Goal: Information Seeking & Learning: Learn about a topic

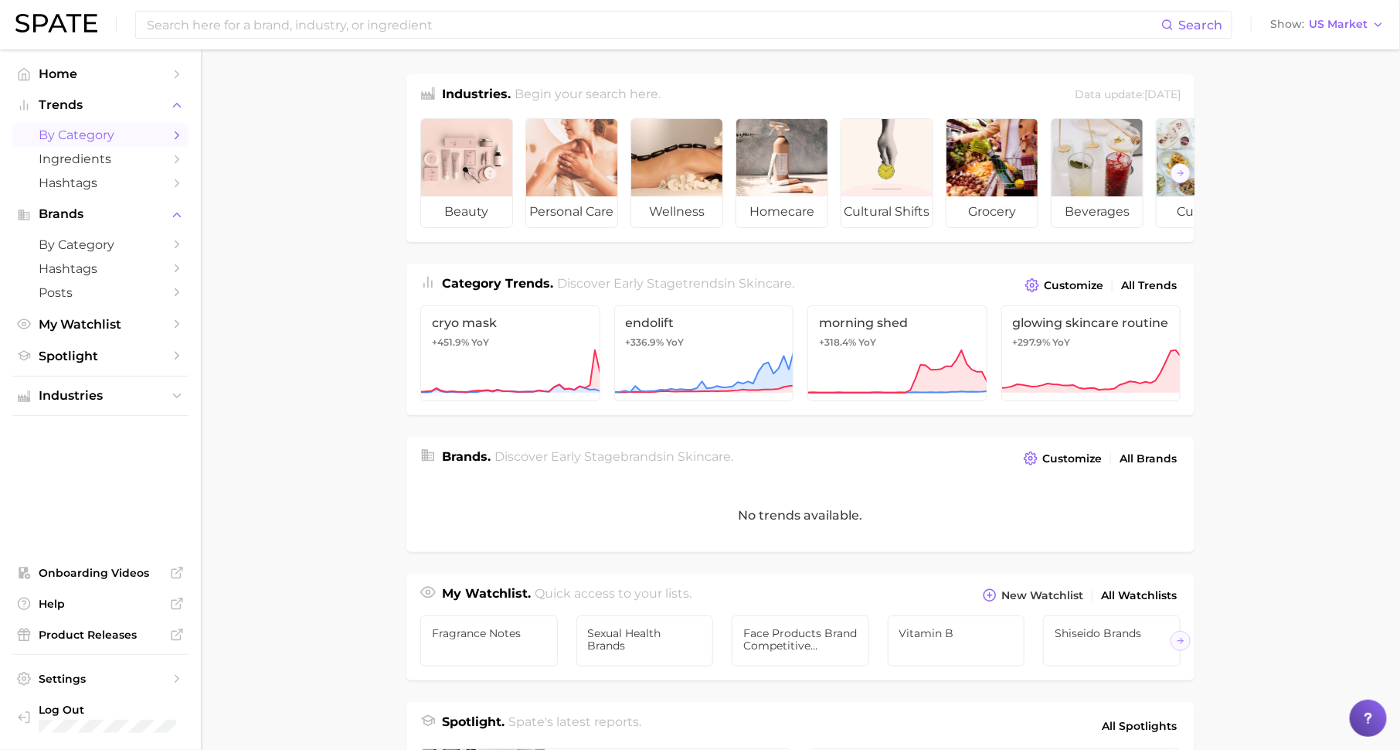
click at [177, 136] on polyline "Sidebar" at bounding box center [177, 134] width 4 height 7
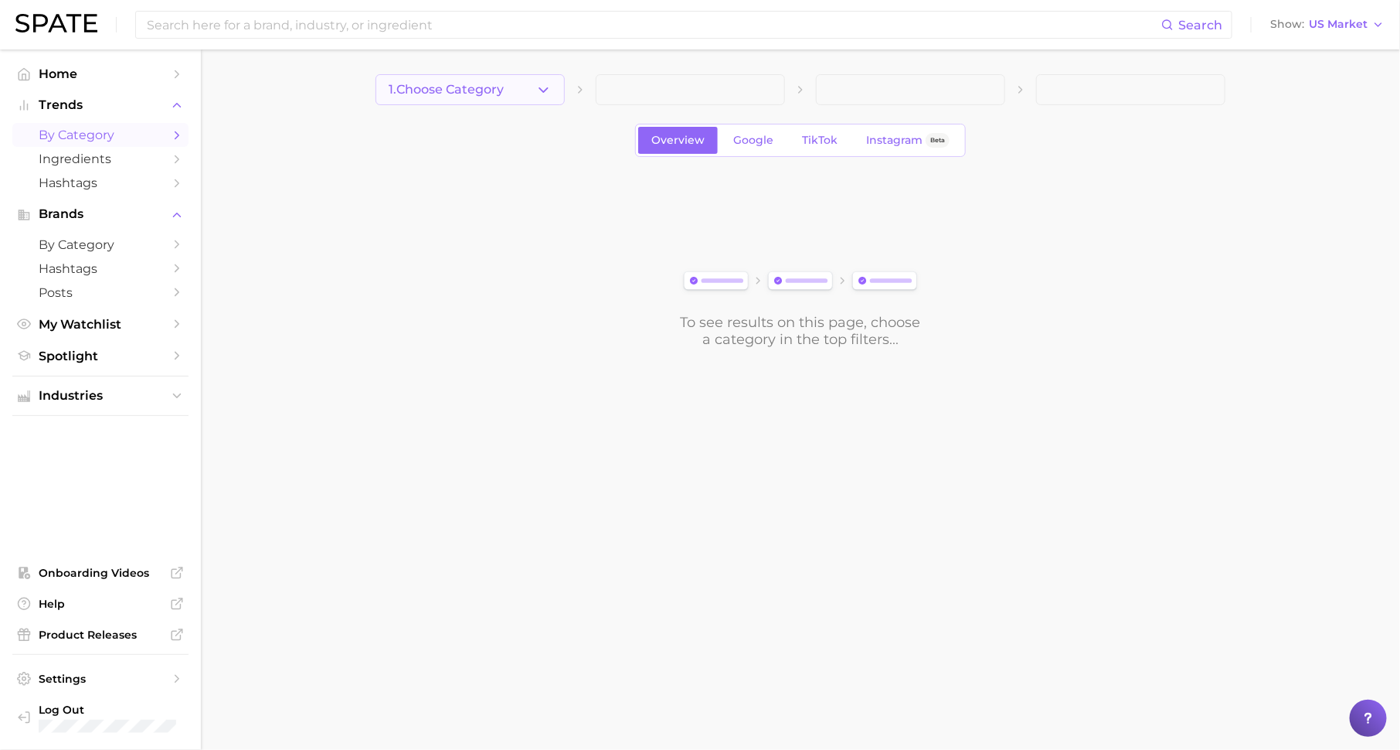
click at [429, 90] on span "1. Choose Category" at bounding box center [446, 90] width 115 height 14
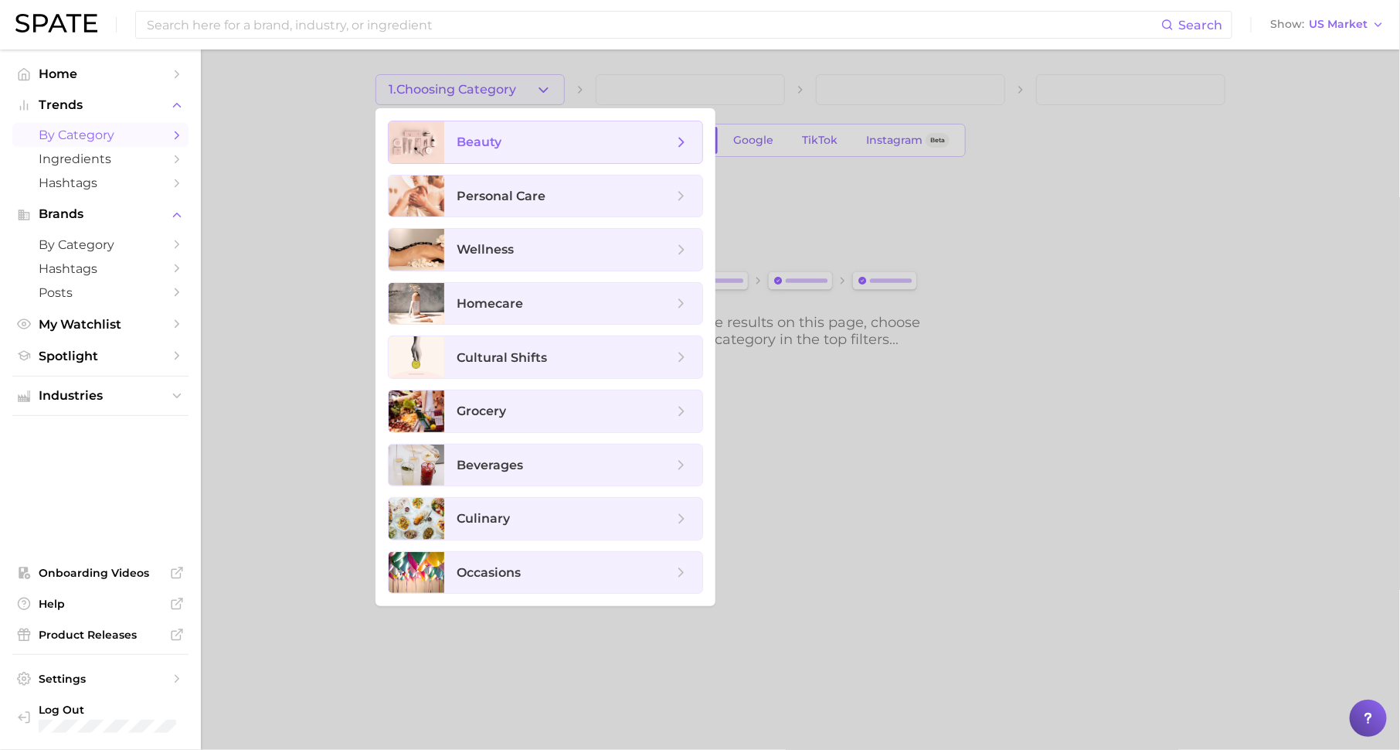
click at [485, 148] on span "beauty" at bounding box center [479, 141] width 45 height 15
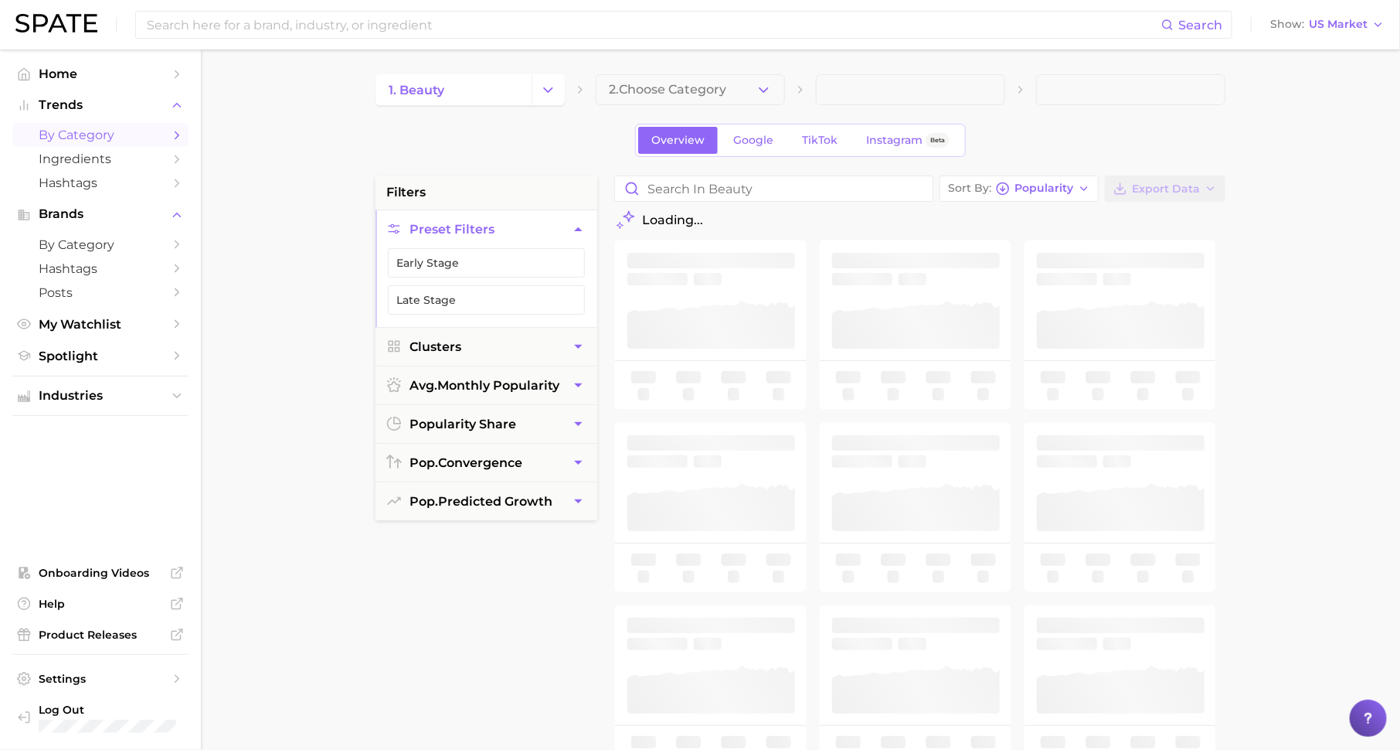
click at [638, 83] on span "2. Choose Category" at bounding box center [667, 90] width 117 height 14
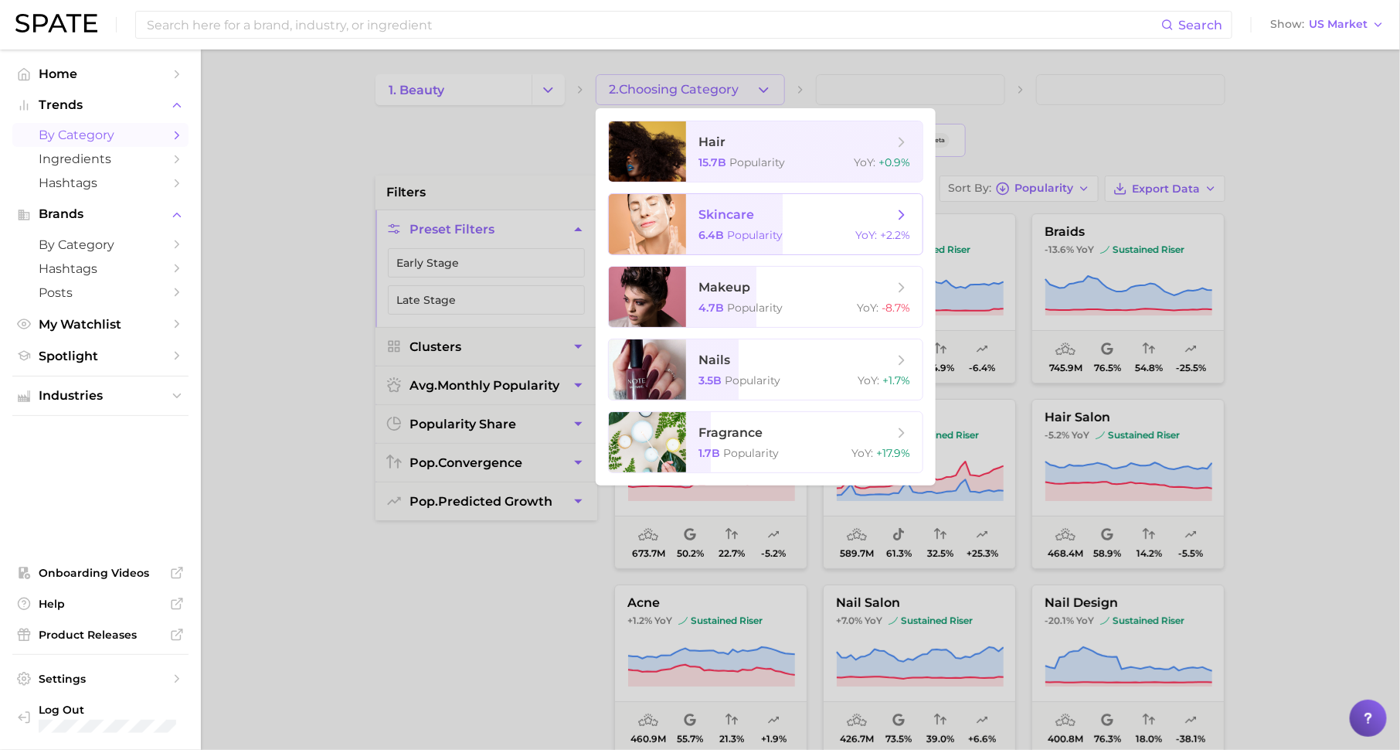
click at [767, 237] on span "Popularity" at bounding box center [755, 235] width 56 height 14
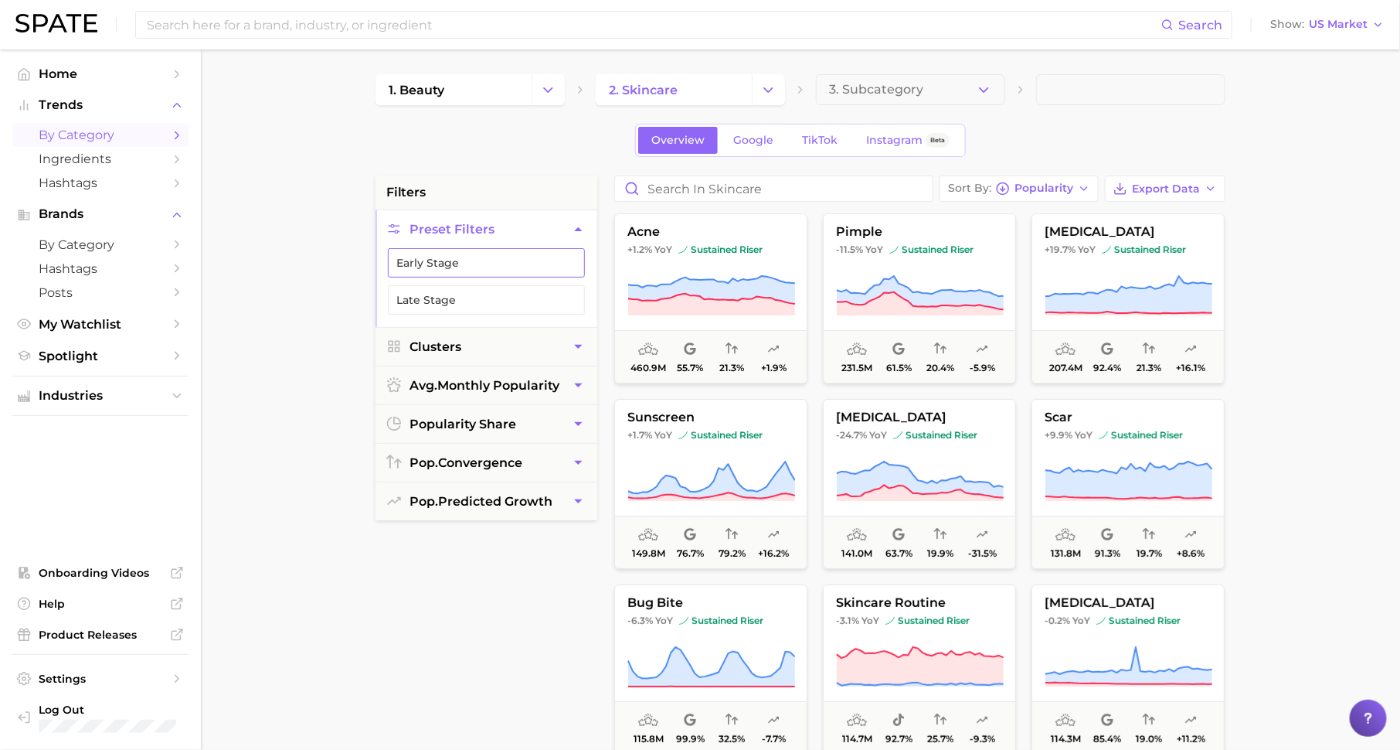
click at [507, 257] on button "Early Stage" at bounding box center [486, 262] width 197 height 29
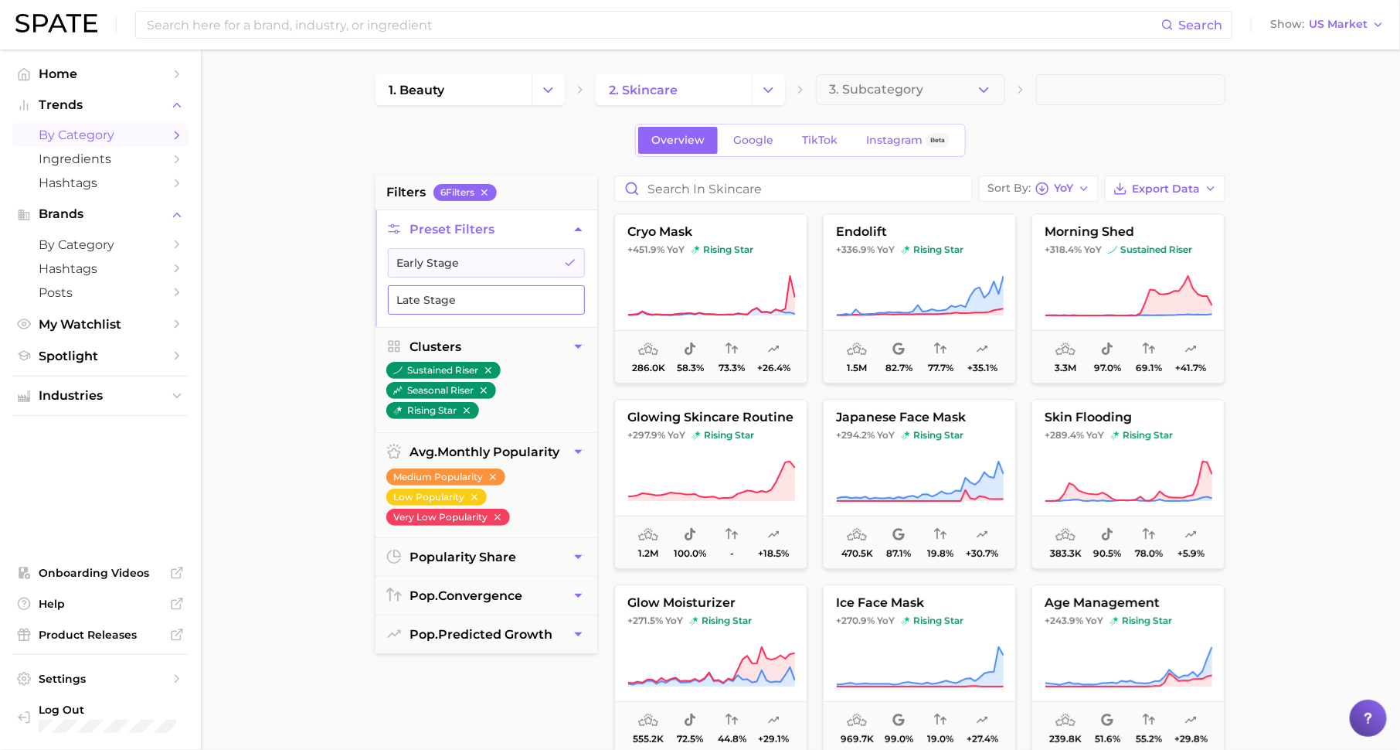
click at [552, 294] on button "Late Stage" at bounding box center [486, 299] width 197 height 29
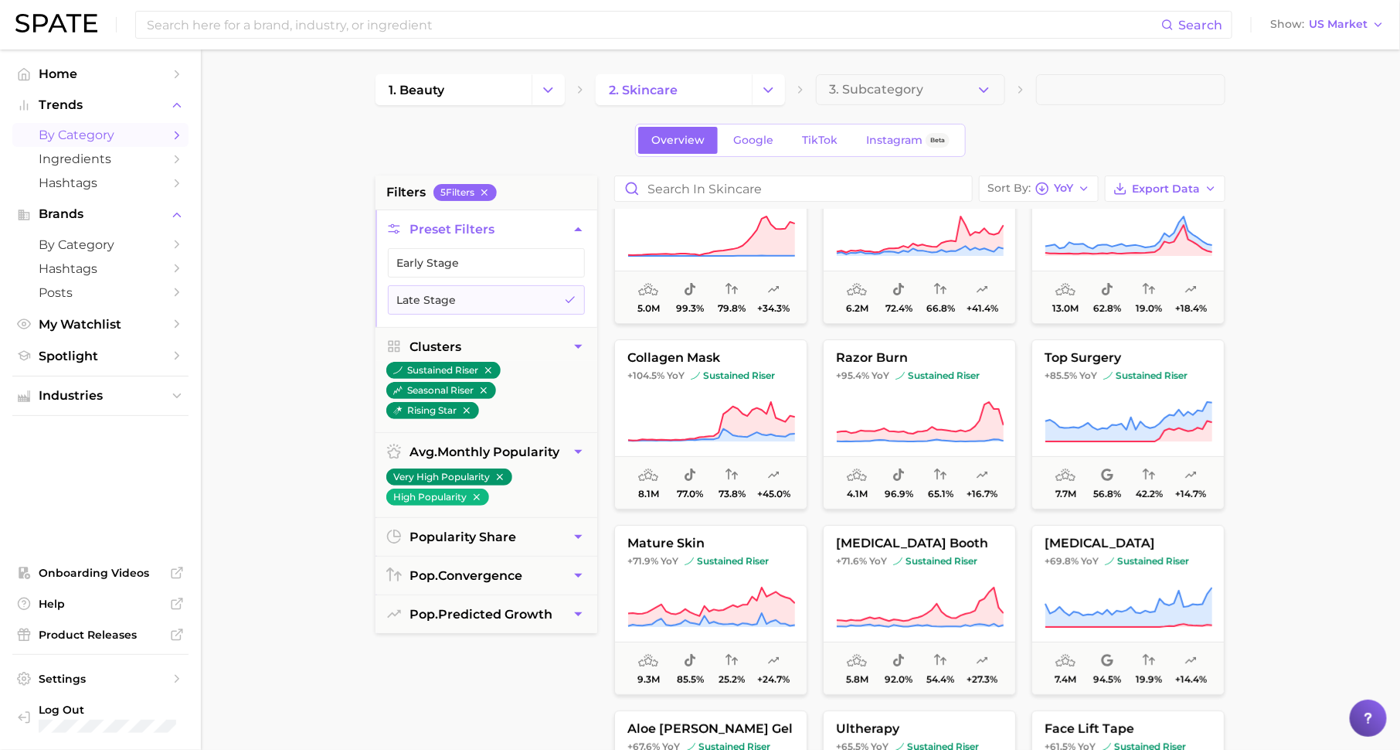
scroll to position [60, 0]
click at [172, 394] on icon "Sidebar" at bounding box center [177, 396] width 14 height 14
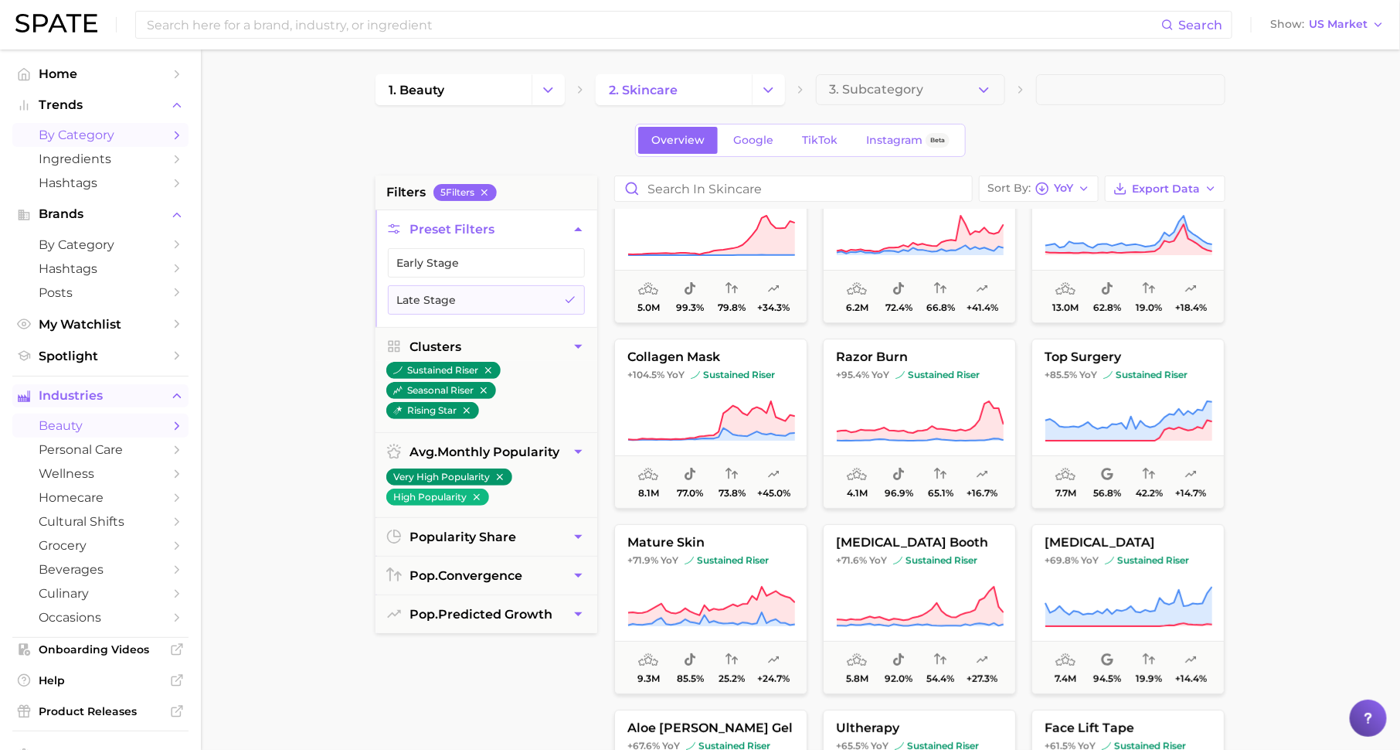
click at [136, 430] on span "beauty" at bounding box center [101, 425] width 124 height 15
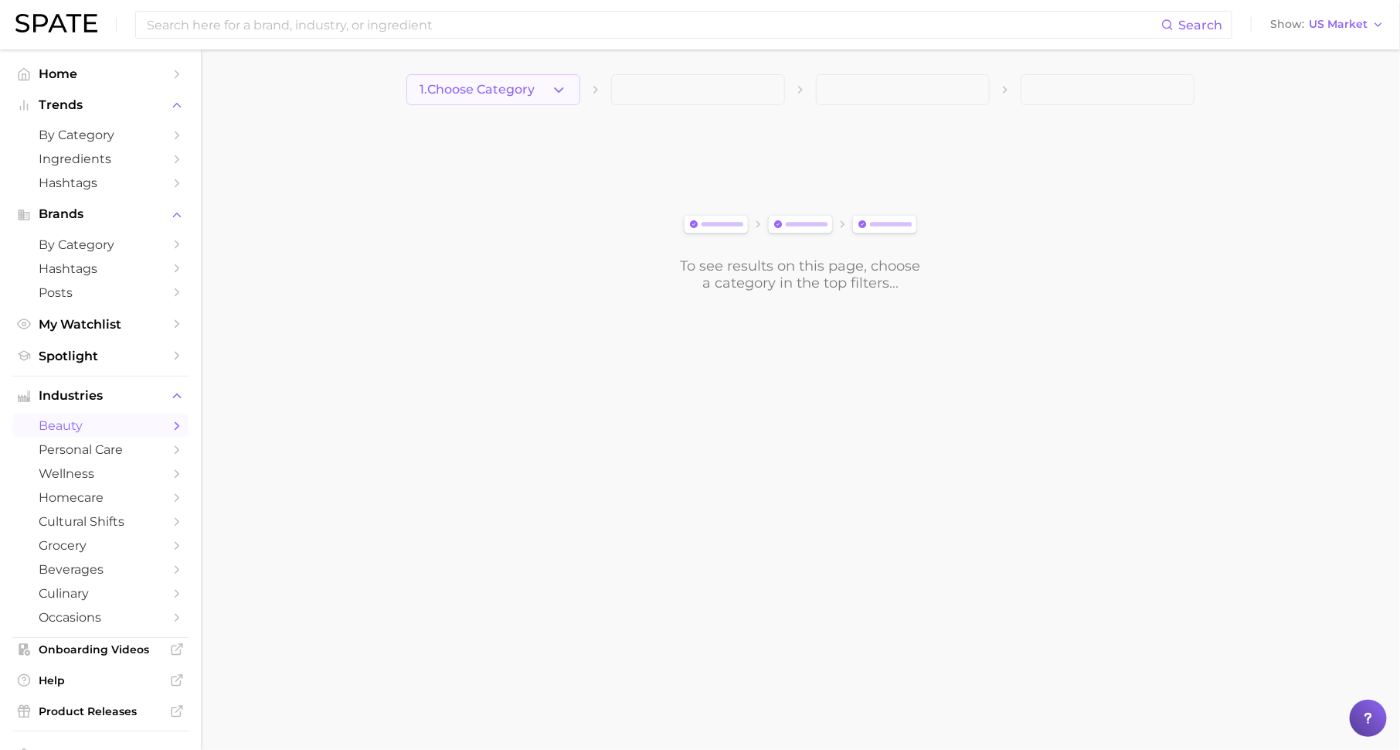
click at [505, 80] on button "1. Choose Category" at bounding box center [494, 89] width 174 height 31
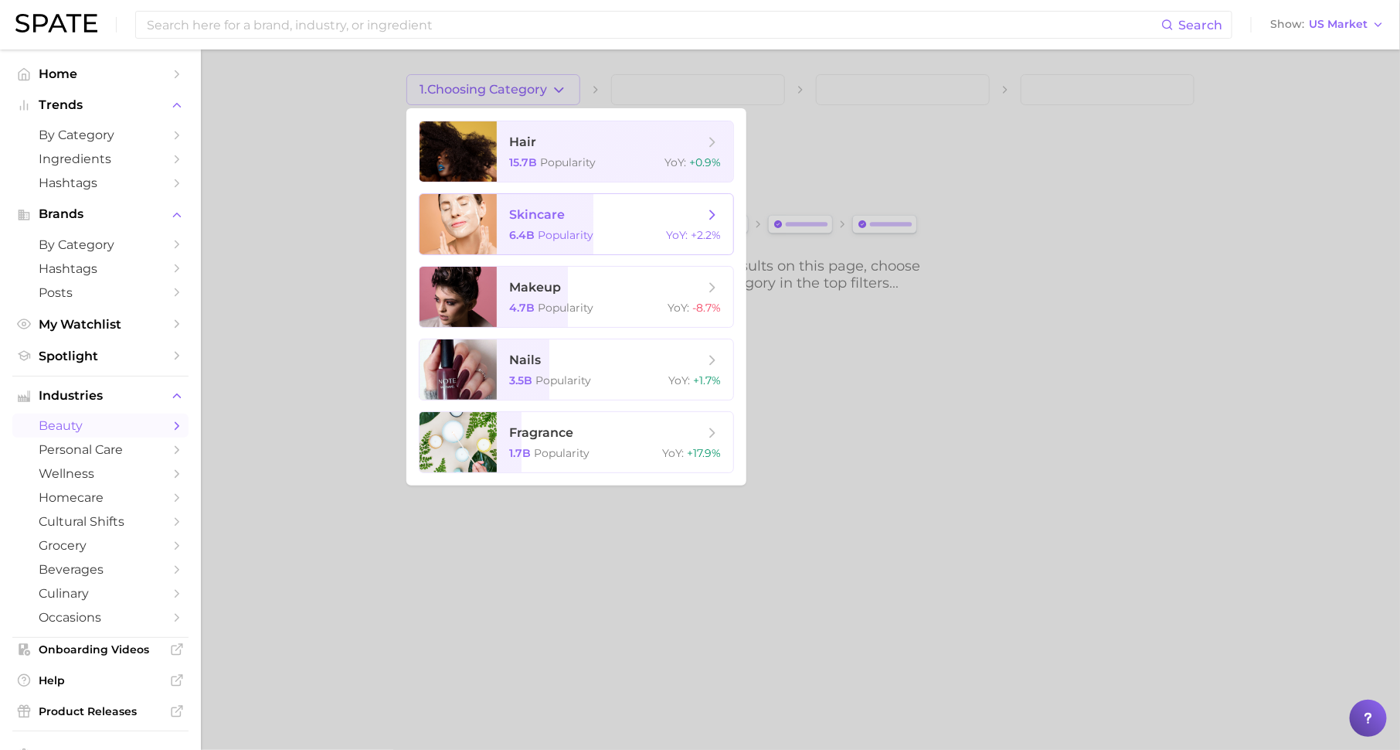
click at [535, 219] on span "skincare" at bounding box center [537, 214] width 56 height 15
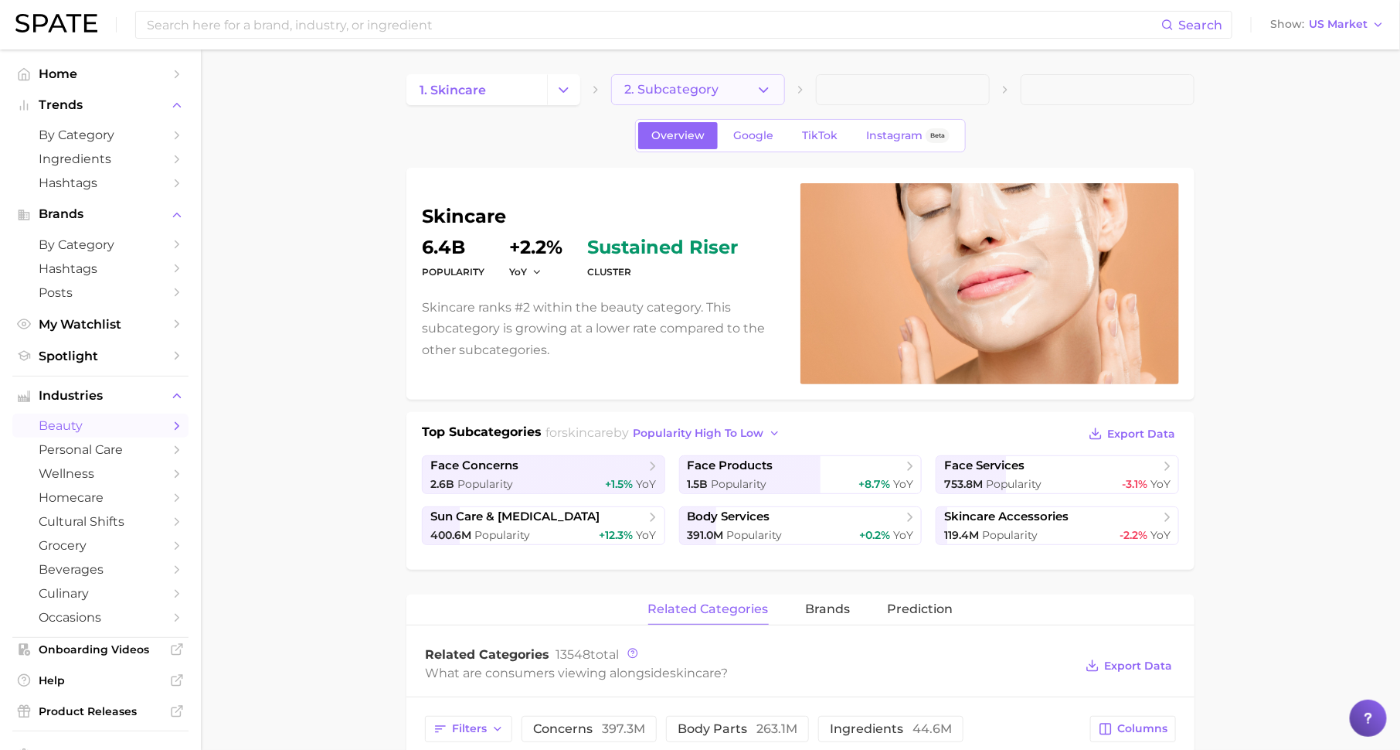
click at [672, 86] on span "2. Subcategory" at bounding box center [671, 90] width 94 height 14
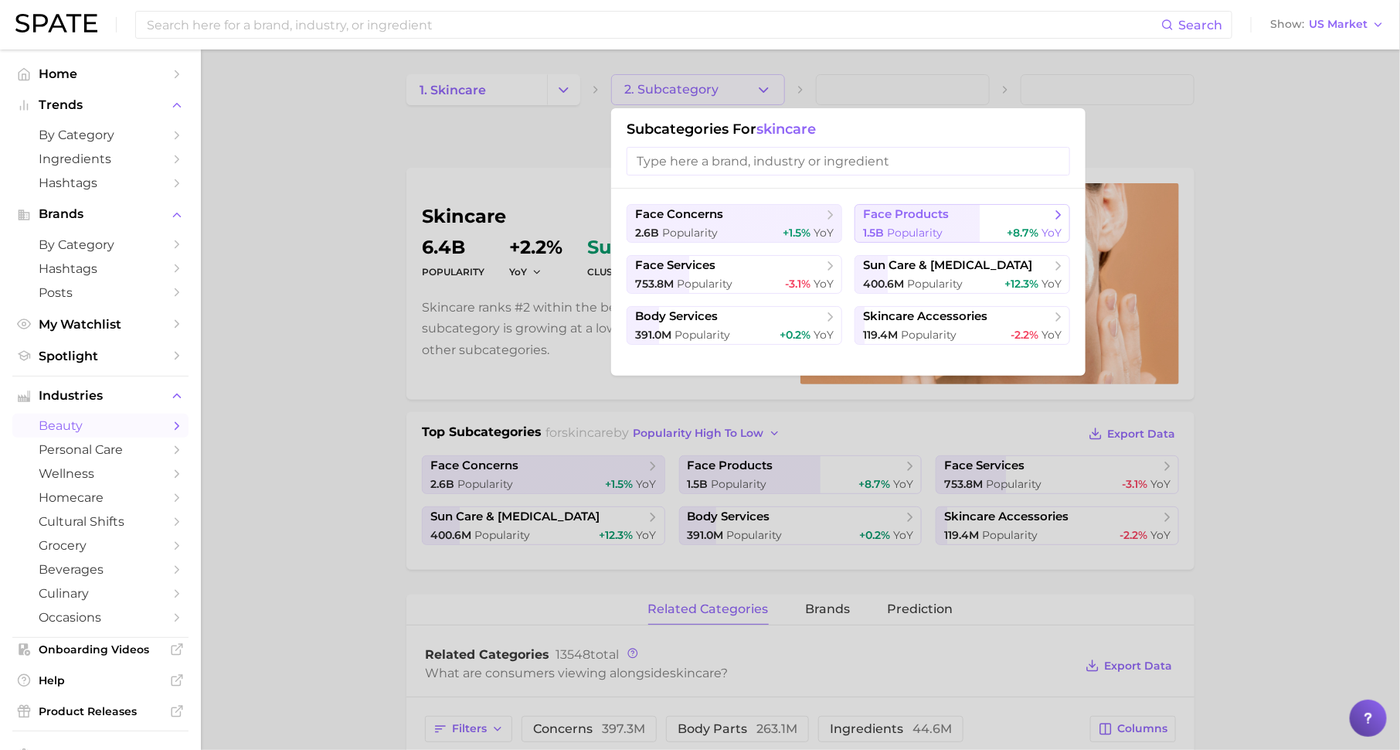
click at [892, 211] on span "face products" at bounding box center [906, 214] width 86 height 15
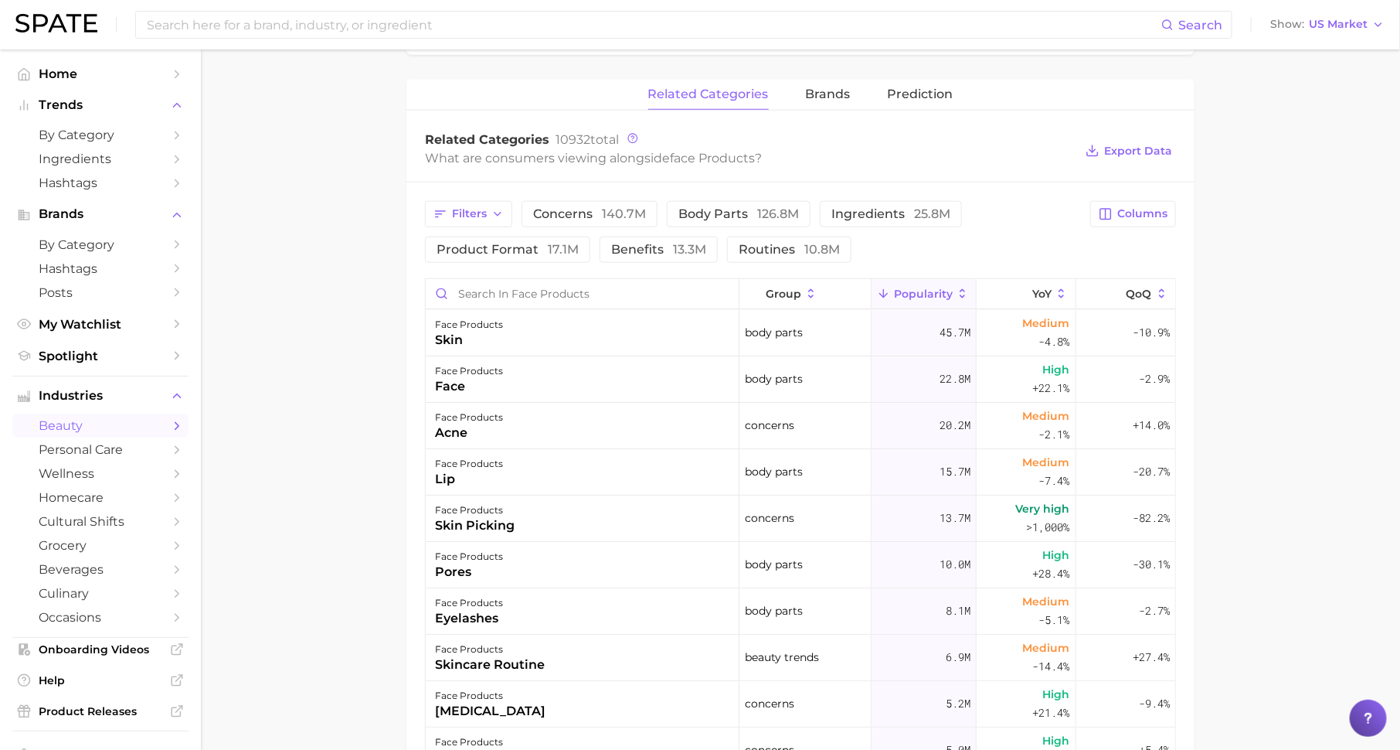
scroll to position [593, 0]
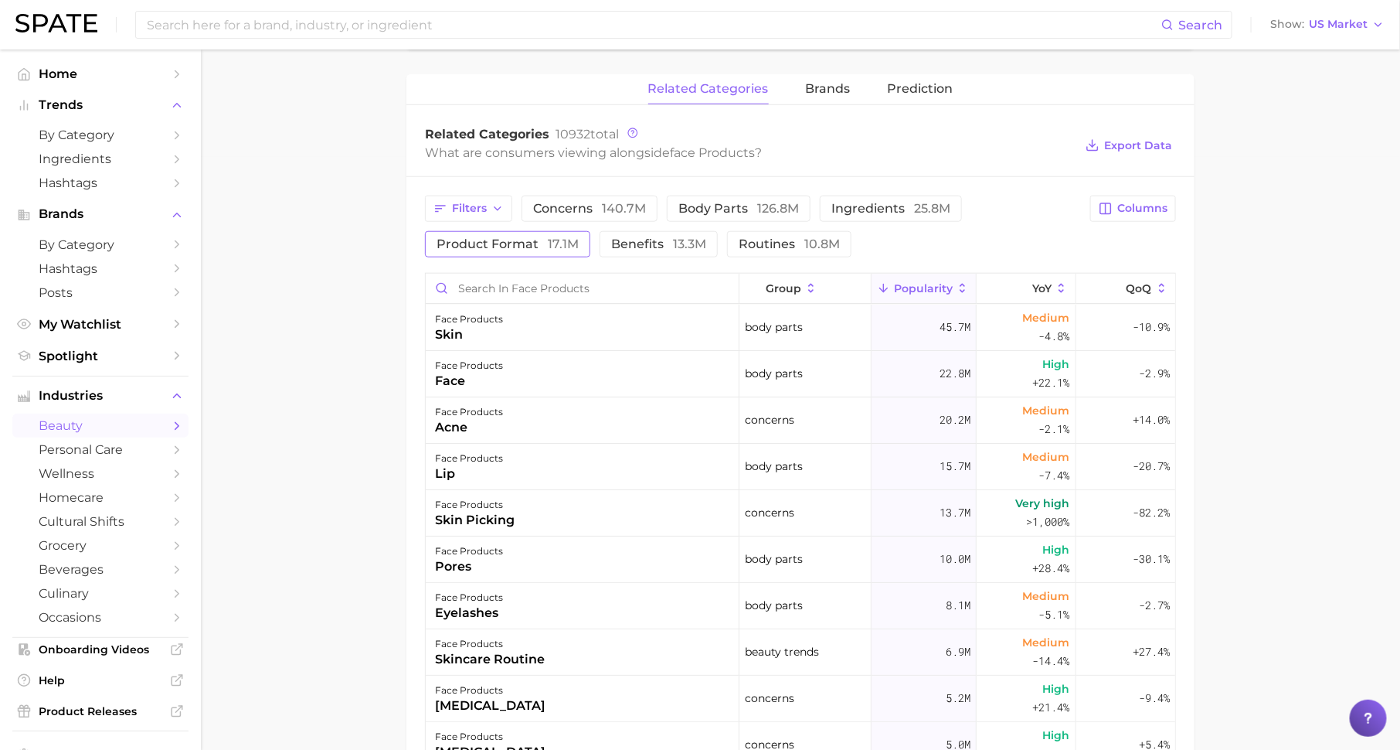
click at [472, 241] on span "product format 17.1m" at bounding box center [508, 244] width 142 height 12
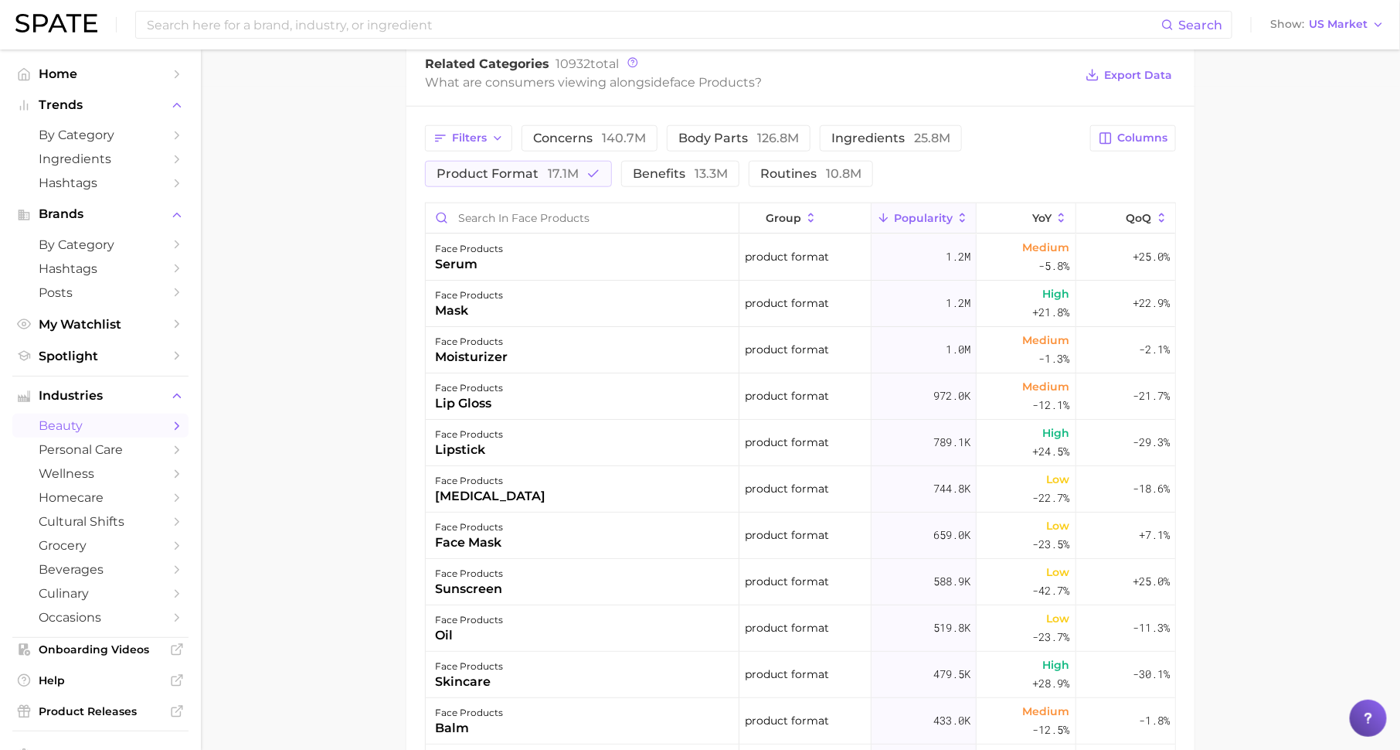
scroll to position [674, 0]
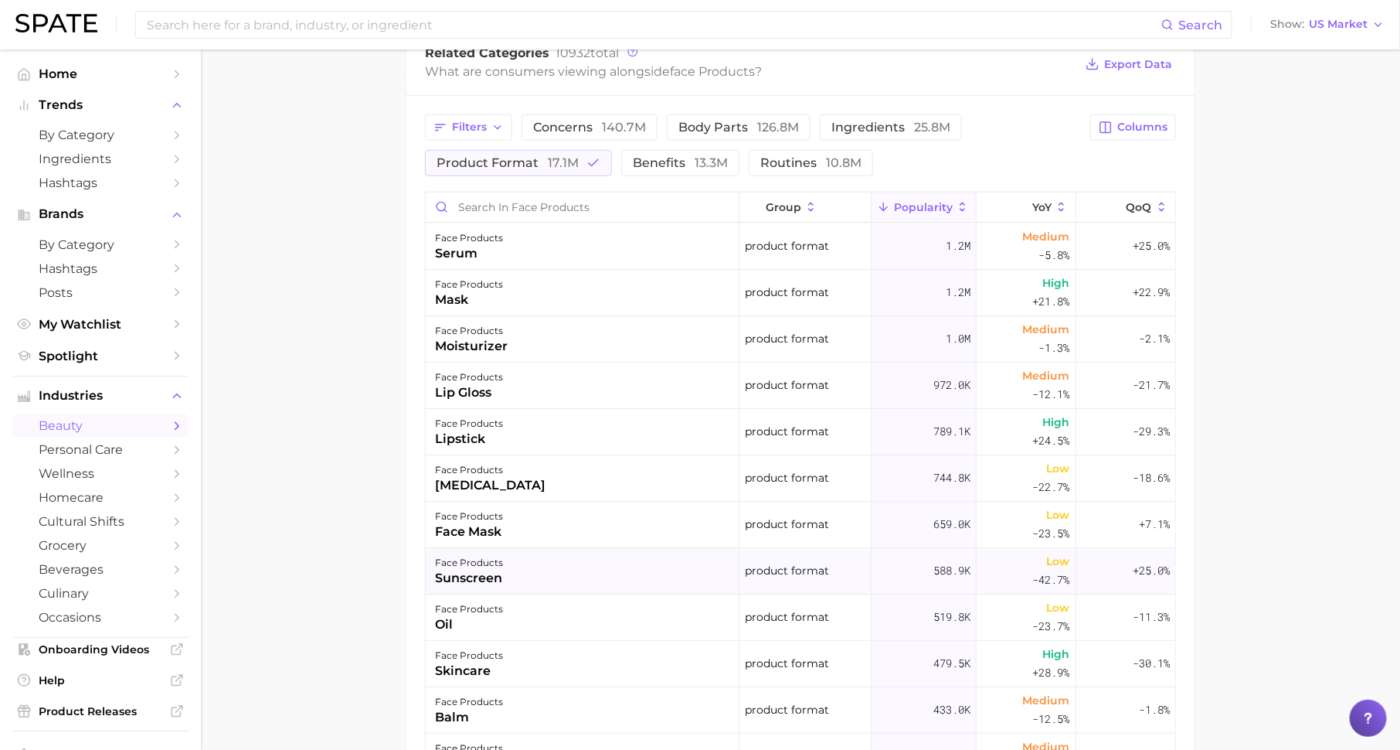
click at [505, 557] on div "face products sunscreen" at bounding box center [583, 571] width 314 height 46
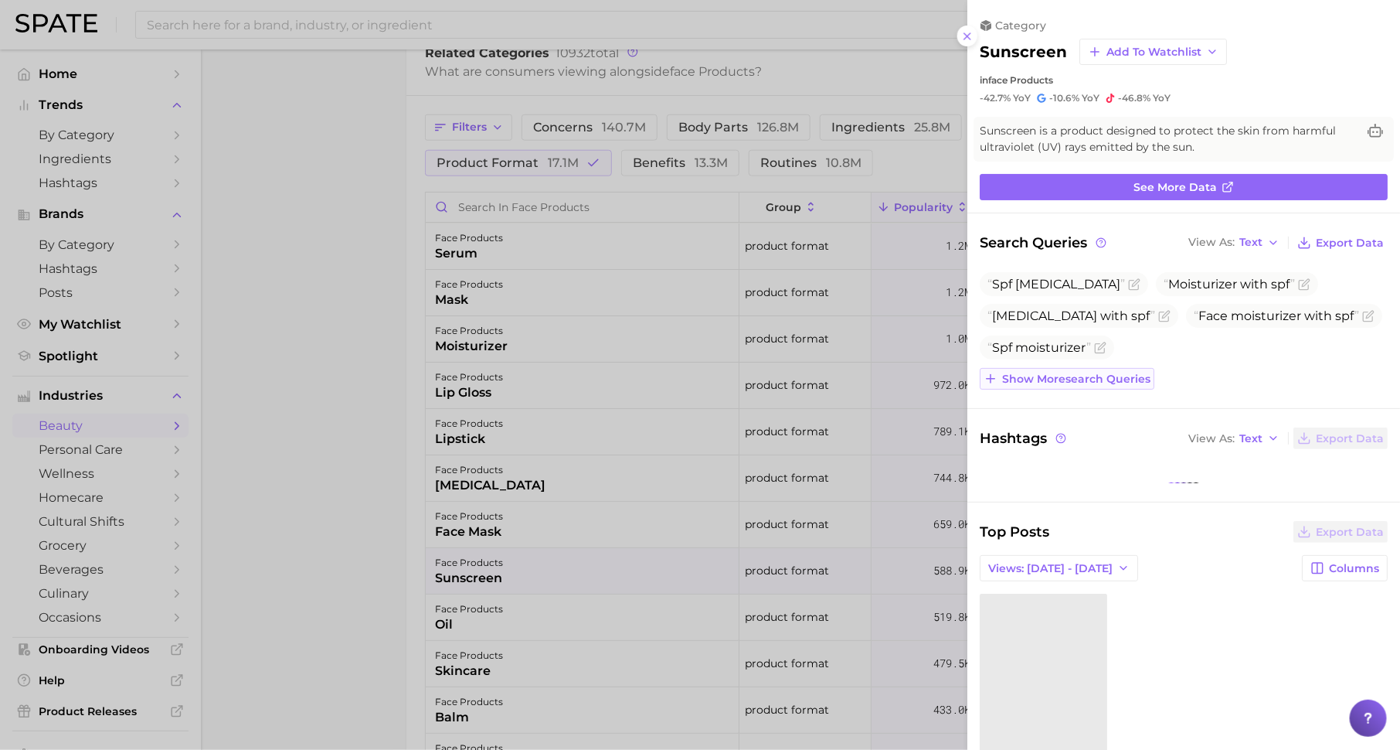
click at [1074, 377] on span "Show more search queries" at bounding box center [1076, 379] width 148 height 13
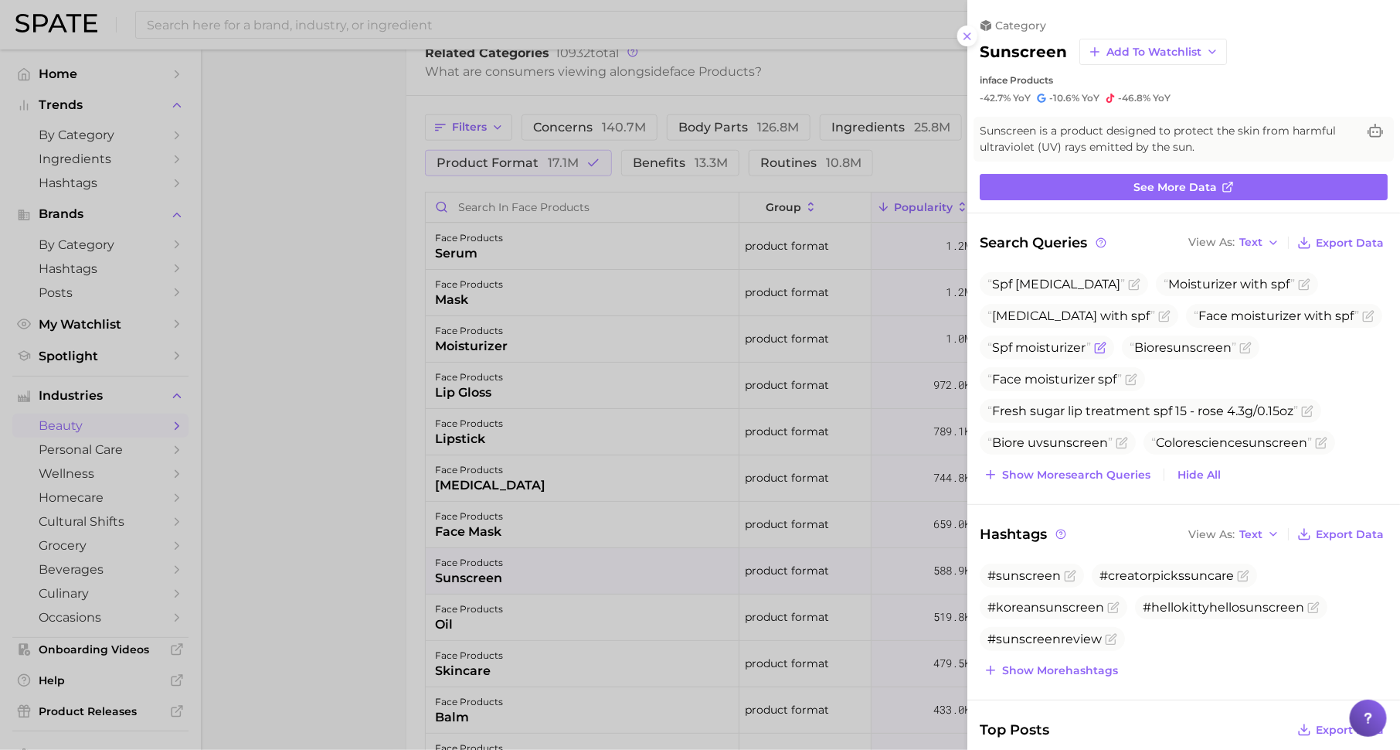
scroll to position [0, 0]
click at [534, 184] on div at bounding box center [700, 375] width 1400 height 750
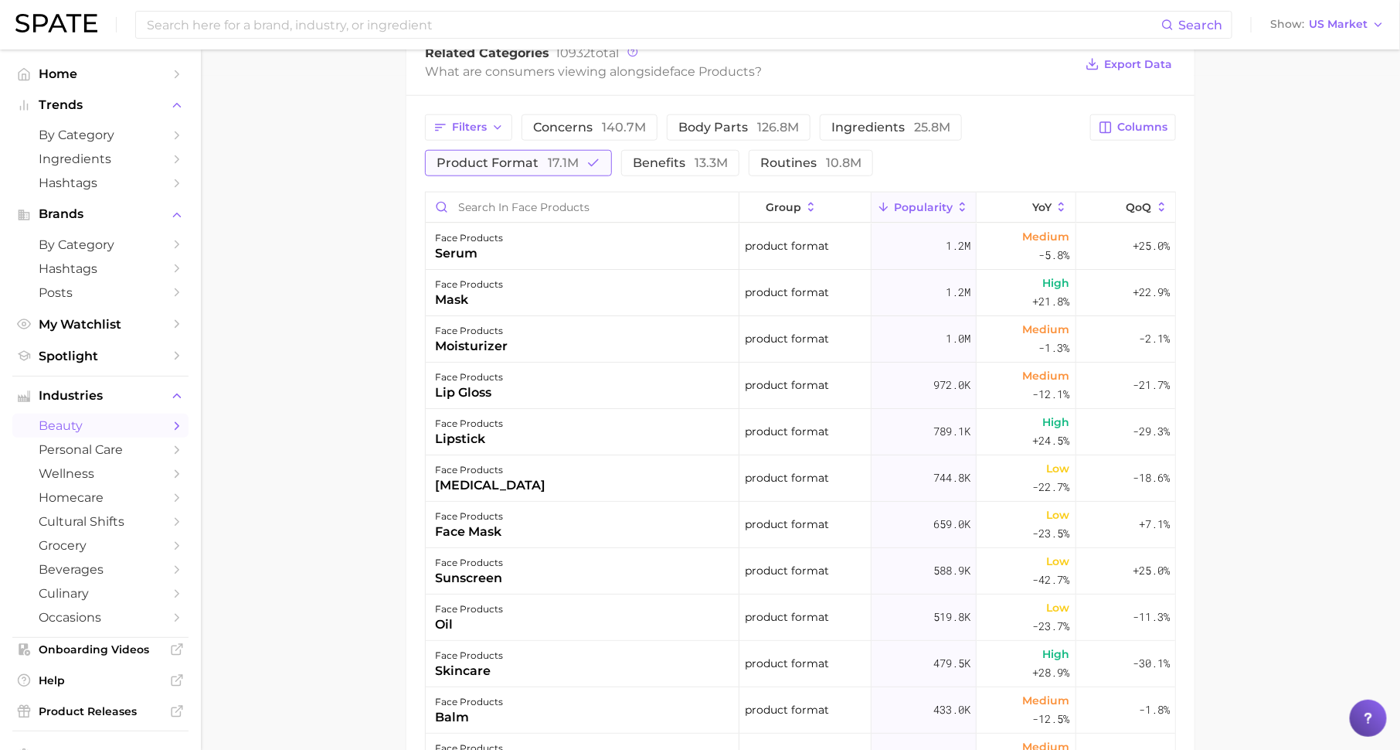
click at [563, 158] on span "17.1m" at bounding box center [563, 162] width 31 height 15
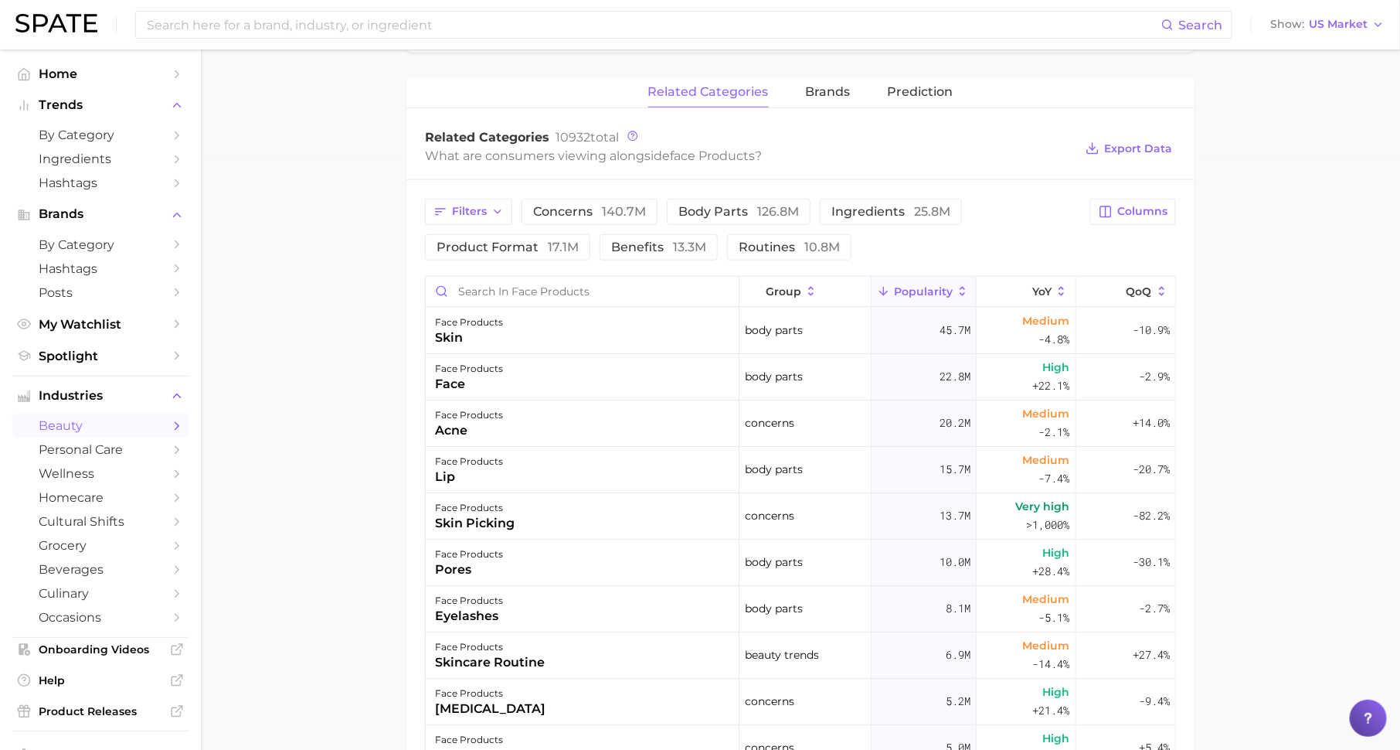
scroll to position [611, 0]
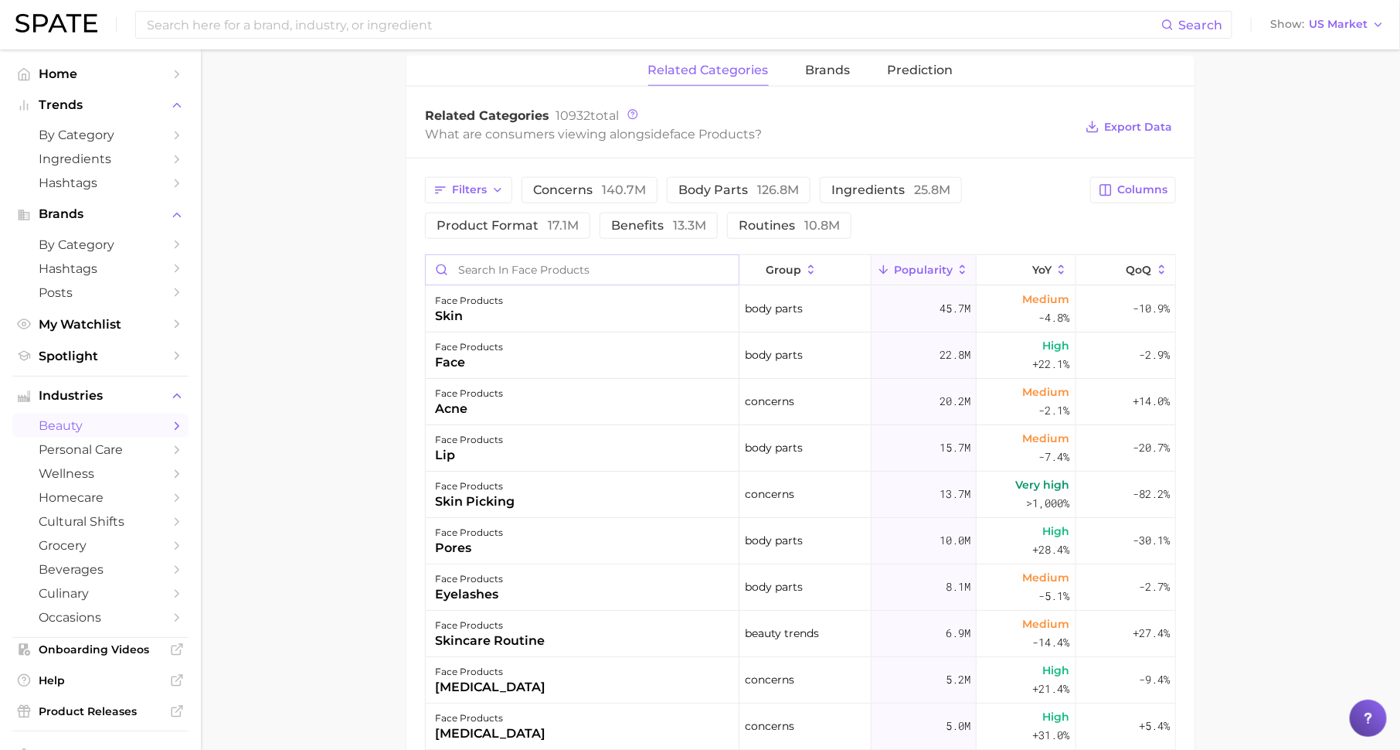
click at [591, 272] on input "Search in face products" at bounding box center [582, 269] width 313 height 29
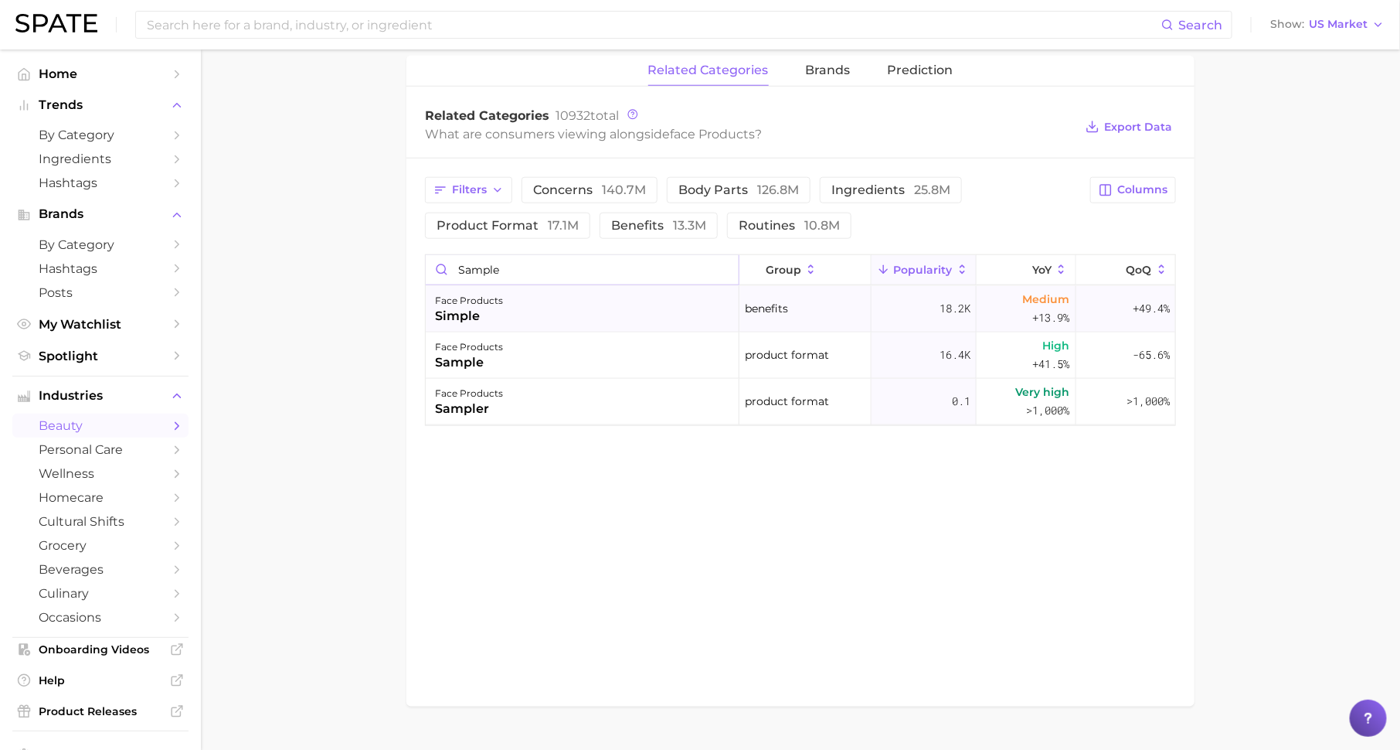
type input "sample"
click at [516, 311] on div "face products simple" at bounding box center [583, 309] width 314 height 46
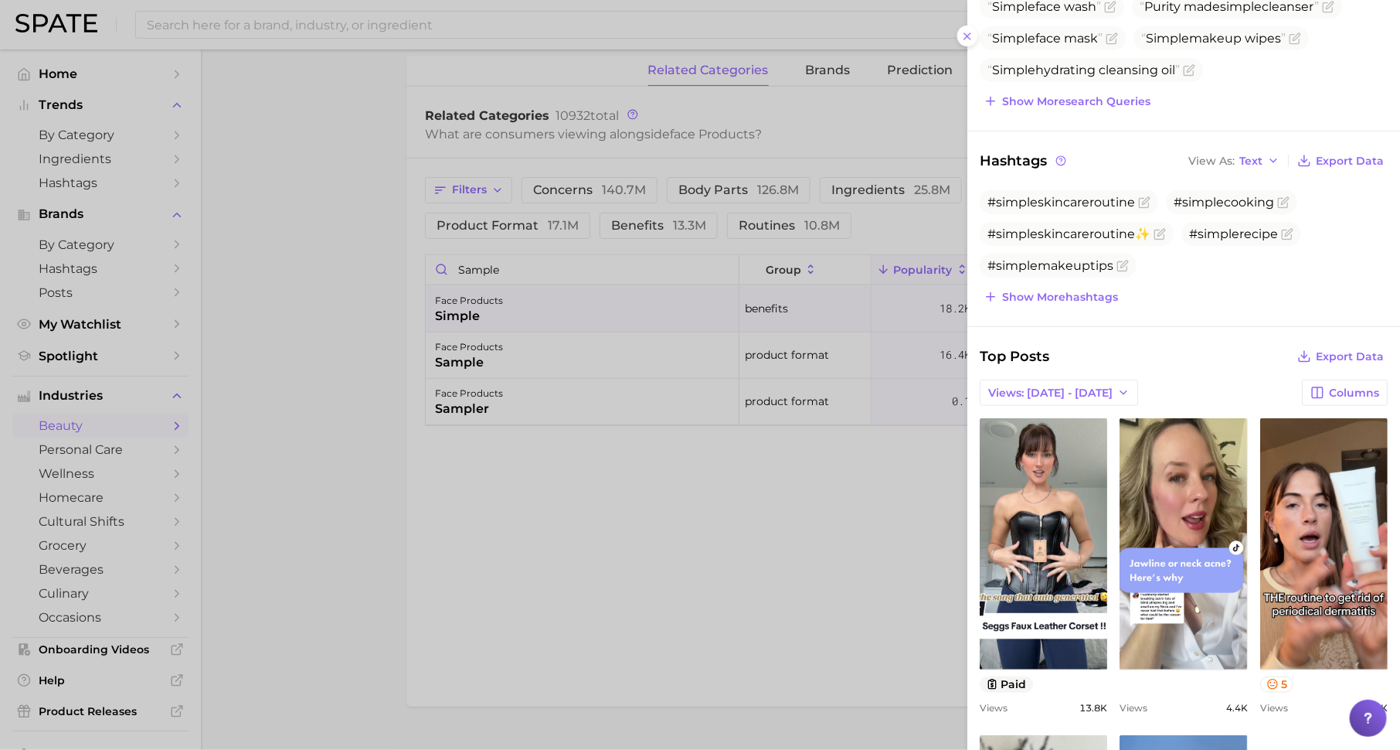
scroll to position [274, 0]
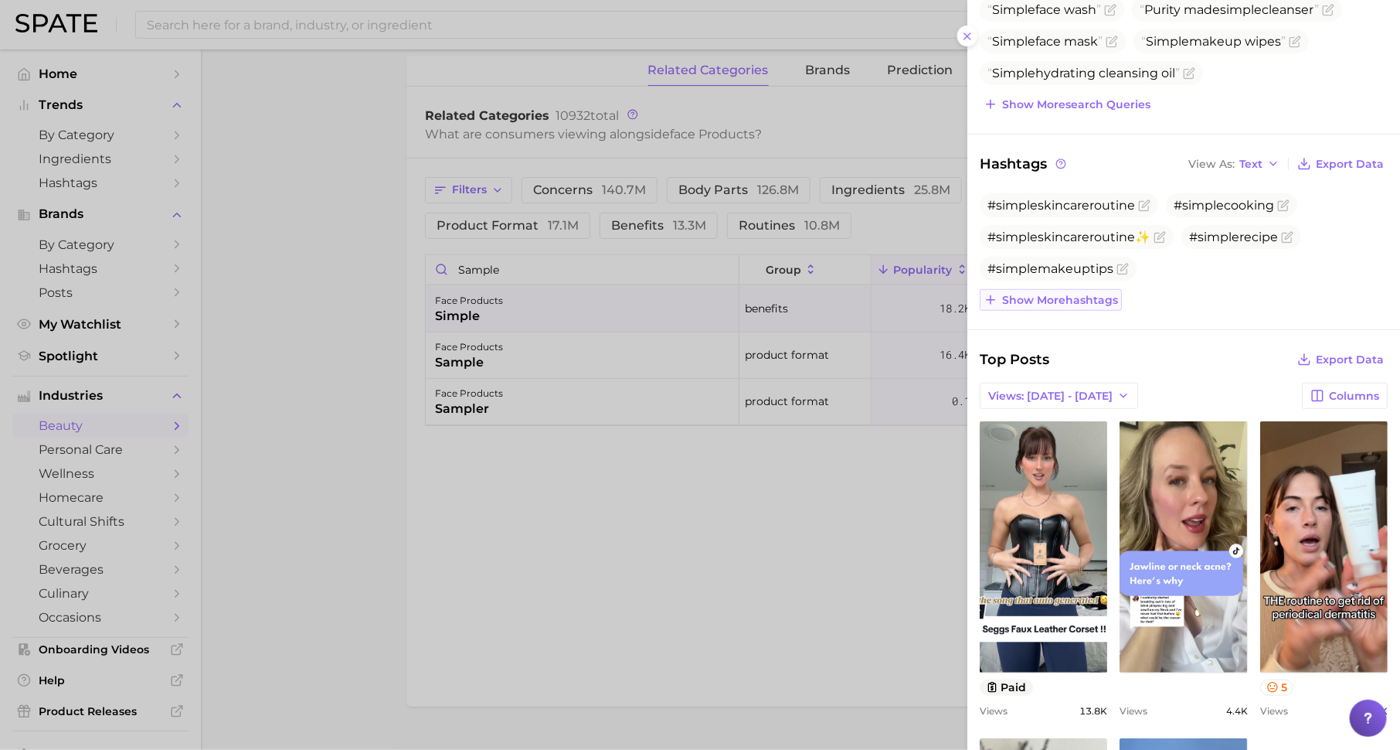
click at [1076, 296] on span "Show more hashtags" at bounding box center [1060, 300] width 116 height 13
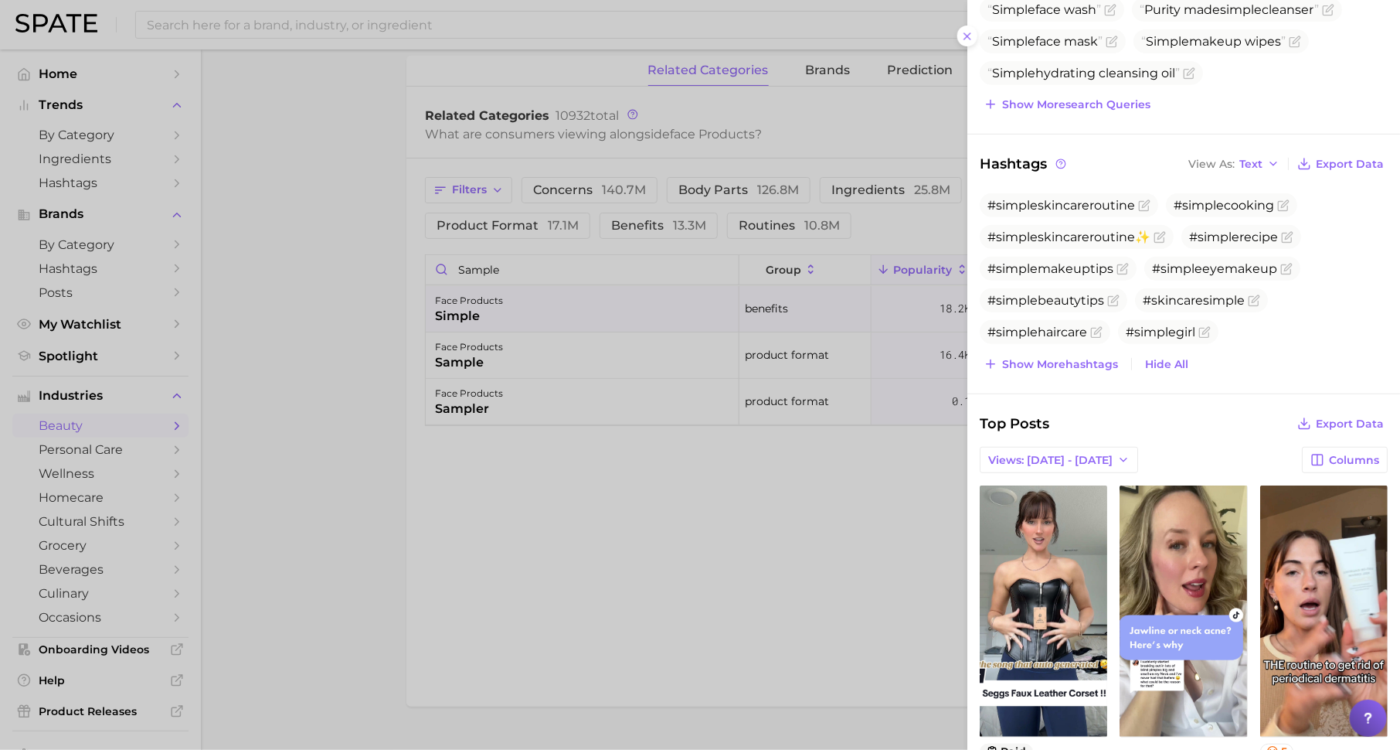
click at [709, 505] on div at bounding box center [700, 375] width 1400 height 750
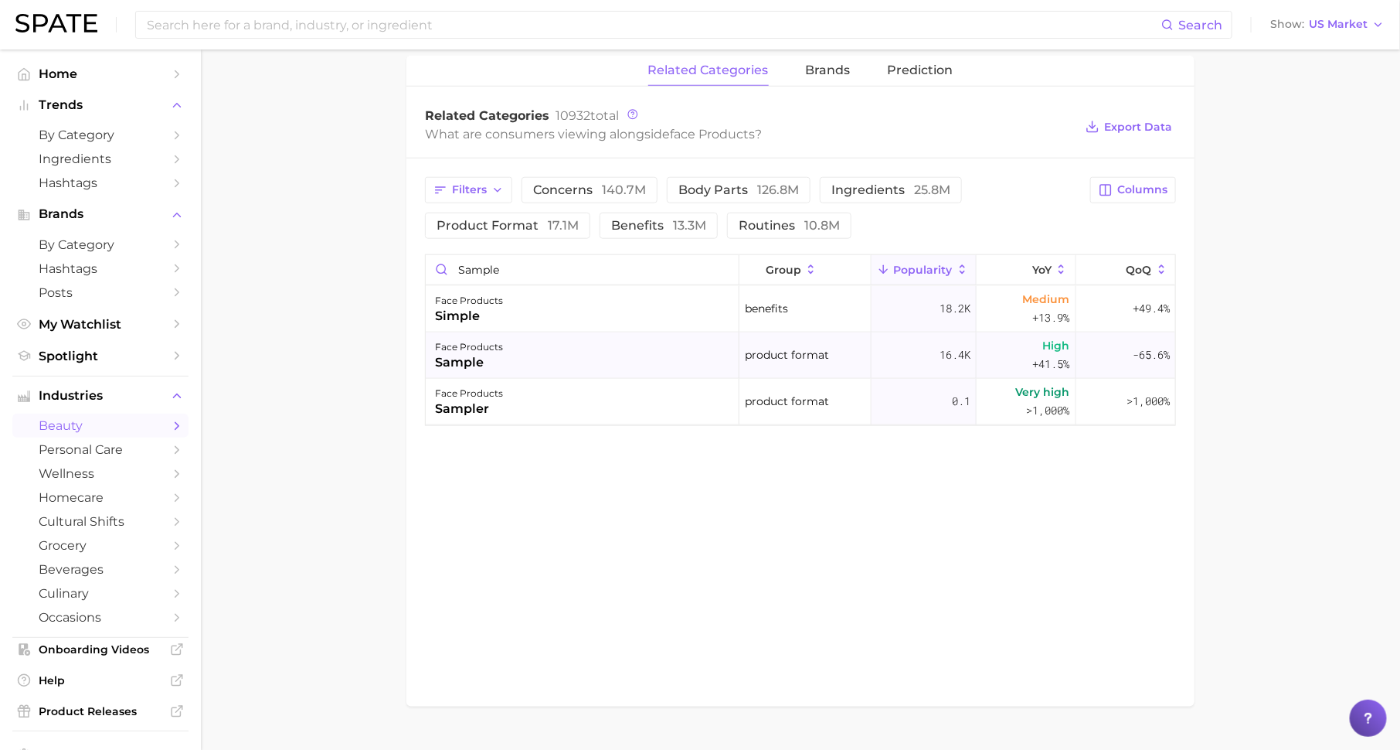
click at [499, 361] on div "sample" at bounding box center [469, 362] width 68 height 19
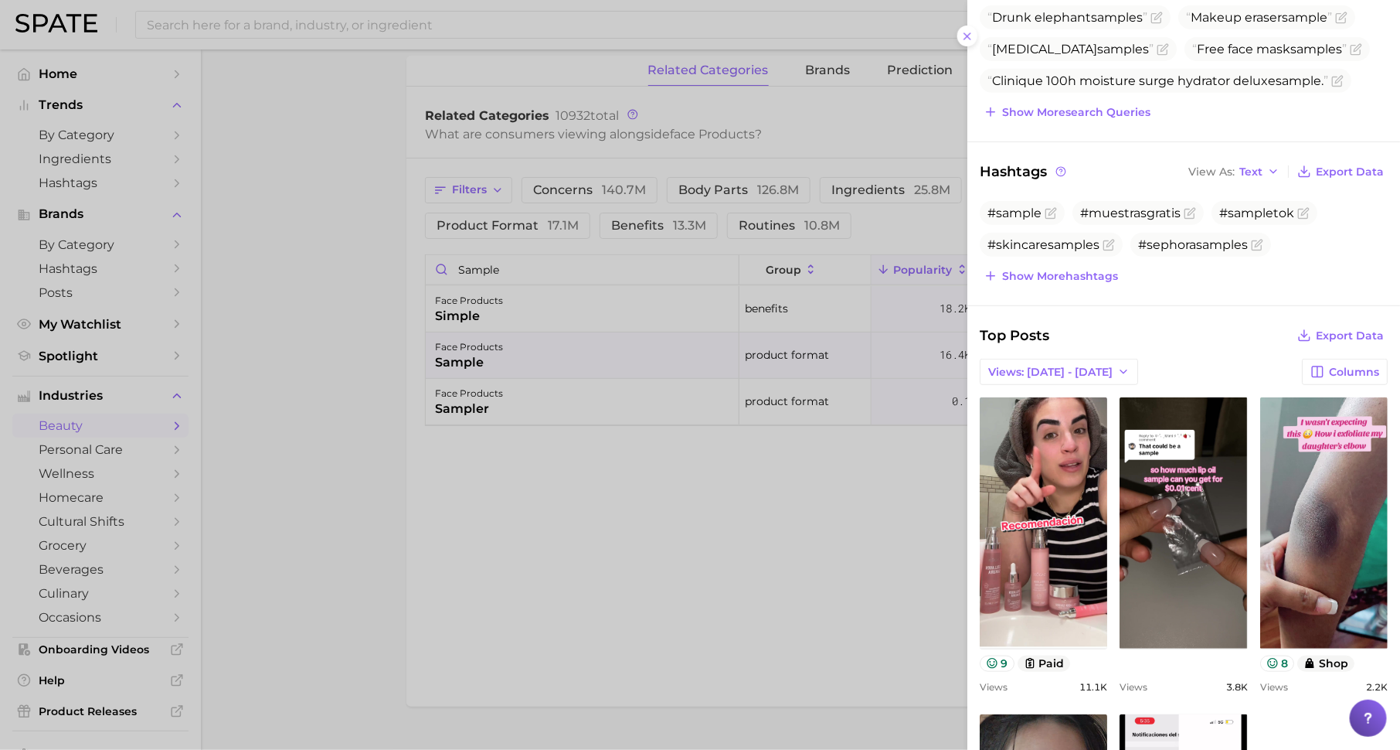
scroll to position [281, 0]
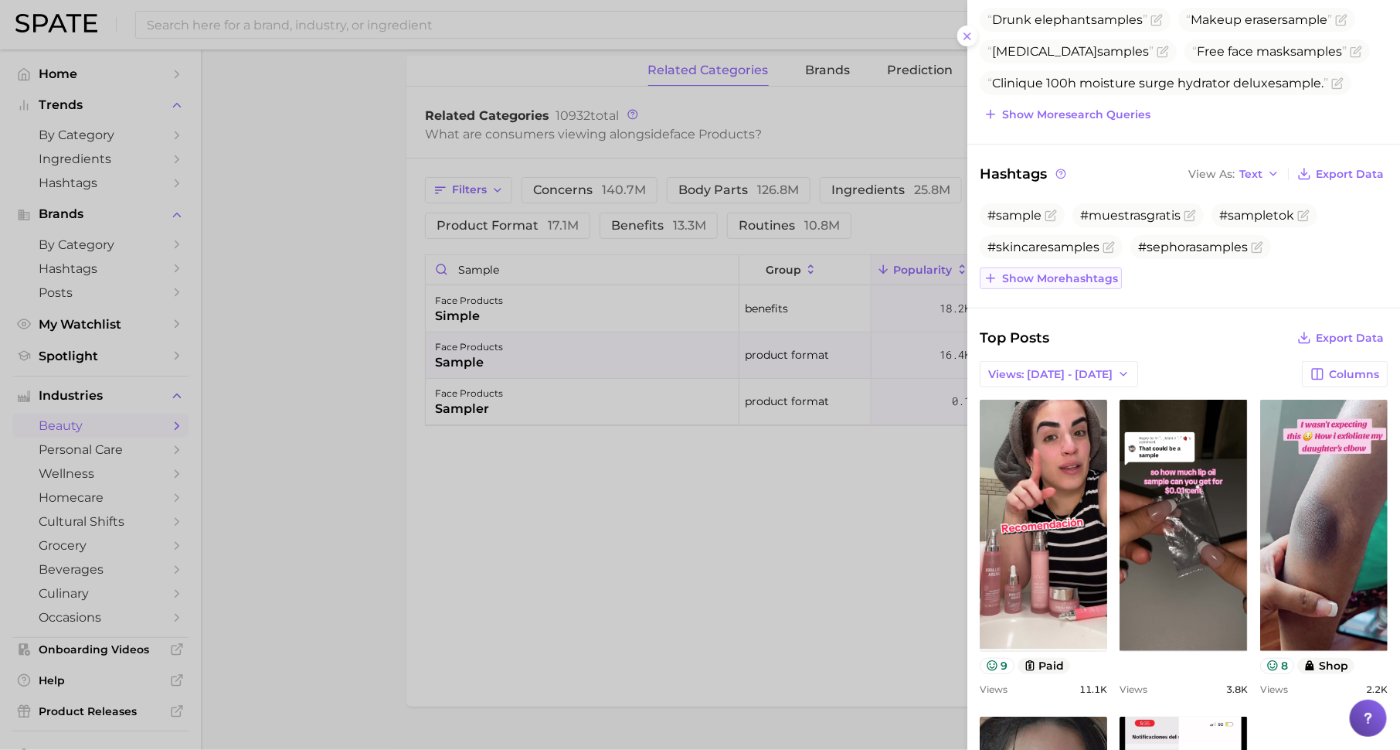
click at [1019, 276] on span "Show more hashtags" at bounding box center [1060, 278] width 116 height 13
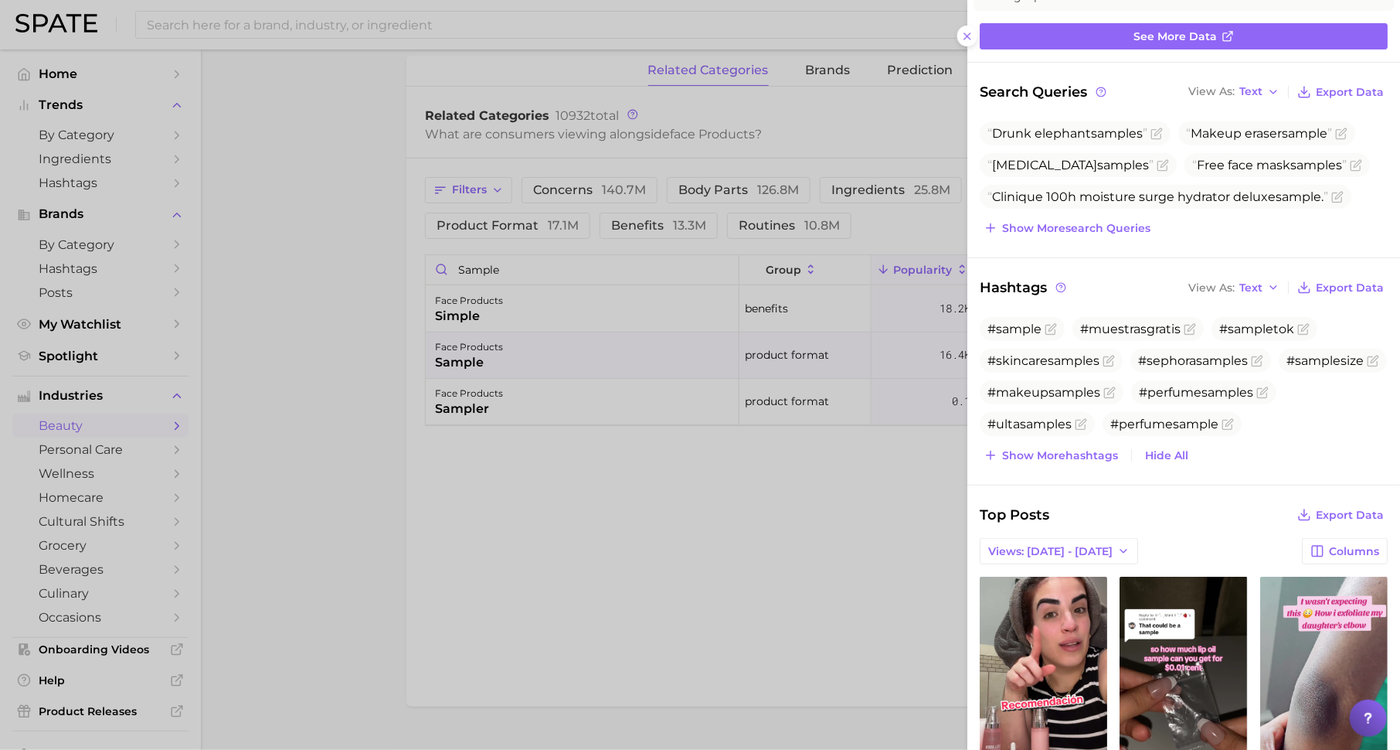
scroll to position [166, 0]
click at [1073, 224] on span "Show more search queries" at bounding box center [1076, 229] width 148 height 13
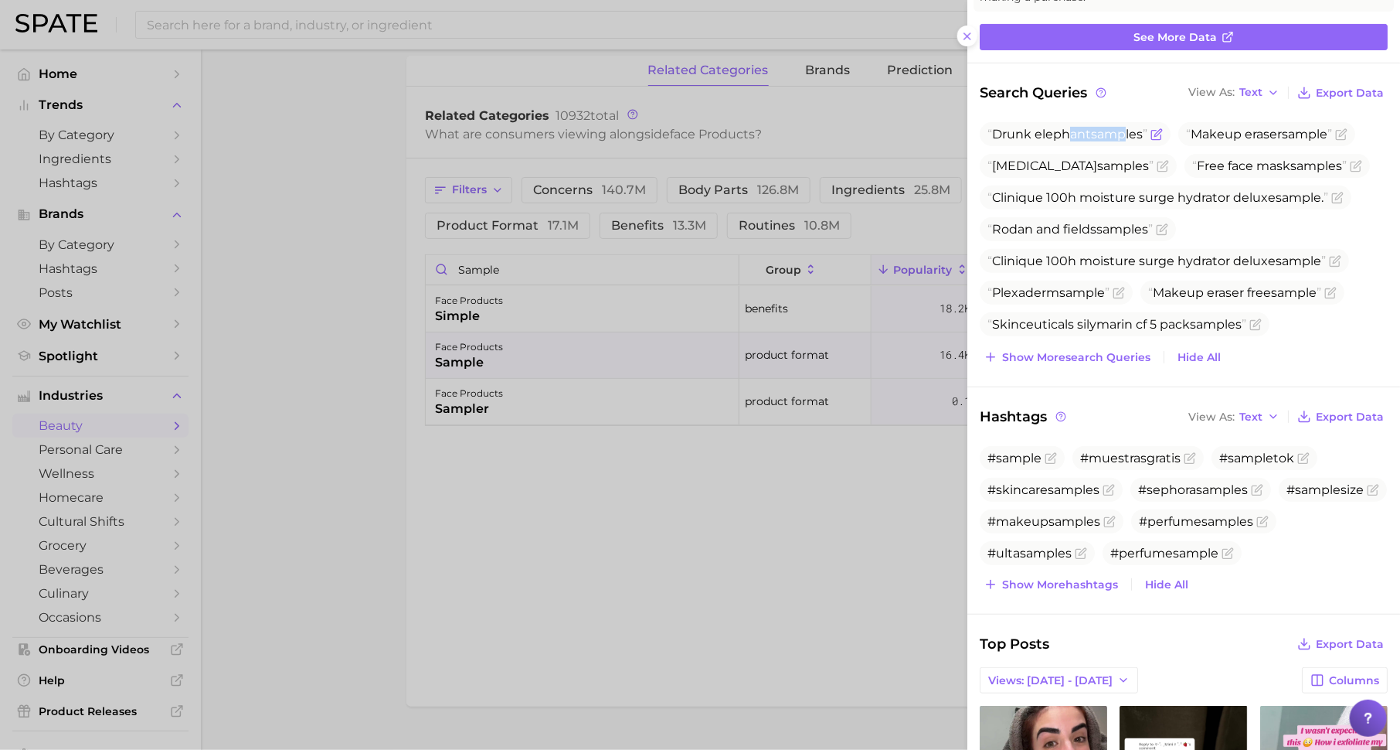
drag, startPoint x: 1070, startPoint y: 133, endPoint x: 1126, endPoint y: 126, distance: 56.8
click at [1127, 128] on span "Drunk elephant sample s" at bounding box center [1068, 134] width 160 height 15
drag, startPoint x: 1050, startPoint y: 196, endPoint x: 1119, endPoint y: 188, distance: 70.0
click at [1120, 188] on span "Clinique 100h moisture surge hydrator deluxe sample ." at bounding box center [1166, 197] width 372 height 24
click at [249, 191] on div at bounding box center [700, 375] width 1400 height 750
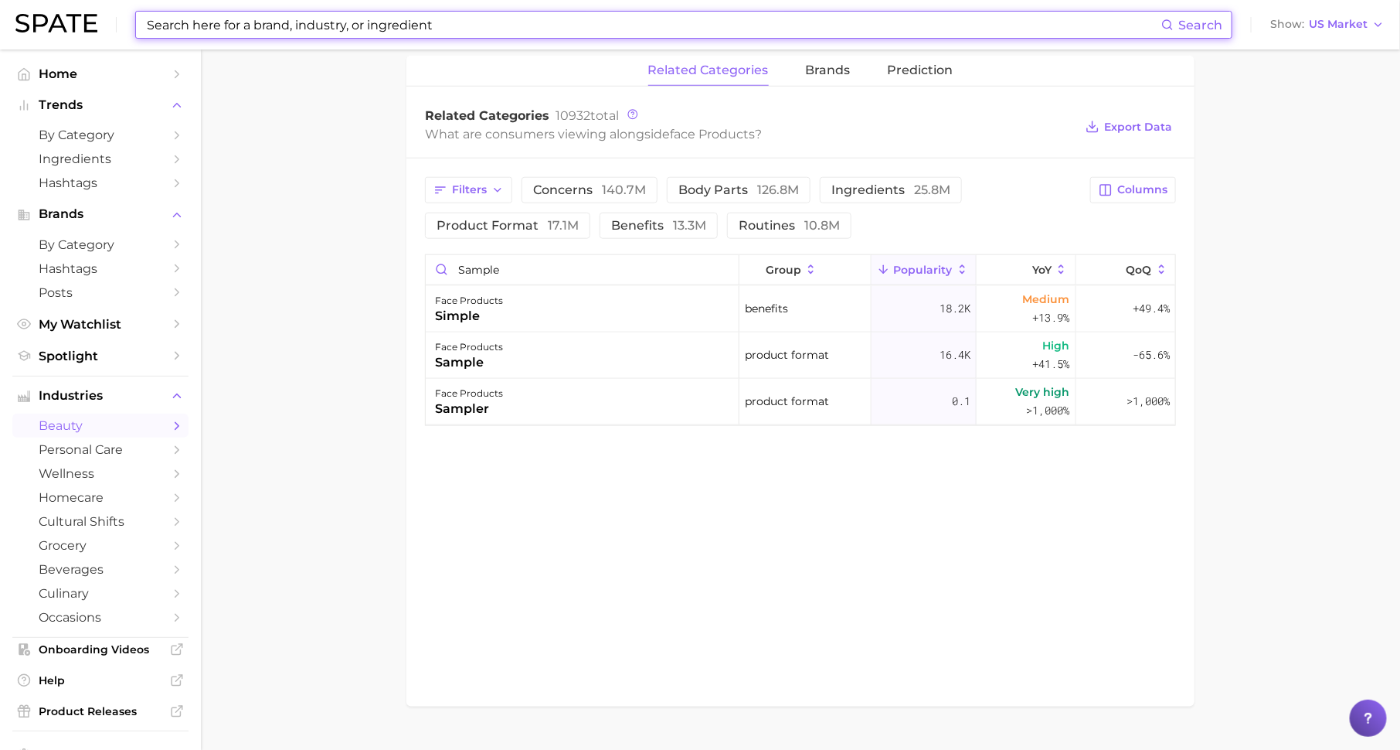
click at [471, 29] on input at bounding box center [653, 25] width 1016 height 26
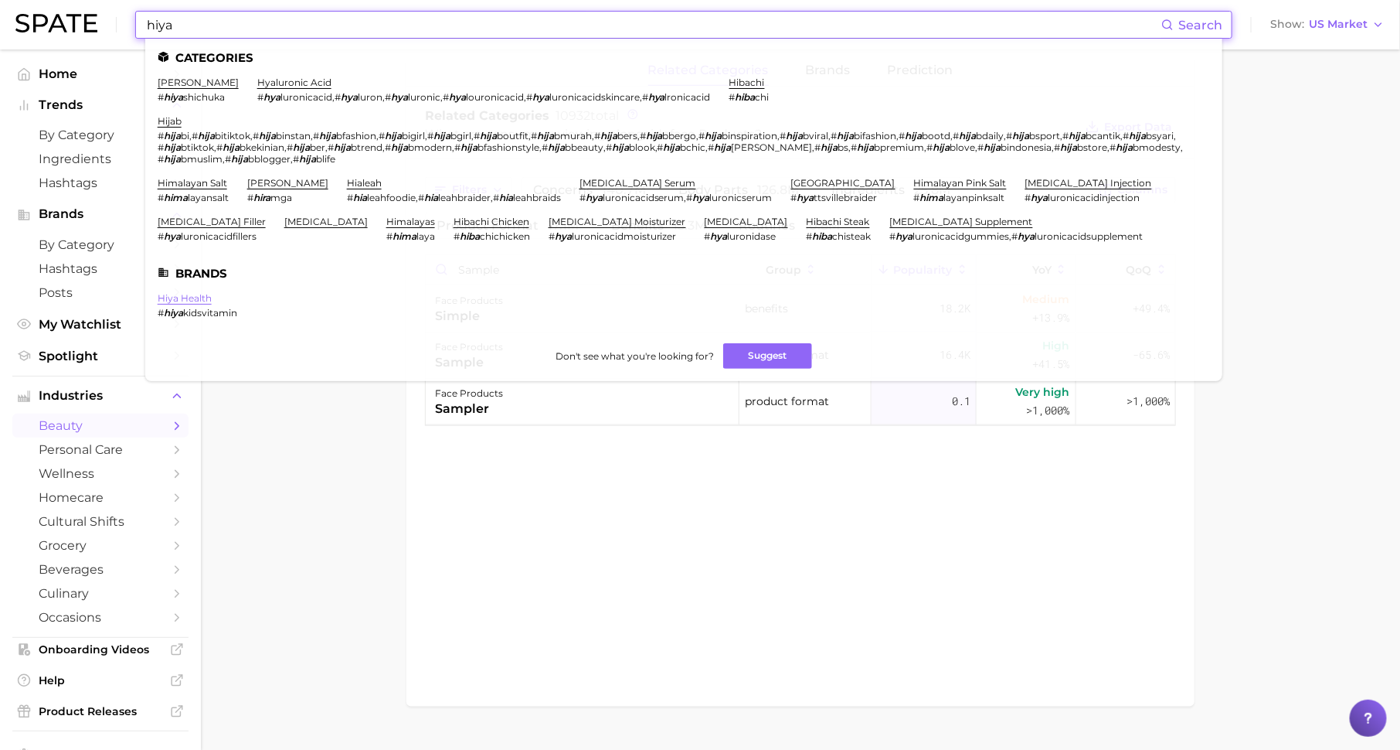
type input "hiya"
click at [198, 298] on link "hiya health" at bounding box center [185, 298] width 54 height 12
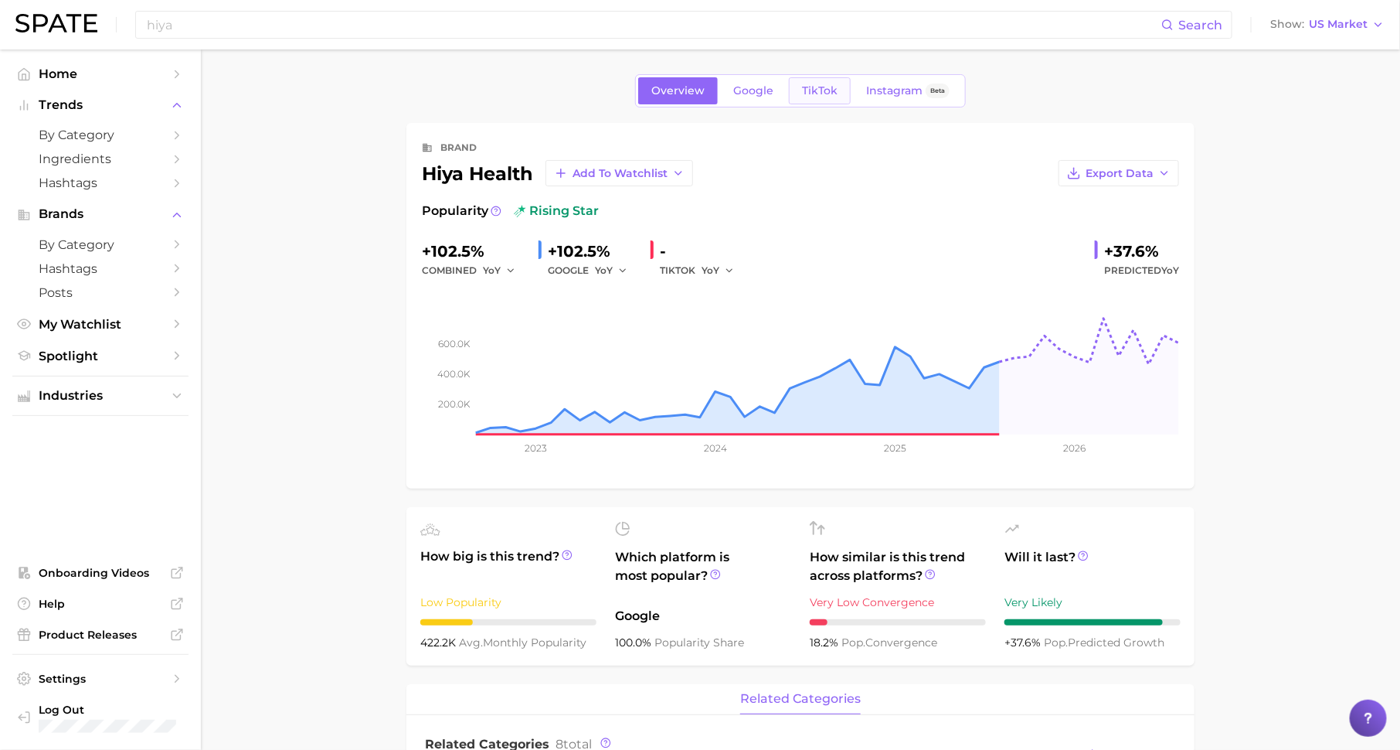
click at [811, 90] on span "TikTok" at bounding box center [820, 90] width 36 height 13
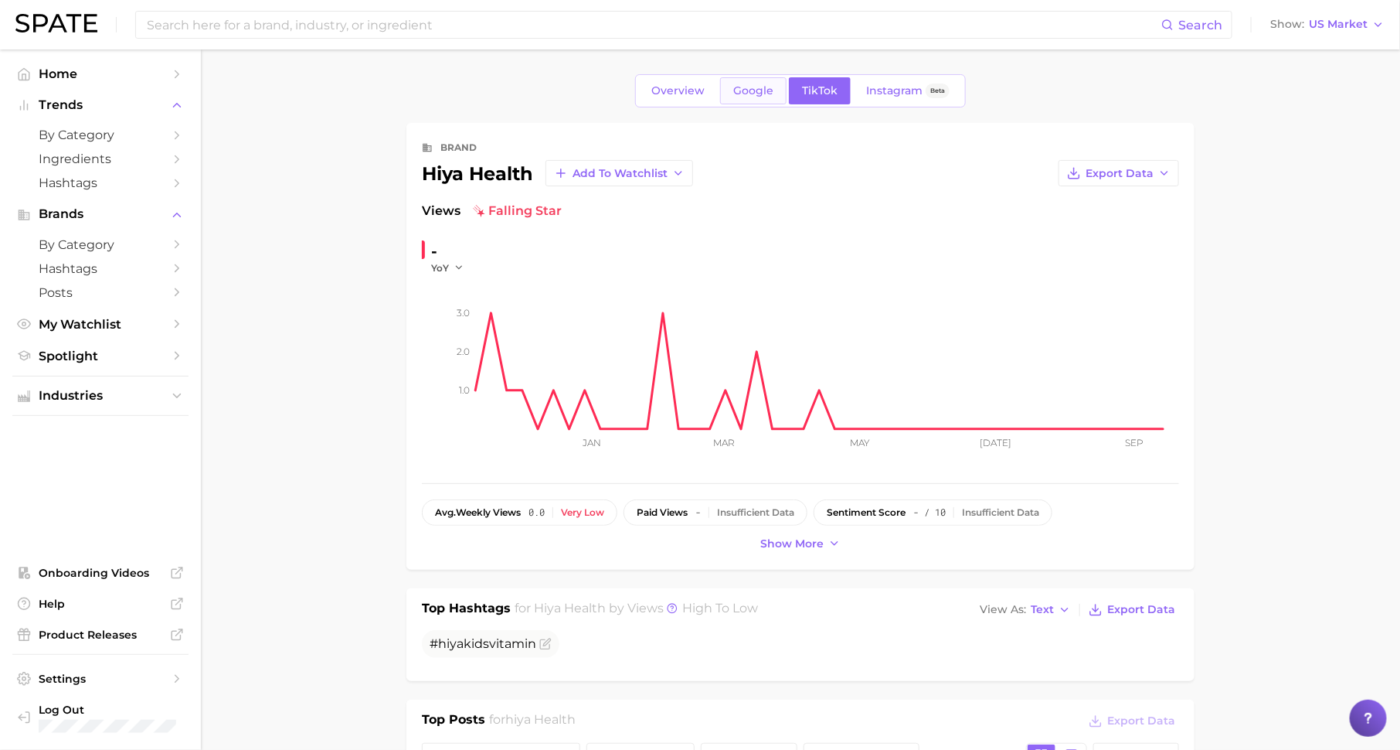
click at [742, 84] on span "Google" at bounding box center [753, 90] width 40 height 13
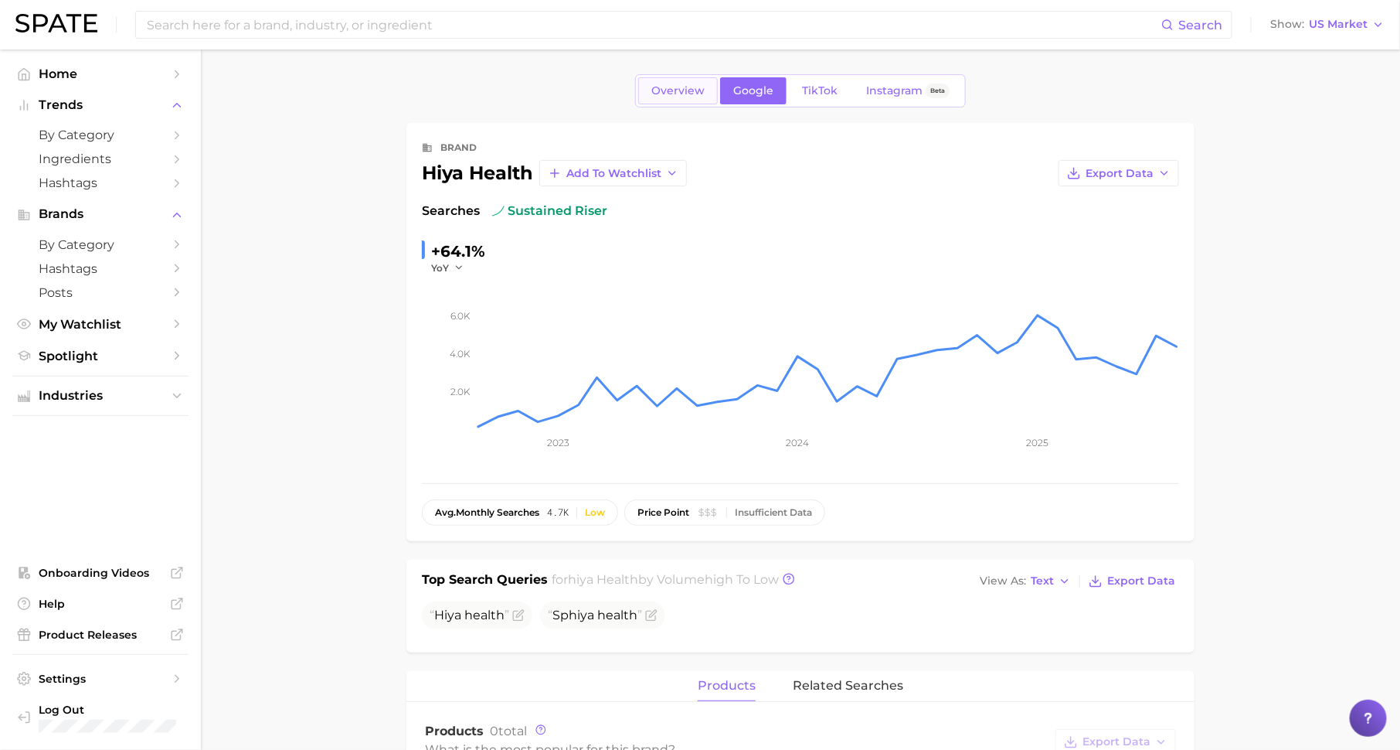
click at [683, 97] on link "Overview" at bounding box center [678, 90] width 80 height 27
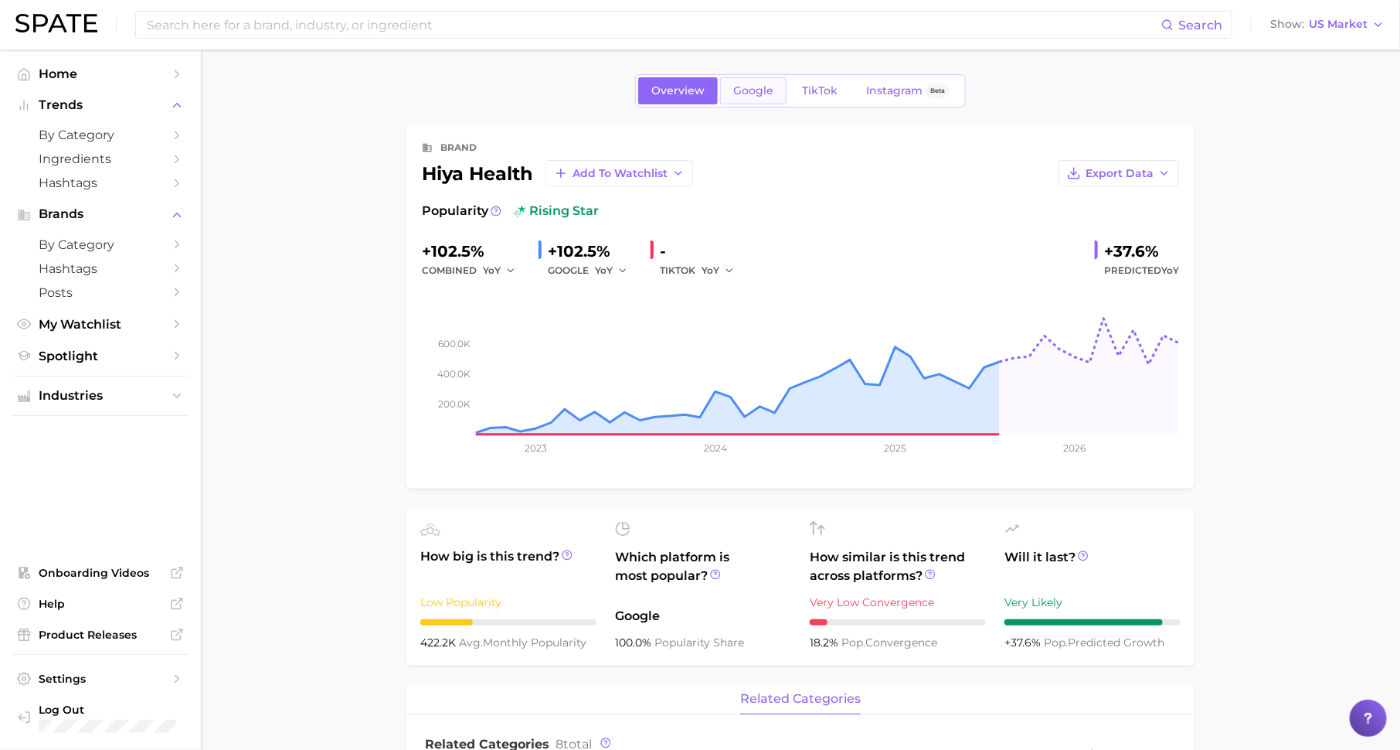
click at [761, 86] on span "Google" at bounding box center [753, 90] width 40 height 13
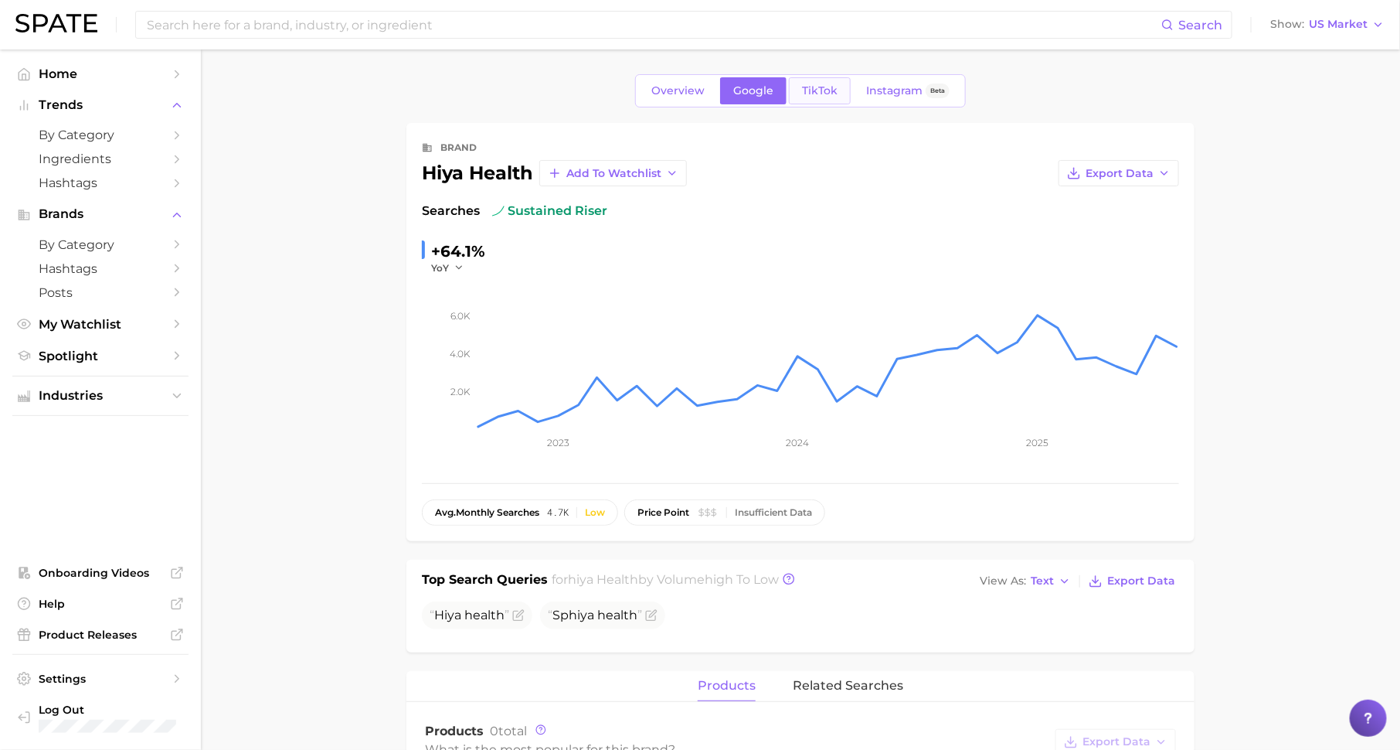
click at [825, 95] on span "TikTok" at bounding box center [820, 90] width 36 height 13
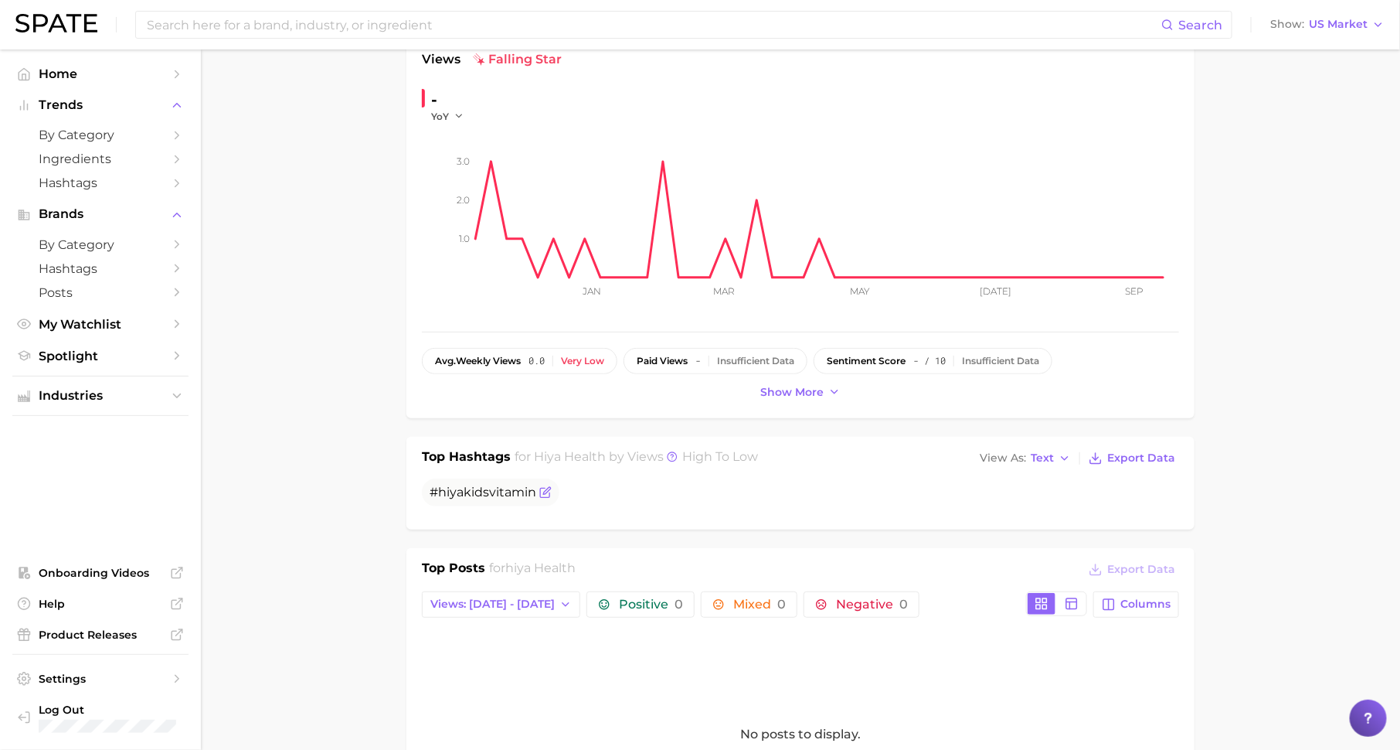
scroll to position [157, 0]
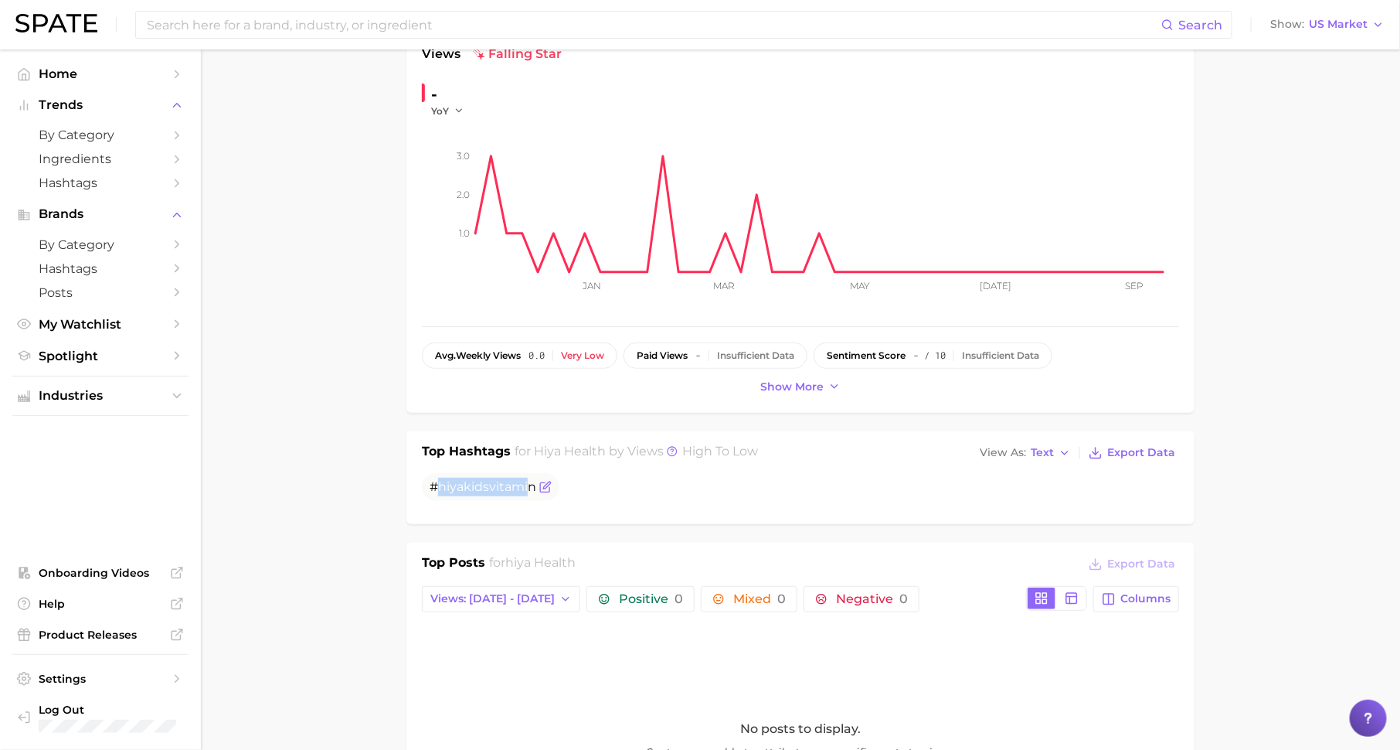
drag, startPoint x: 527, startPoint y: 483, endPoint x: 435, endPoint y: 484, distance: 92.0
click at [434, 484] on span "# hiya kidsvitamin" at bounding box center [483, 486] width 107 height 15
click at [682, 475] on ul "# hiya kidsvitamin" at bounding box center [800, 487] width 757 height 28
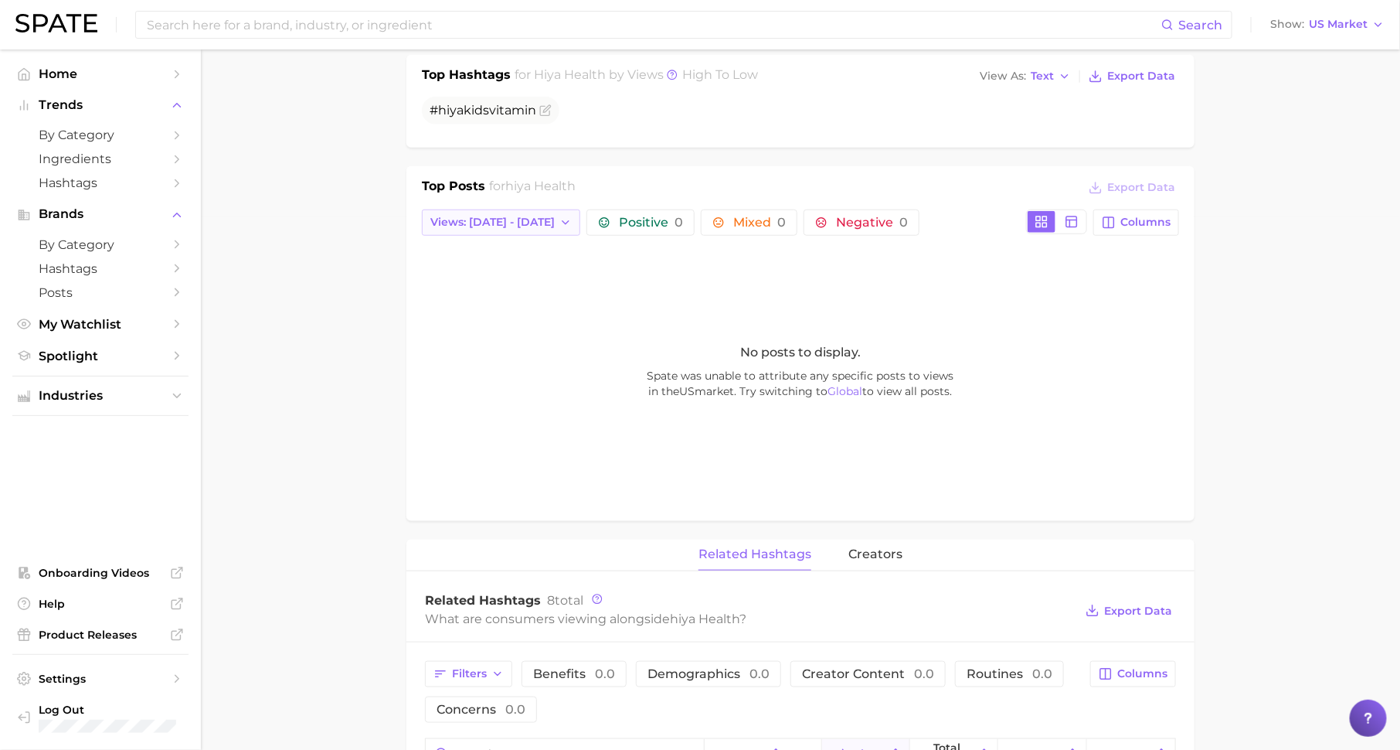
scroll to position [530, 0]
click at [560, 219] on icon "button" at bounding box center [566, 225] width 12 height 12
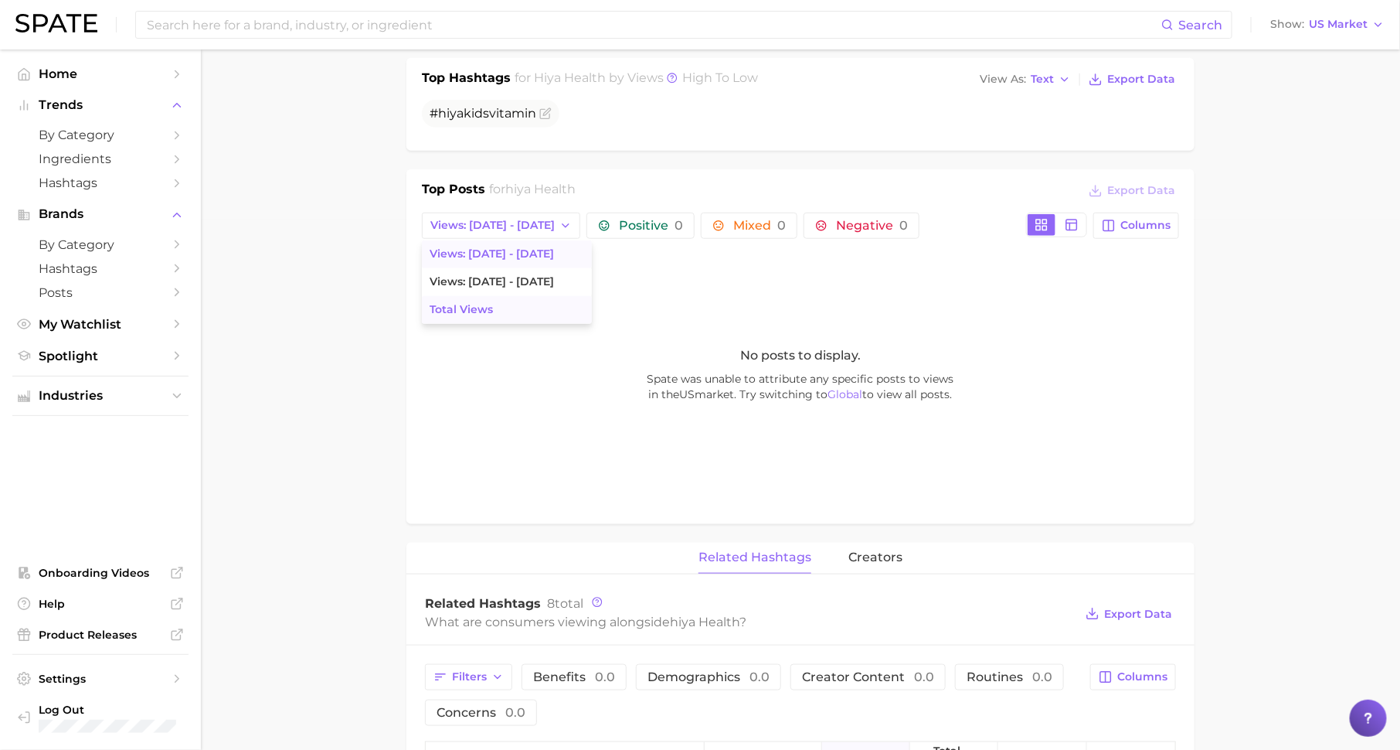
click at [527, 310] on button "Total Views" at bounding box center [507, 310] width 170 height 28
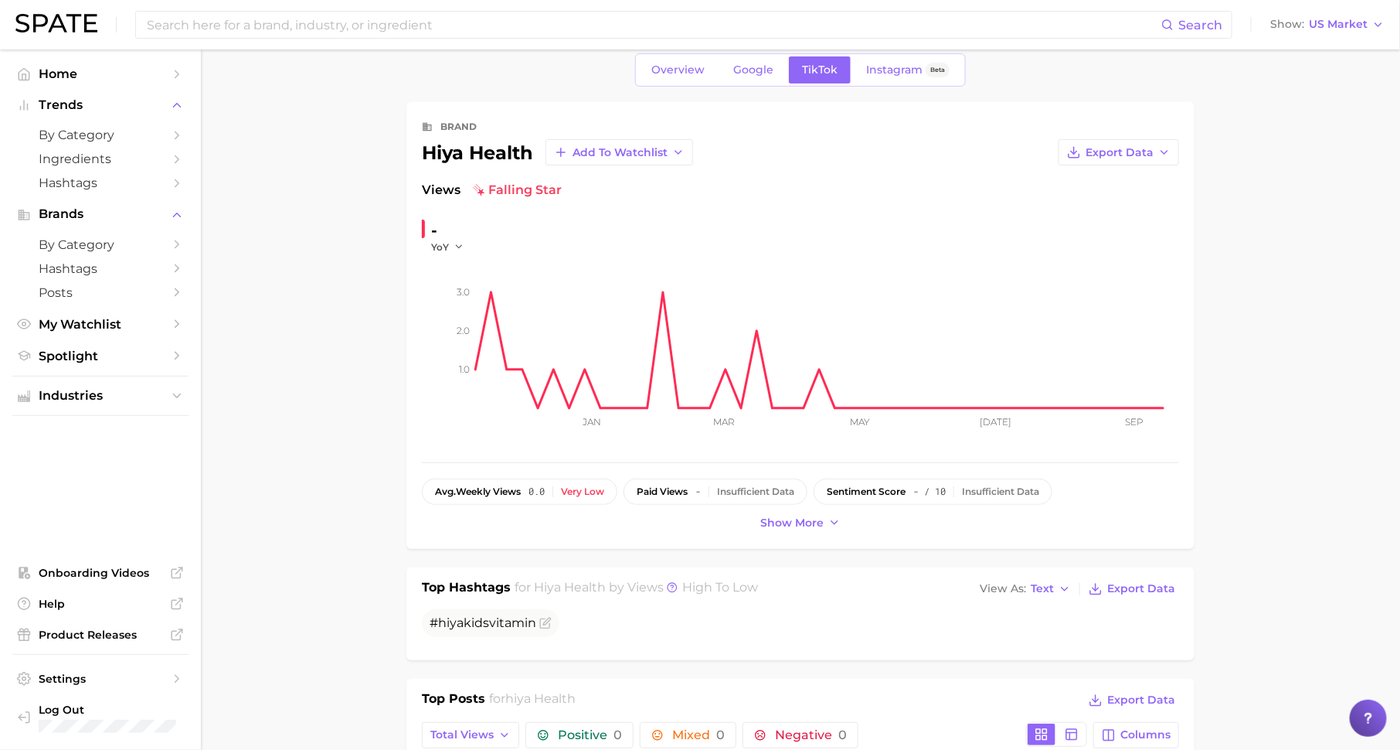
scroll to position [0, 0]
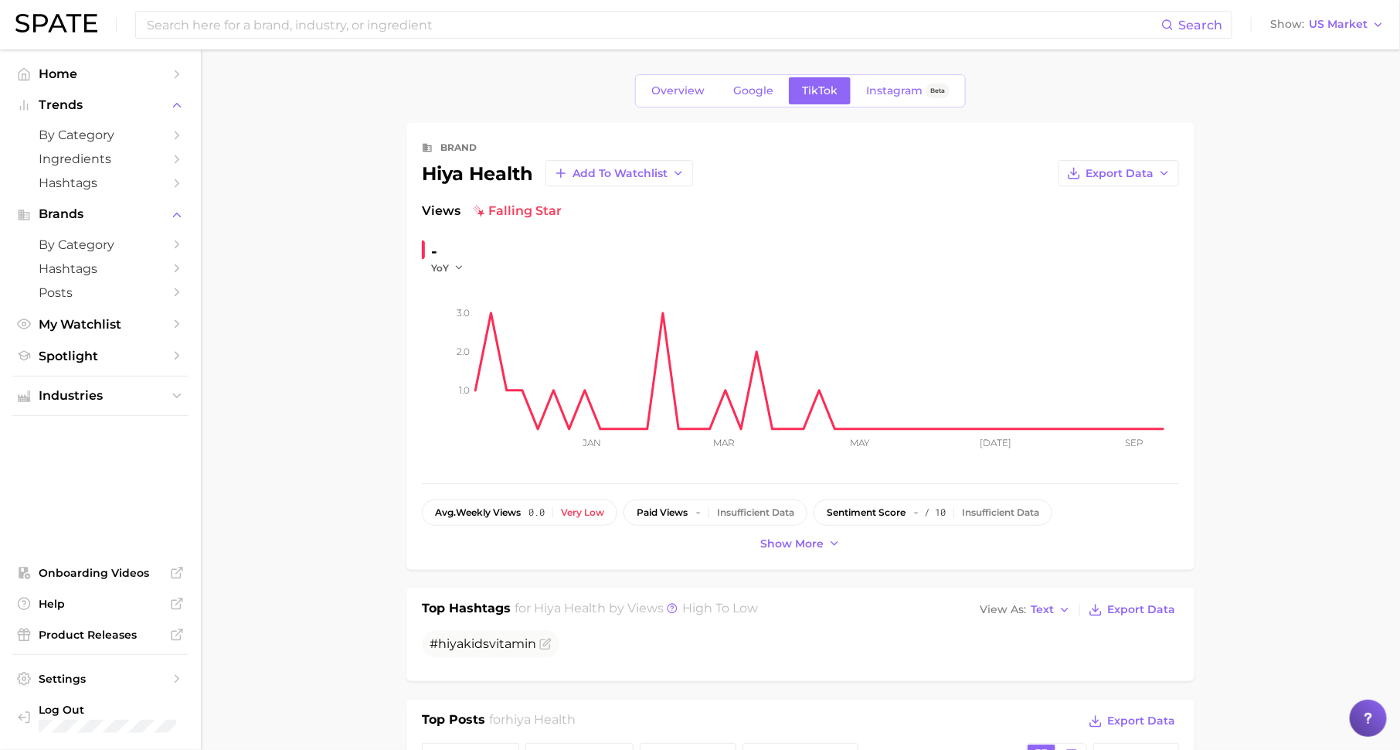
click at [894, 90] on span "Instagram" at bounding box center [894, 90] width 56 height 13
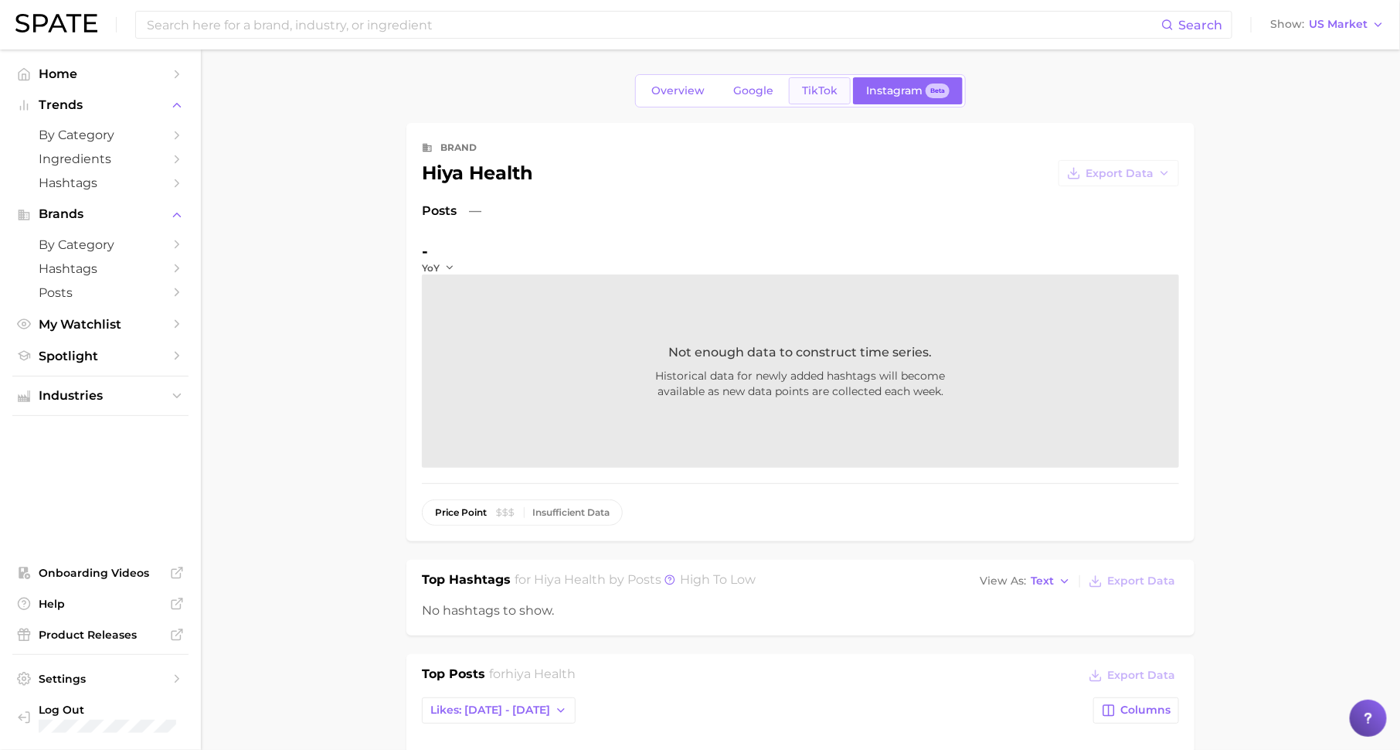
click at [817, 88] on span "TikTok" at bounding box center [820, 90] width 36 height 13
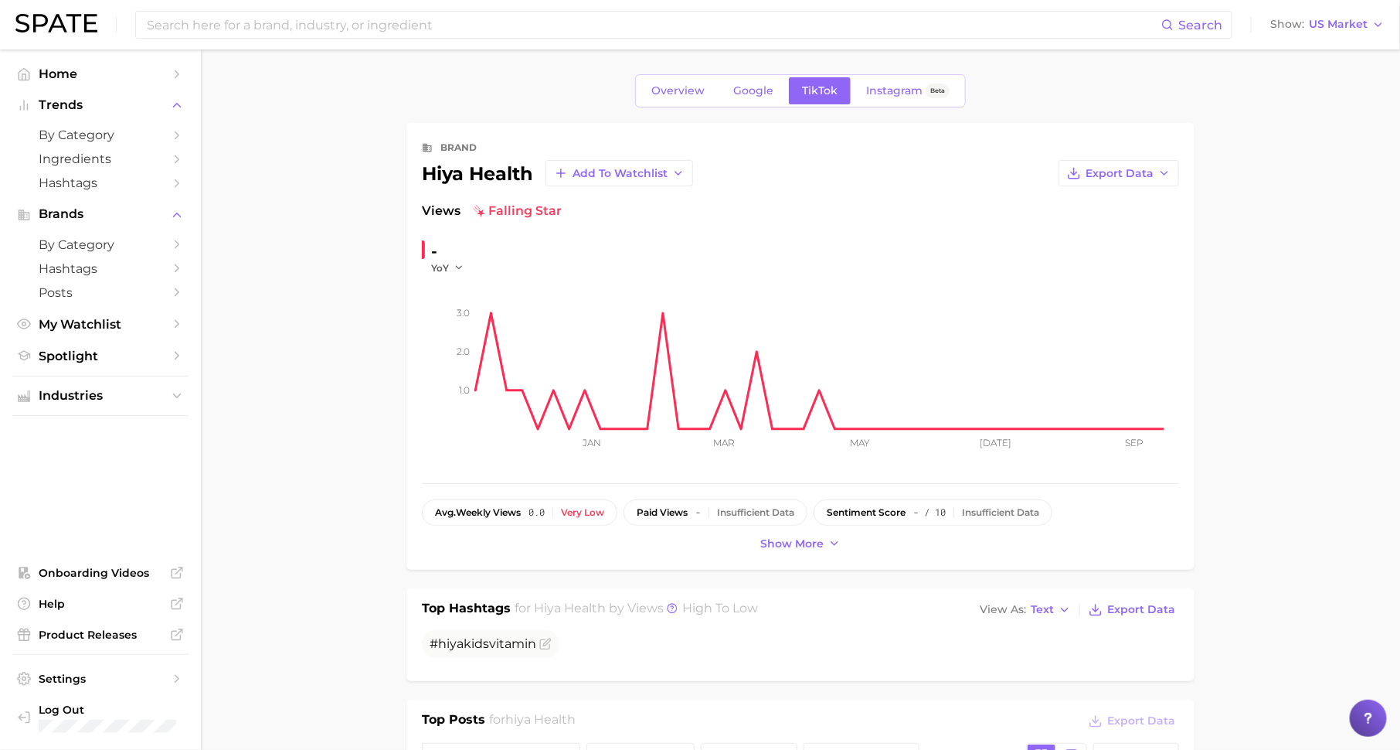
scroll to position [58, 0]
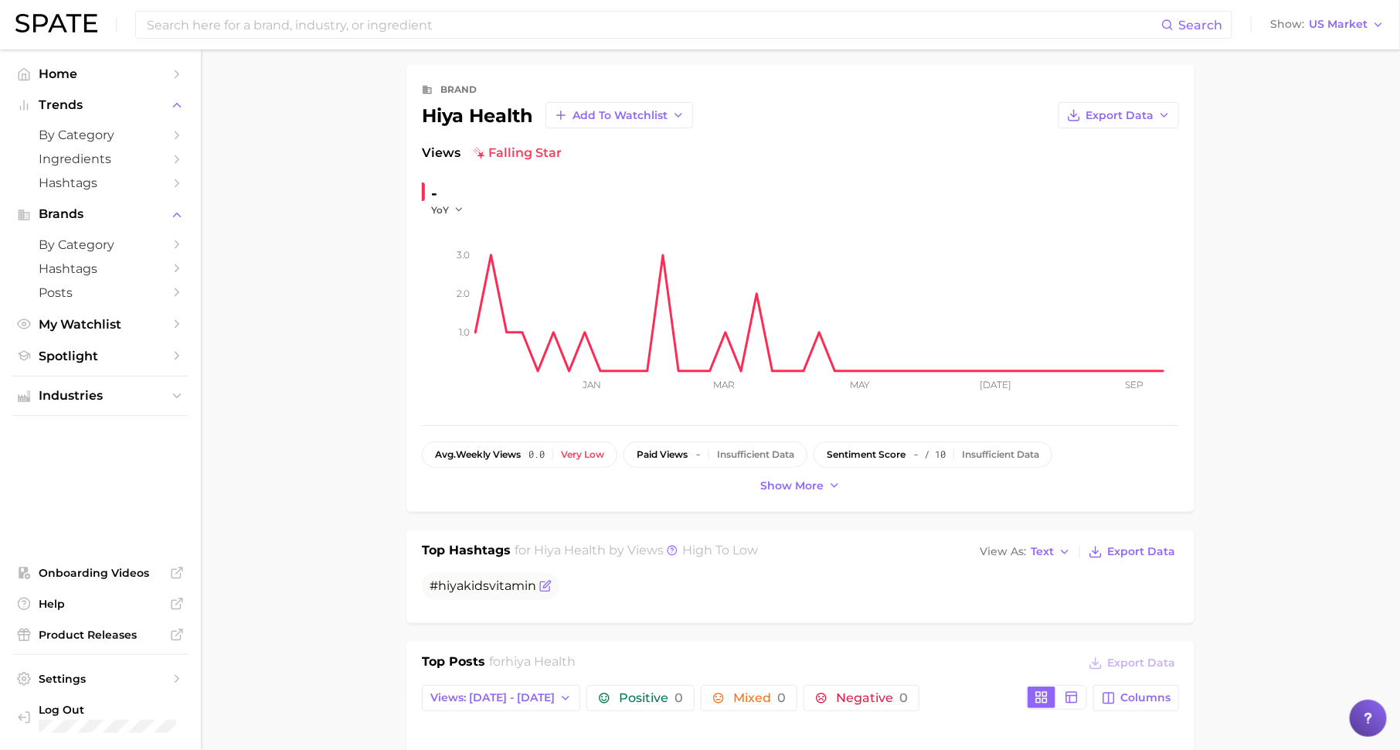
click at [539, 580] on icon "Flag as miscategorized or irrelevant" at bounding box center [545, 586] width 12 height 12
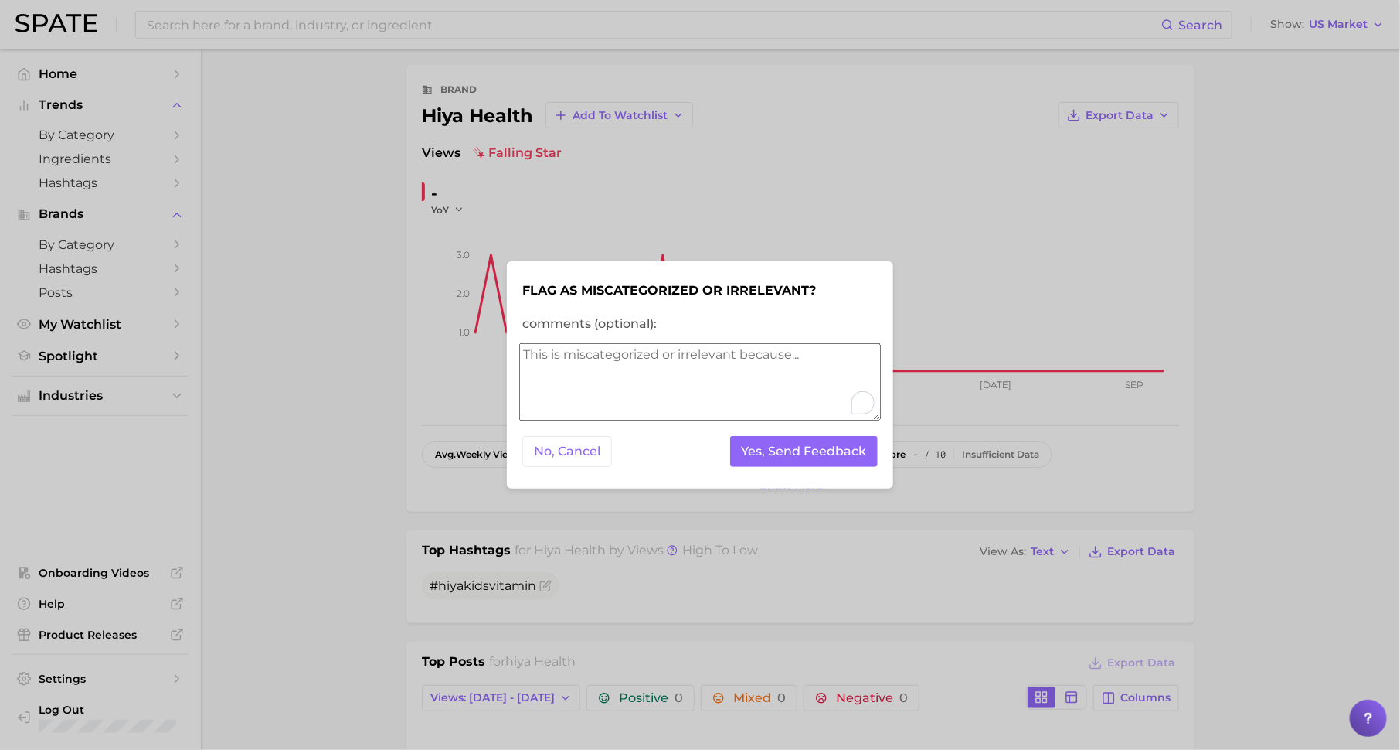
click at [665, 374] on textarea "comments (optional):" at bounding box center [700, 381] width 362 height 77
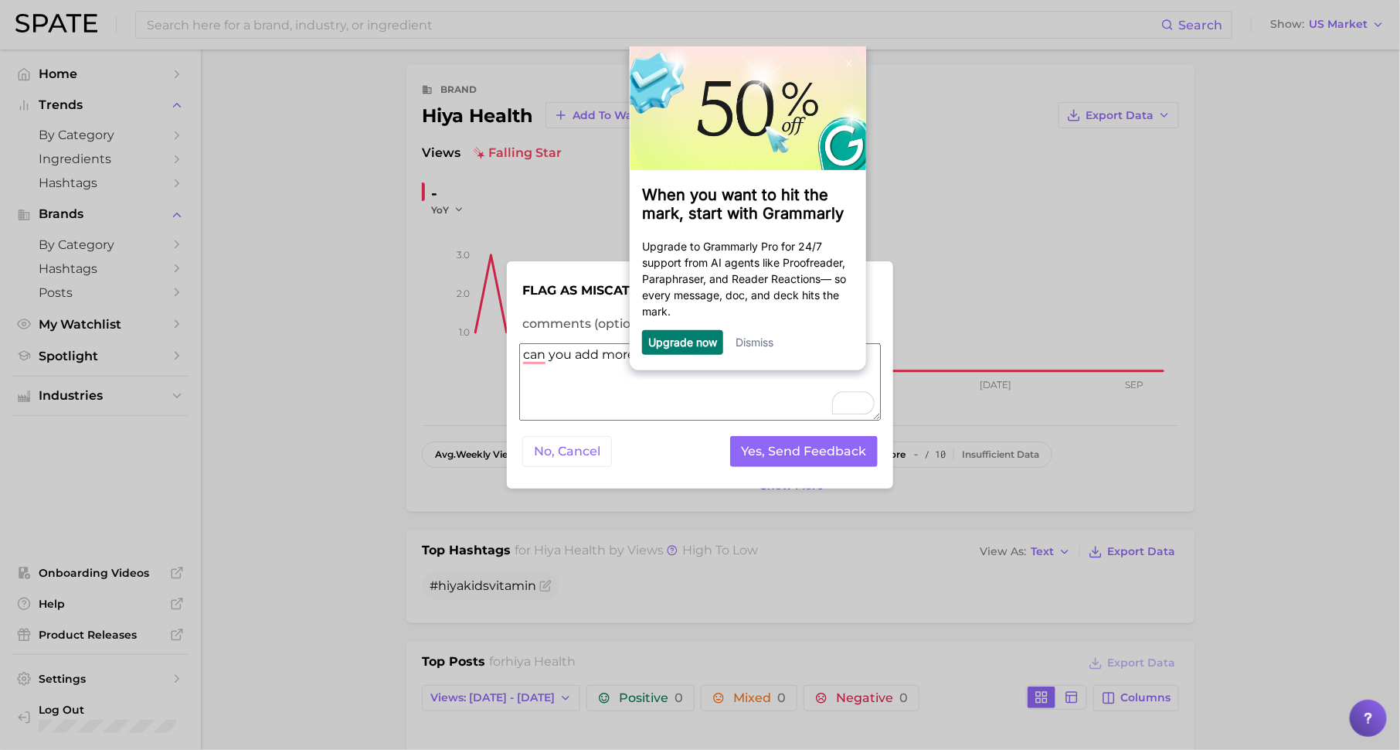
click at [756, 336] on div "Dismiss" at bounding box center [755, 342] width 38 height 25
click at [752, 342] on link "Dismiss" at bounding box center [755, 341] width 38 height 13
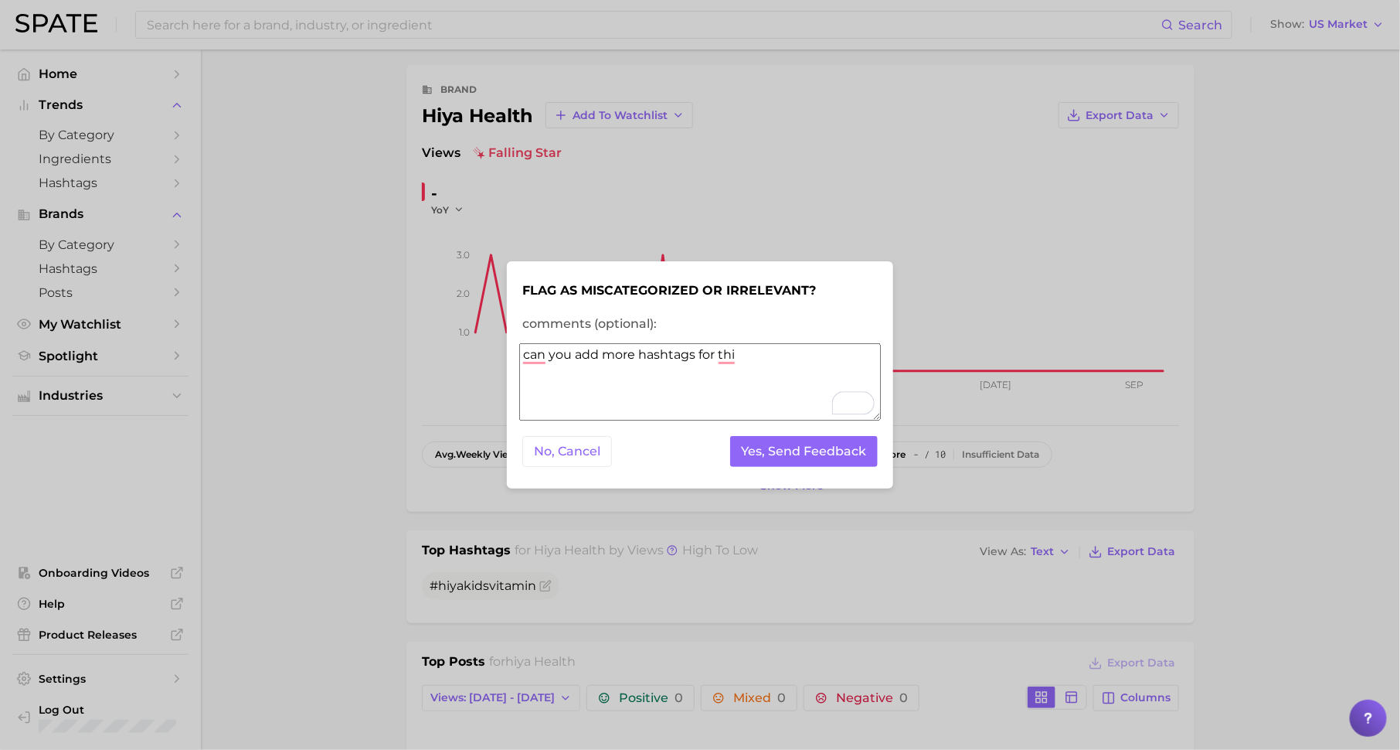
click at [788, 356] on textarea "can you add more hashtags for thi" at bounding box center [700, 381] width 362 height 77
type textarea "can you add more hashtags for this brand?"
click at [793, 451] on button "Yes, Send Feedback" at bounding box center [804, 452] width 148 height 32
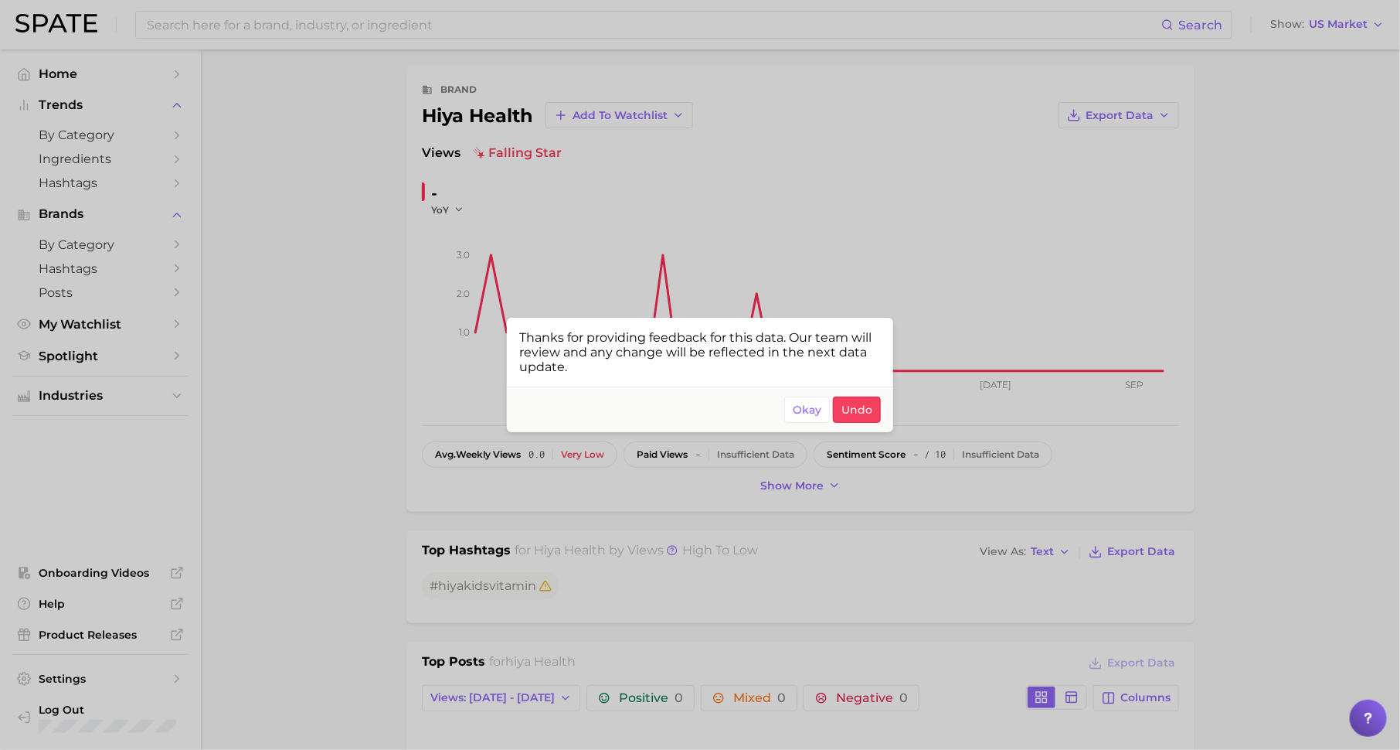
click at [427, 392] on div at bounding box center [700, 375] width 1400 height 750
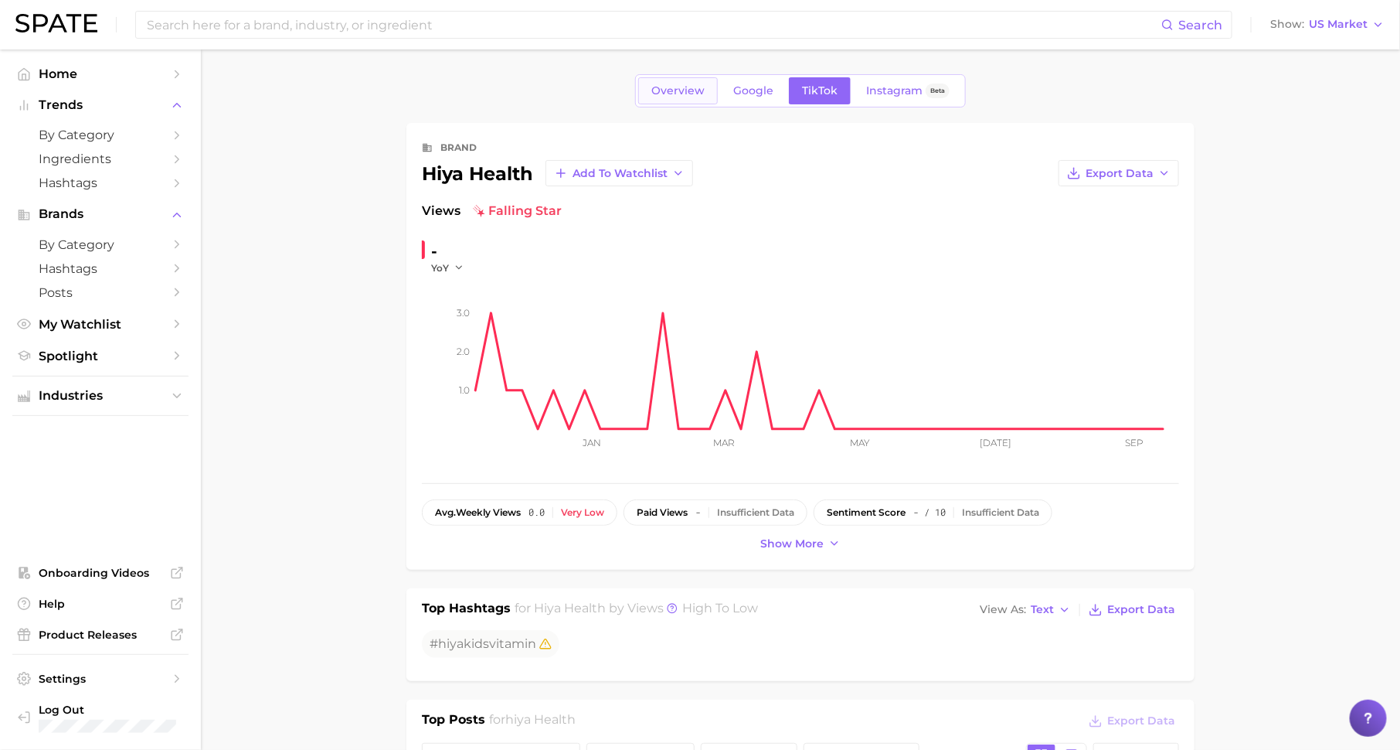
click at [686, 92] on span "Overview" at bounding box center [678, 90] width 53 height 13
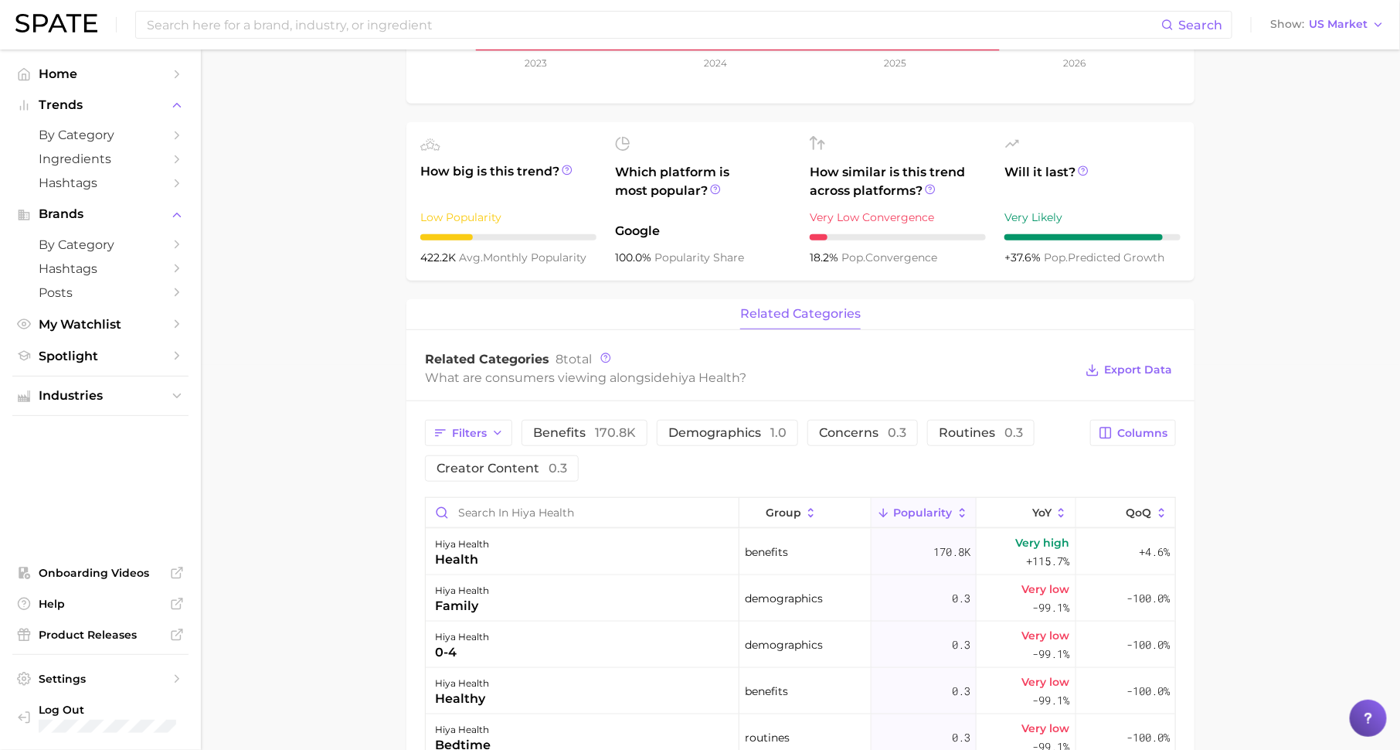
scroll to position [384, 0]
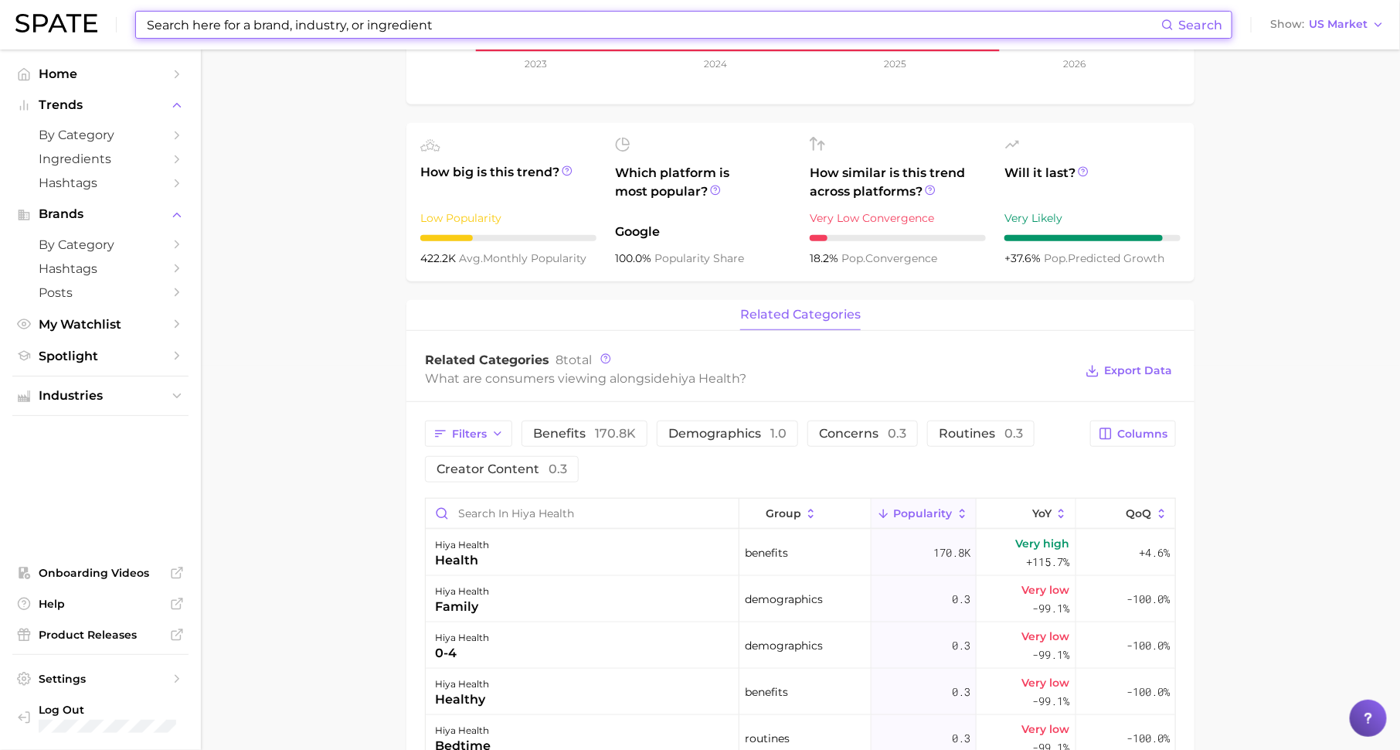
click at [441, 27] on input at bounding box center [653, 25] width 1016 height 26
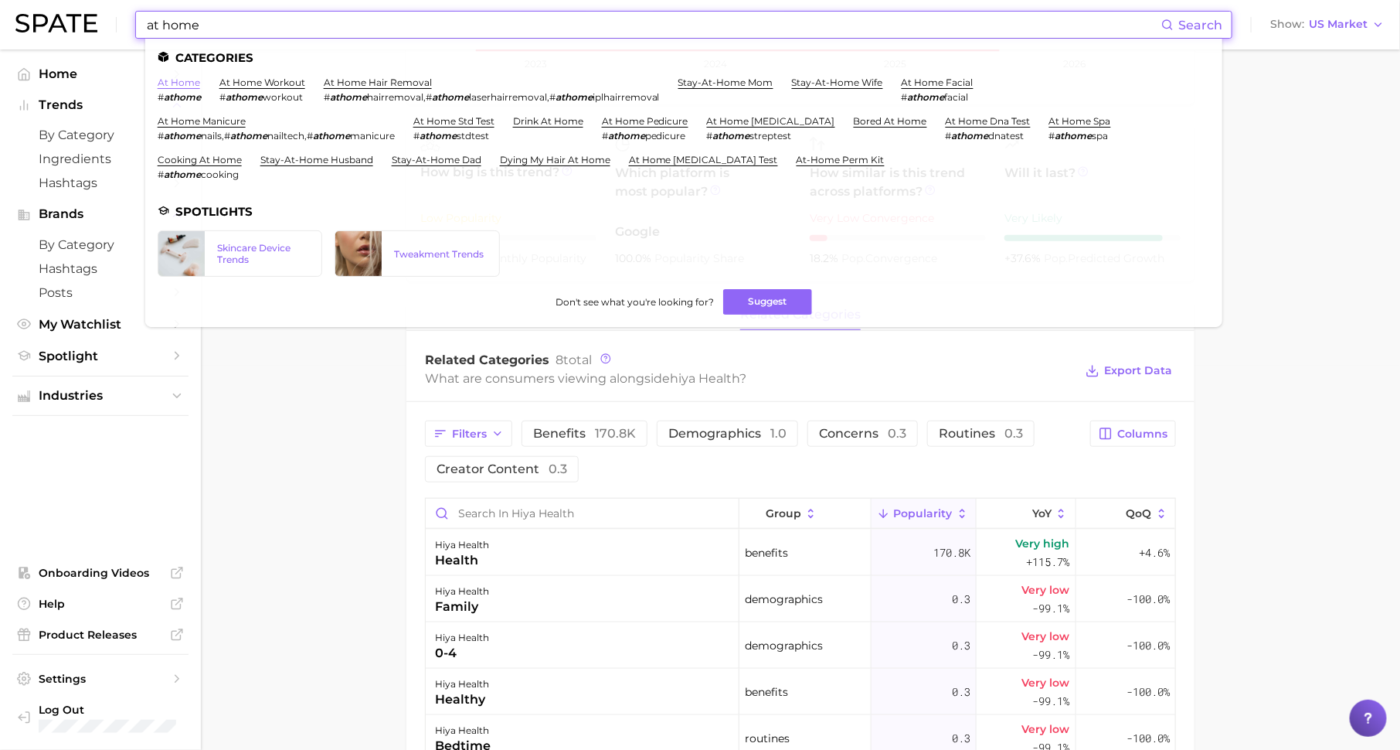
type input "at home"
click at [179, 87] on link "at home" at bounding box center [179, 83] width 43 height 12
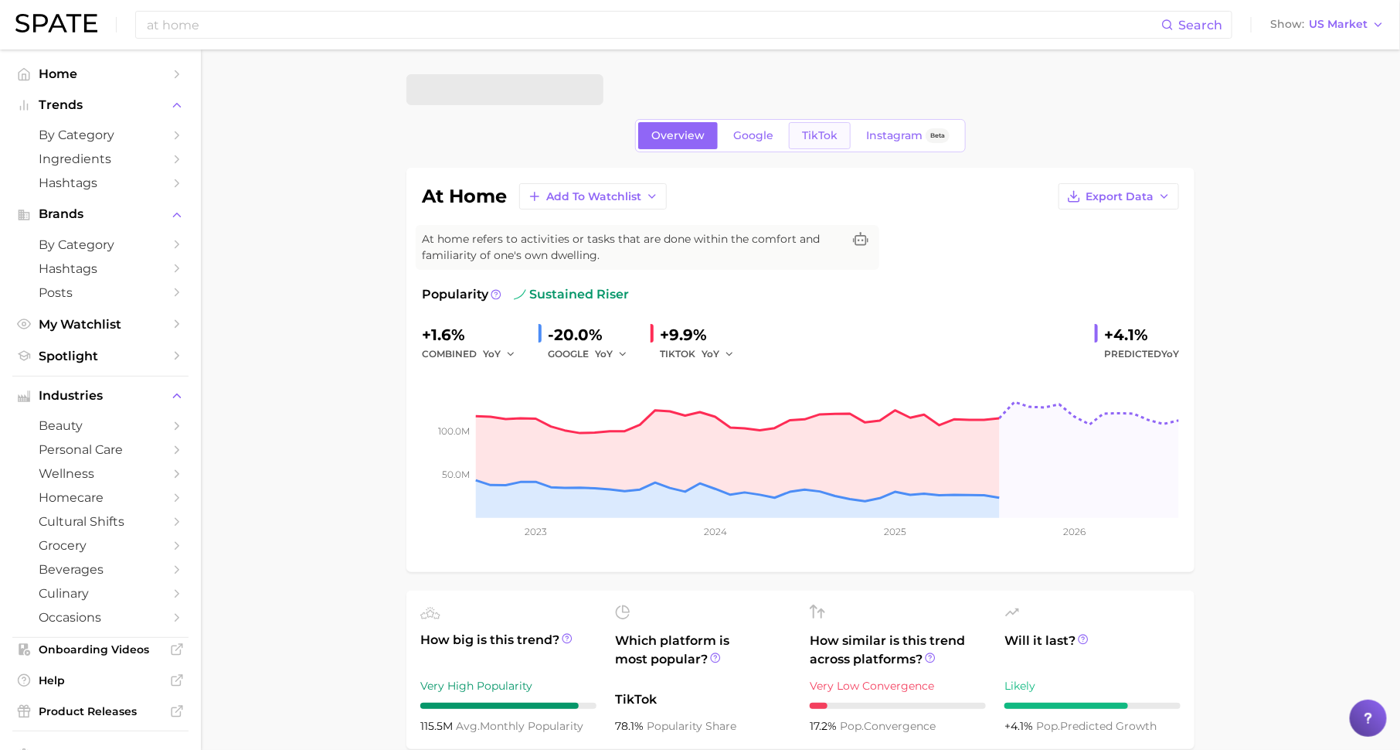
click at [818, 134] on span "TikTok" at bounding box center [820, 135] width 36 height 13
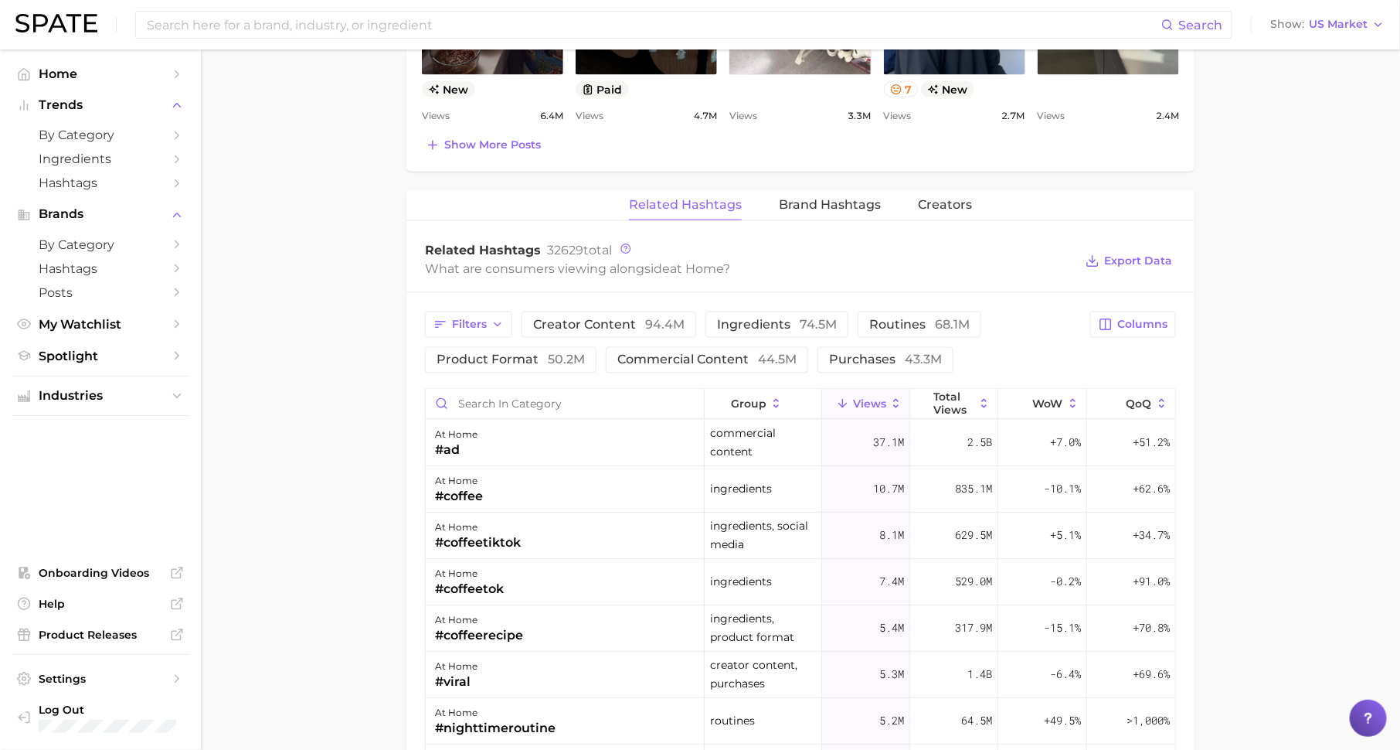
scroll to position [1091, 0]
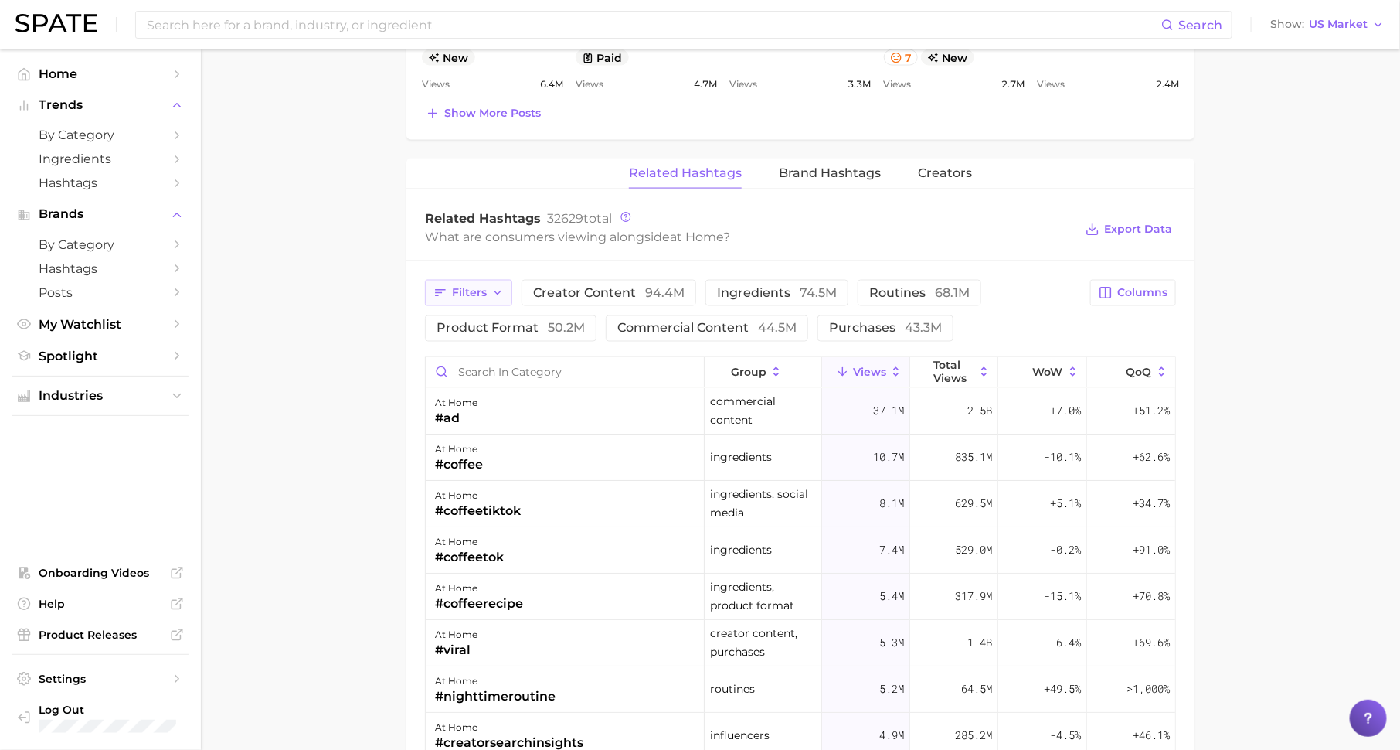
click at [453, 287] on span "Filters" at bounding box center [469, 292] width 35 height 13
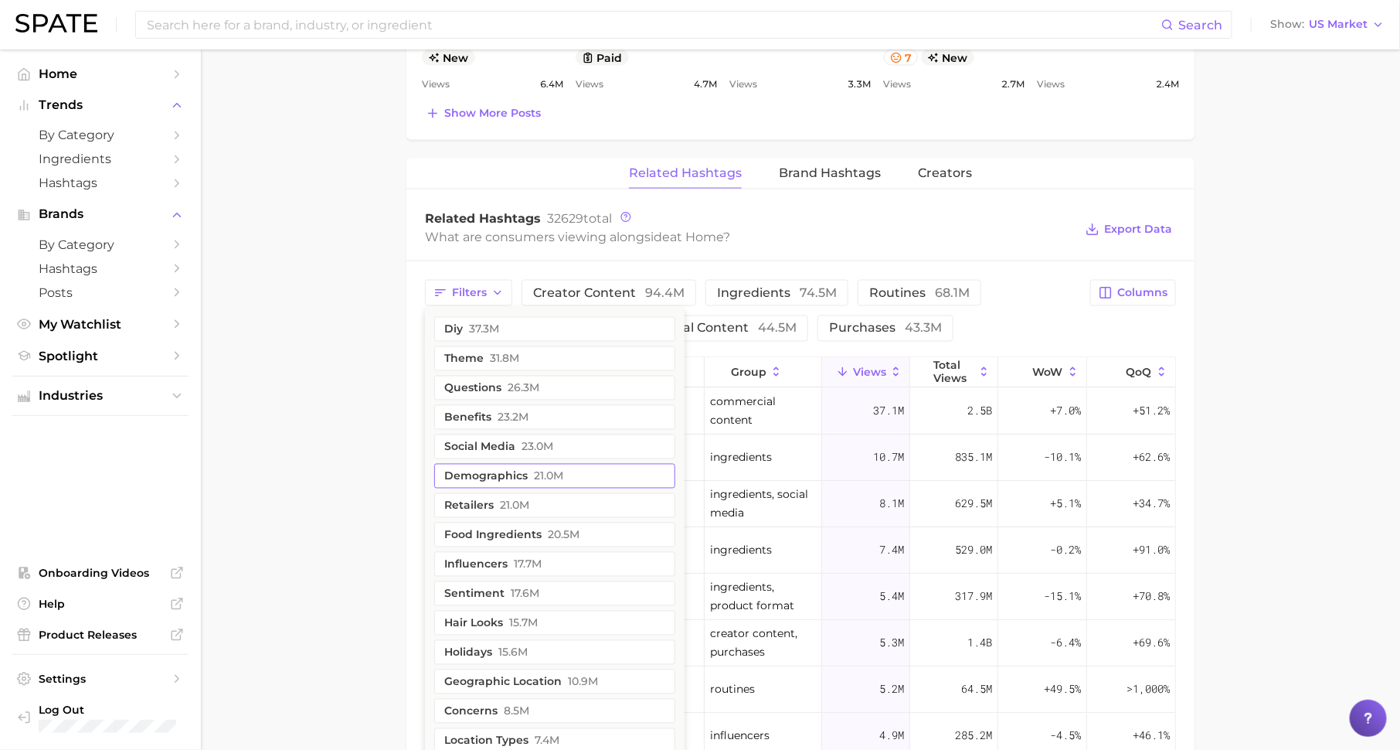
click at [467, 464] on button "demographics 21.0m" at bounding box center [554, 476] width 241 height 25
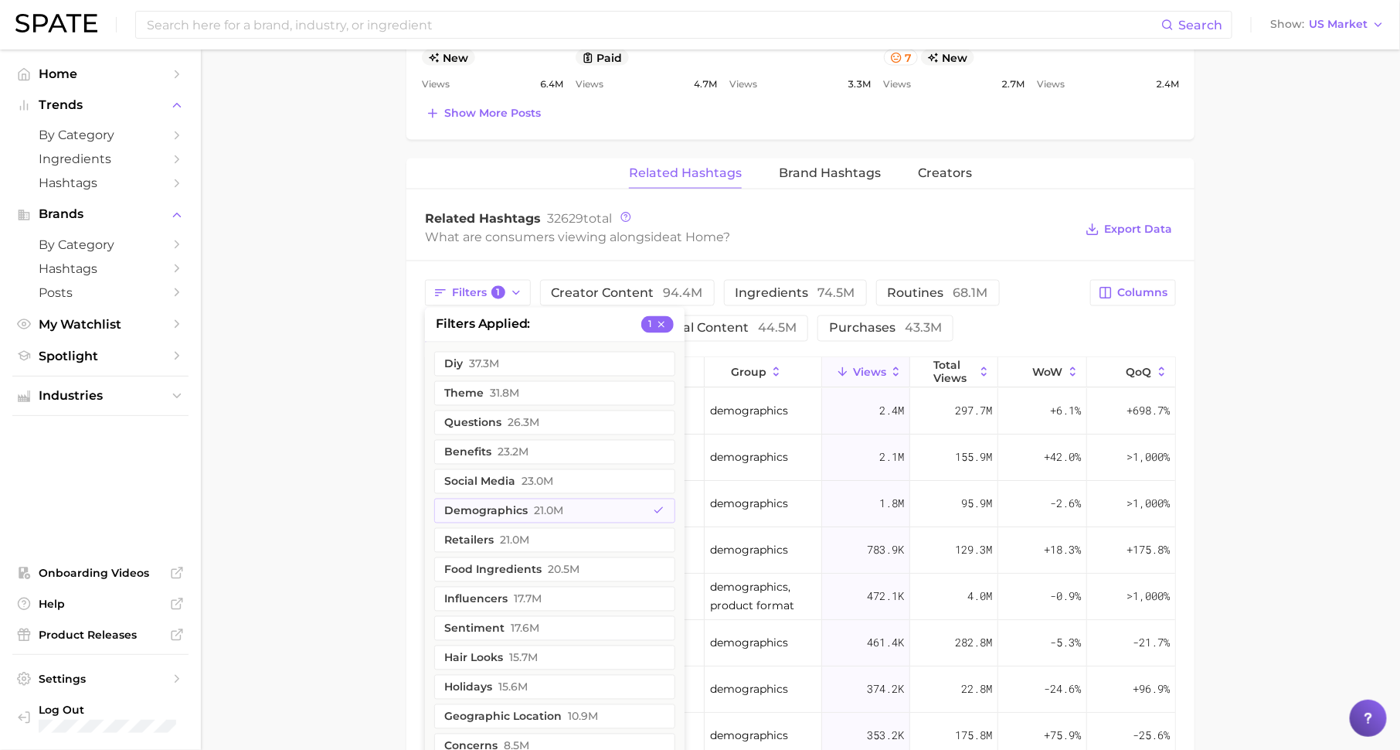
click at [271, 458] on main "at home Overview Google TikTok Instagram Beta at home Add to Watchlist Export D…" at bounding box center [801, 80] width 1200 height 2244
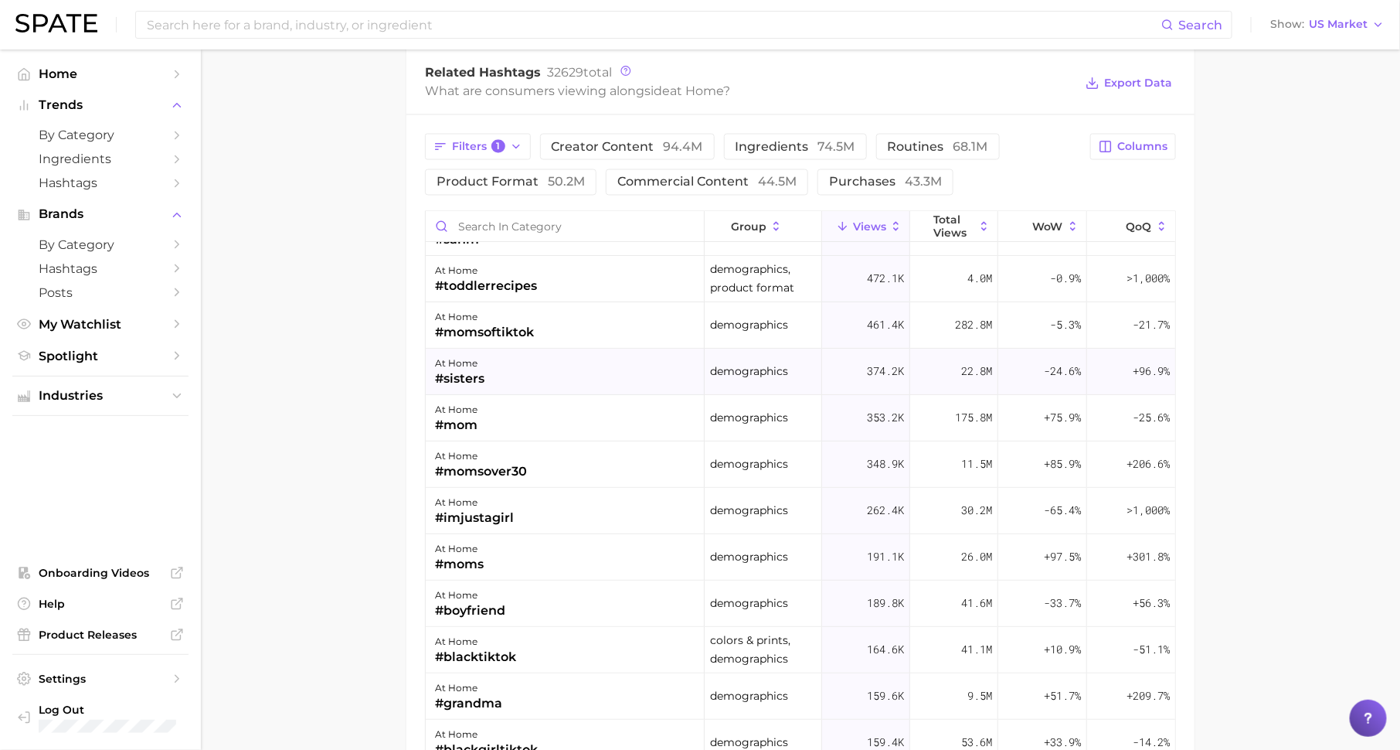
scroll to position [190, 0]
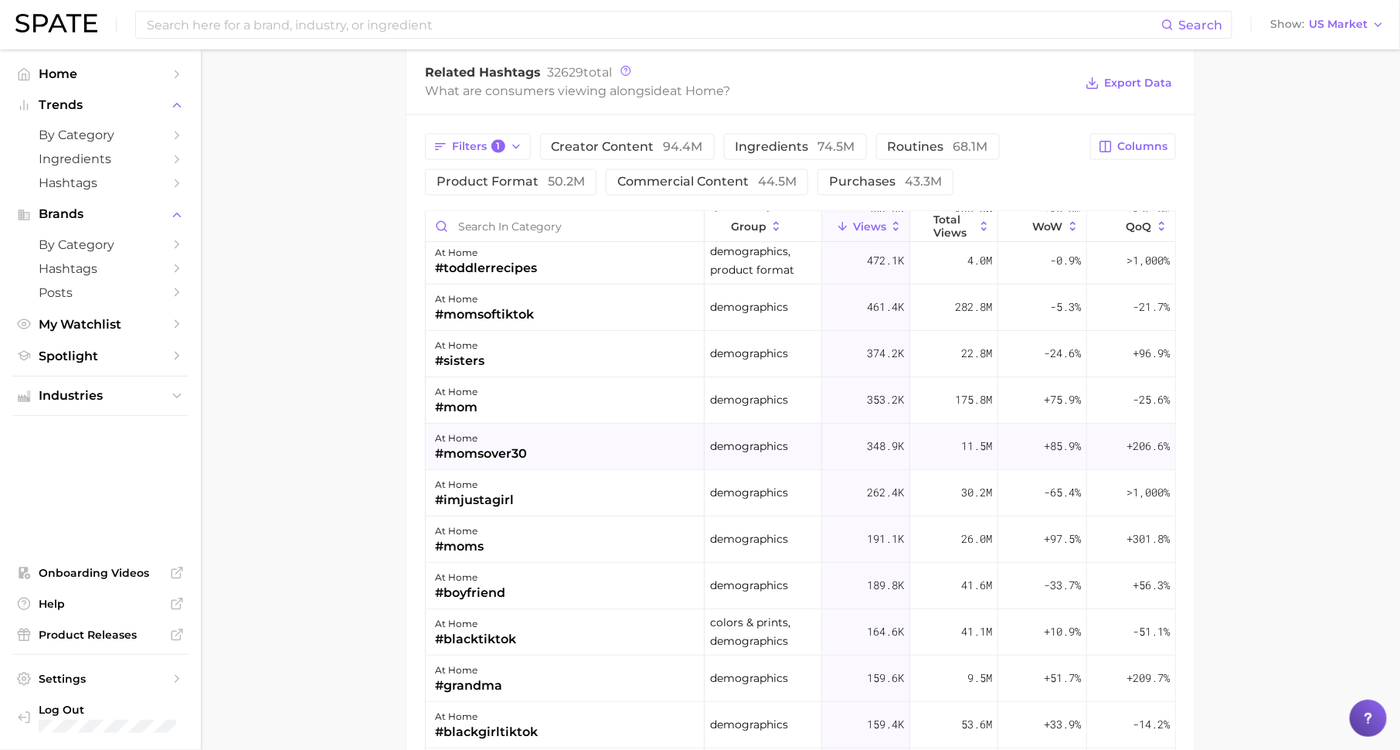
click at [527, 436] on div "at home" at bounding box center [481, 438] width 92 height 19
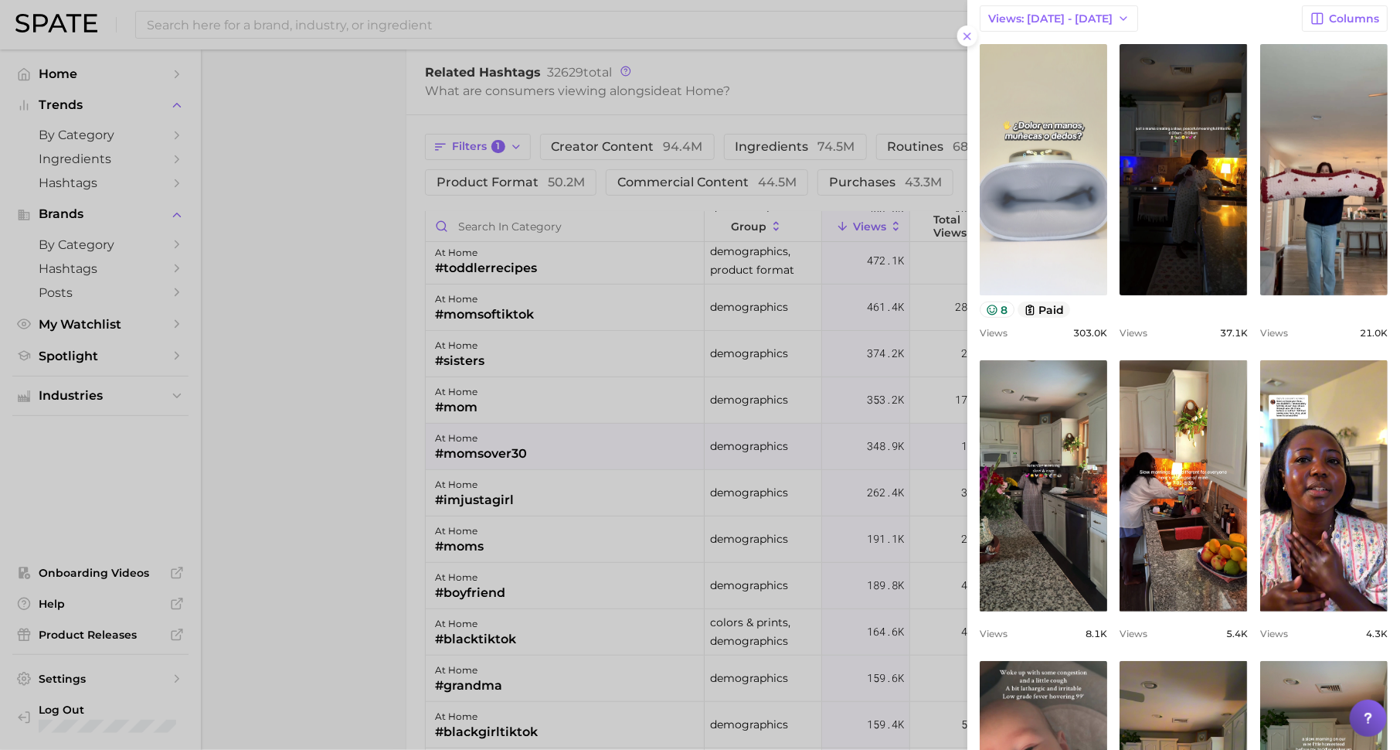
scroll to position [133, 0]
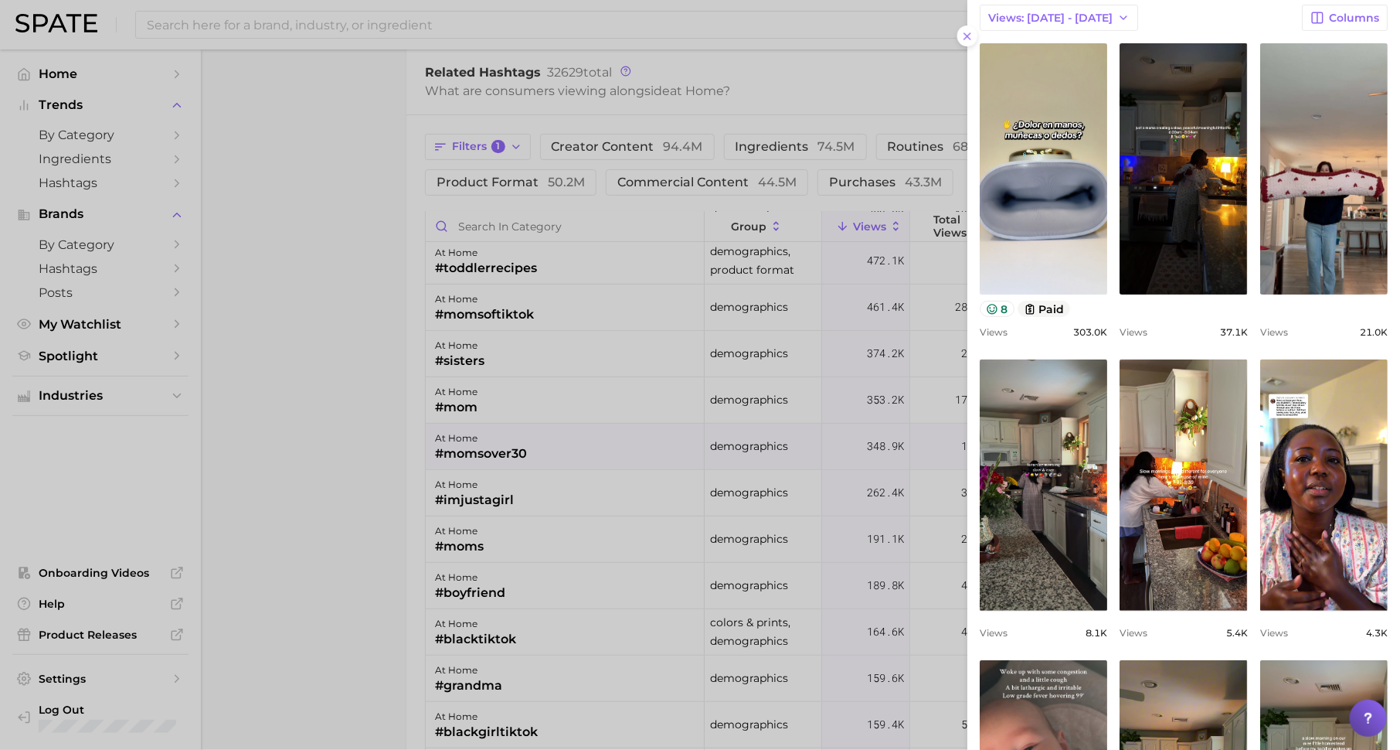
click at [709, 454] on div at bounding box center [700, 375] width 1400 height 750
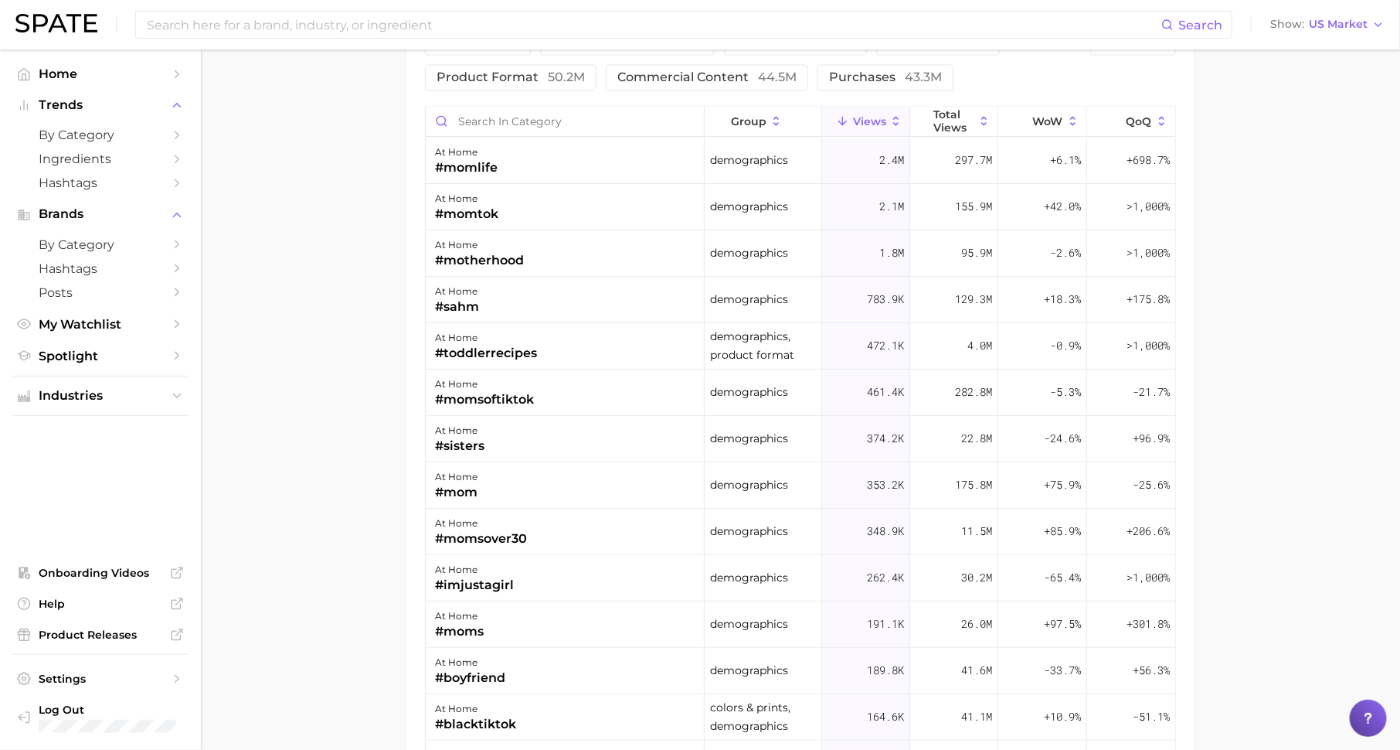
scroll to position [1358, 0]
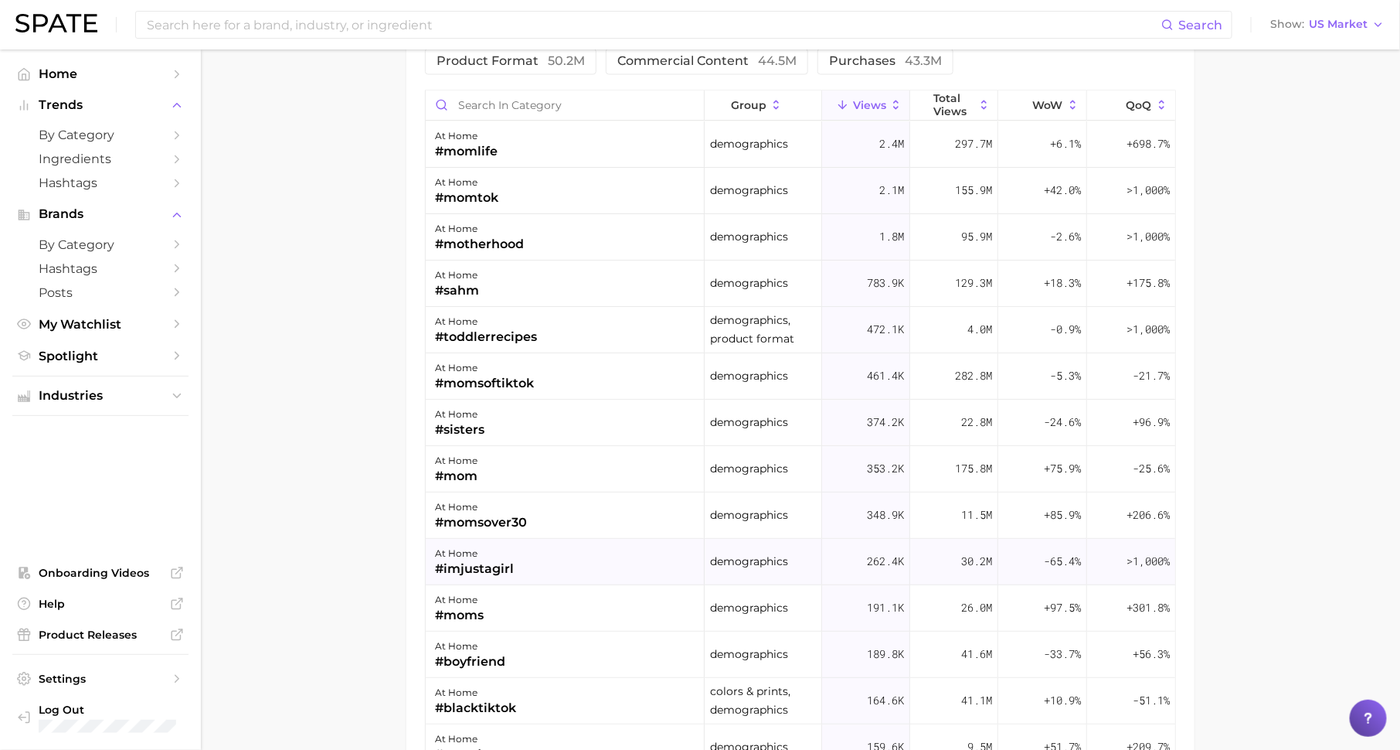
click at [516, 563] on div "at home #imjustagirl" at bounding box center [565, 562] width 279 height 46
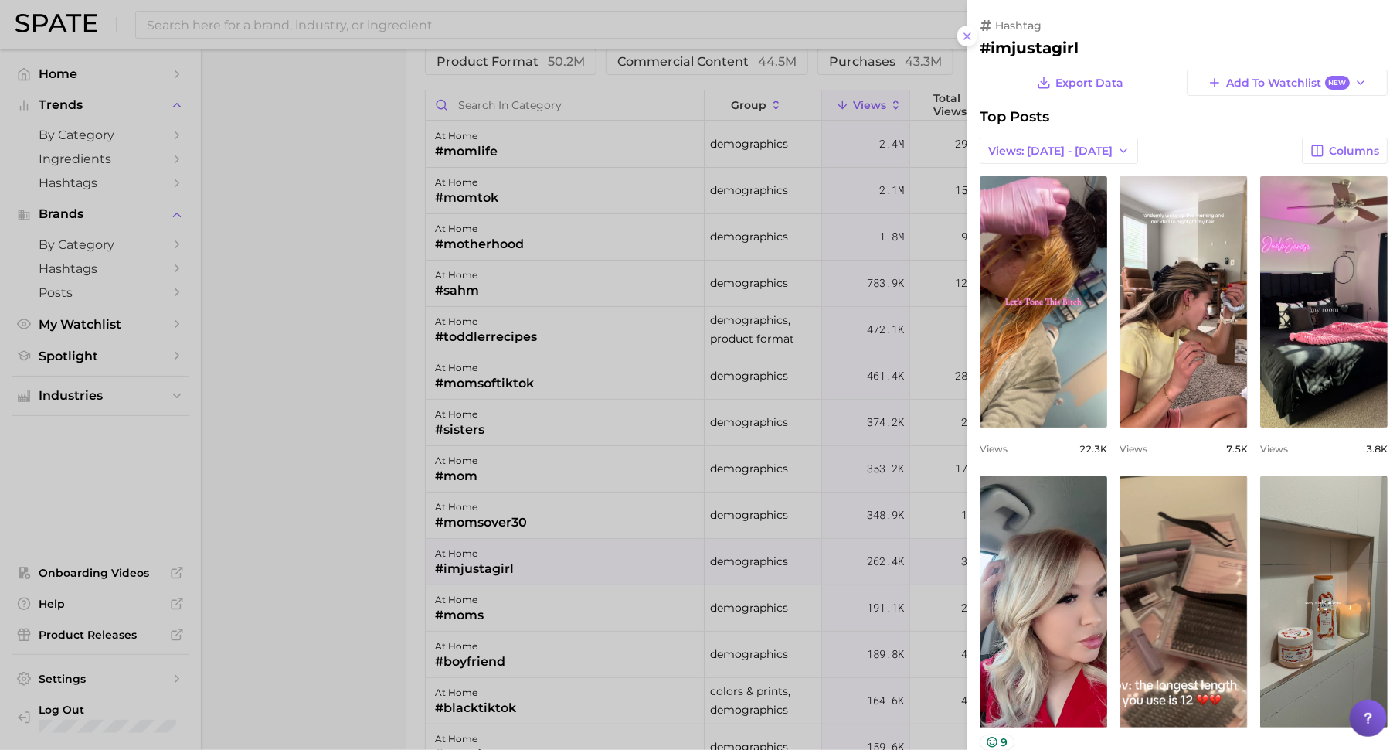
scroll to position [0, 0]
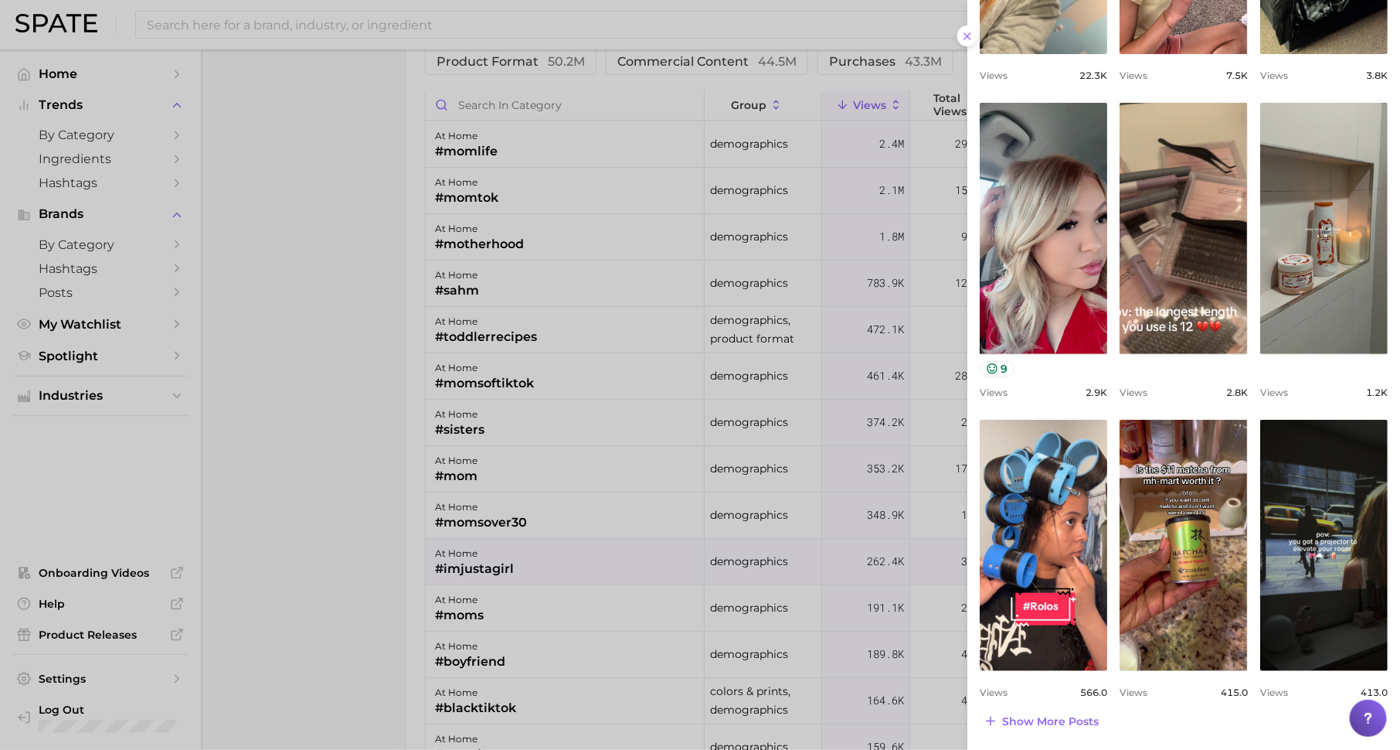
click at [655, 528] on div at bounding box center [700, 375] width 1400 height 750
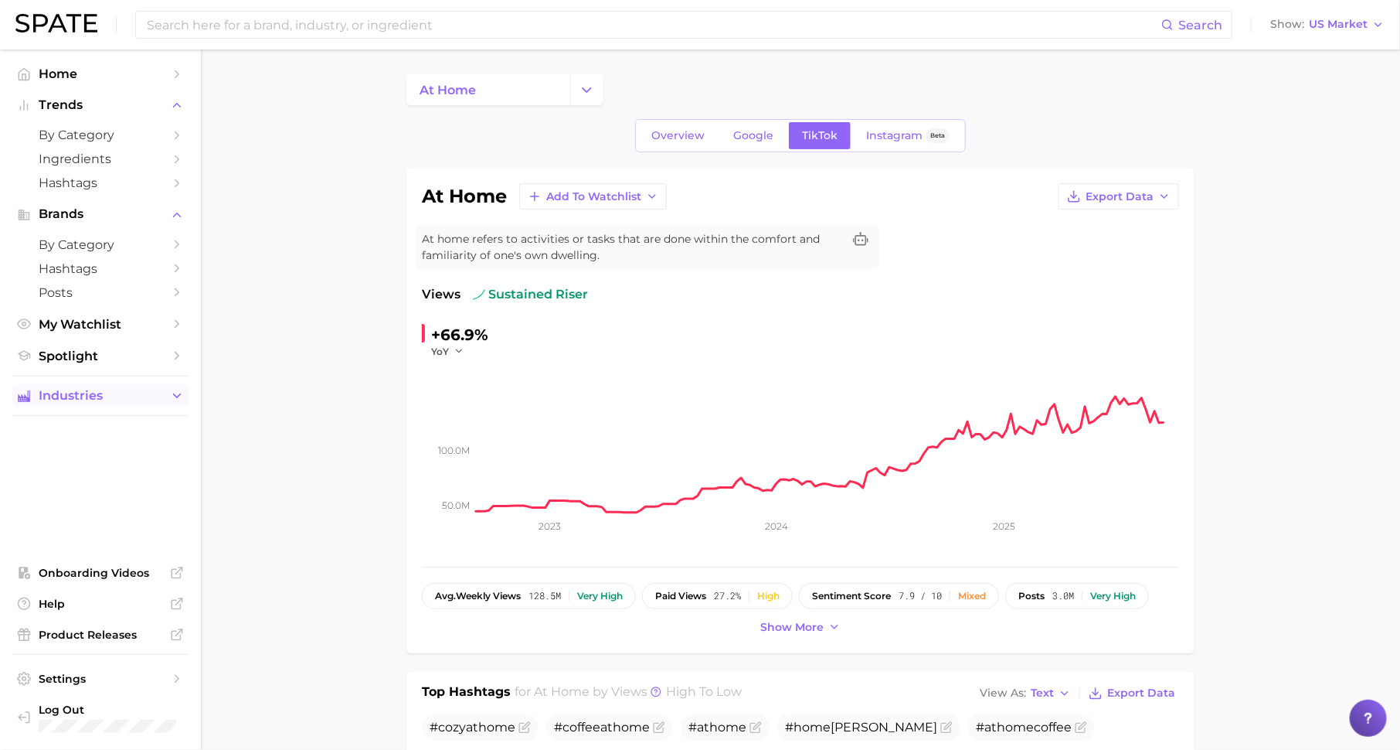
click at [119, 393] on span "Industries" at bounding box center [101, 396] width 124 height 14
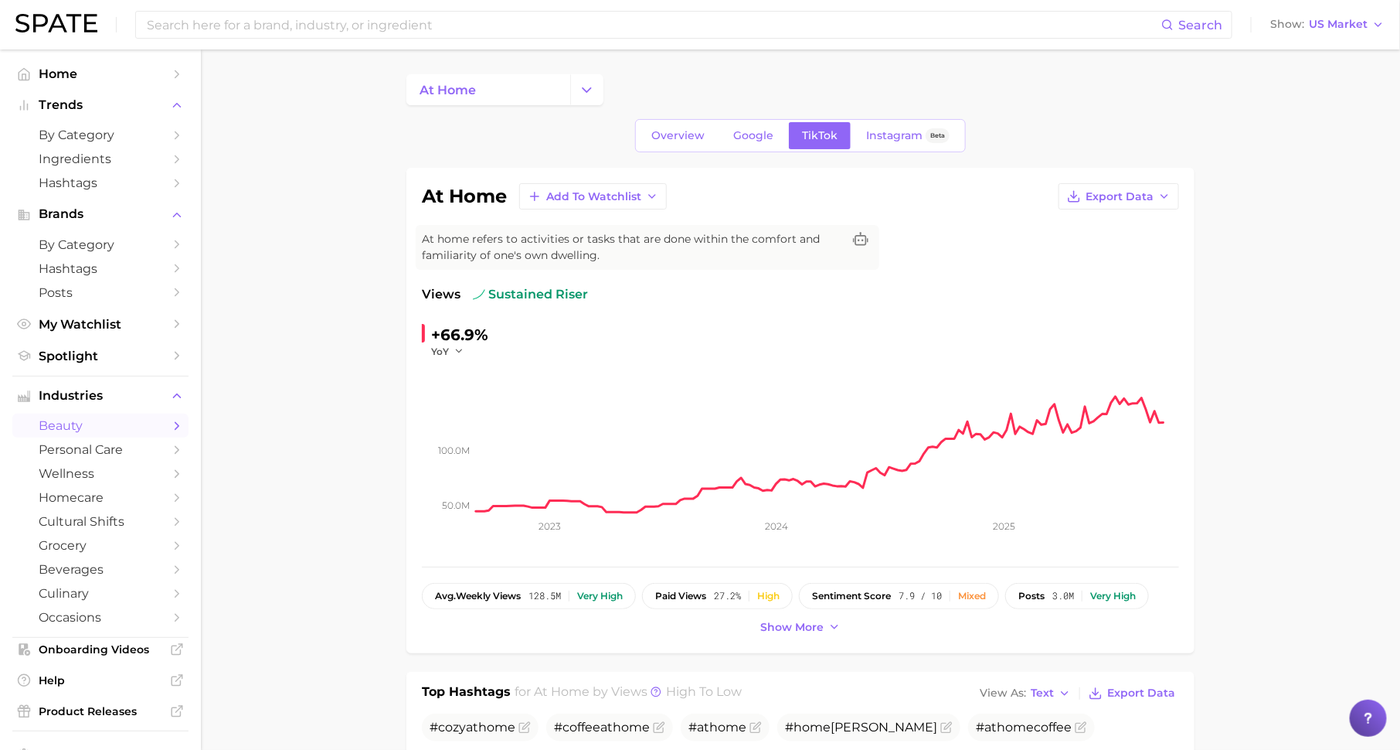
click at [138, 427] on span "beauty" at bounding box center [101, 425] width 124 height 15
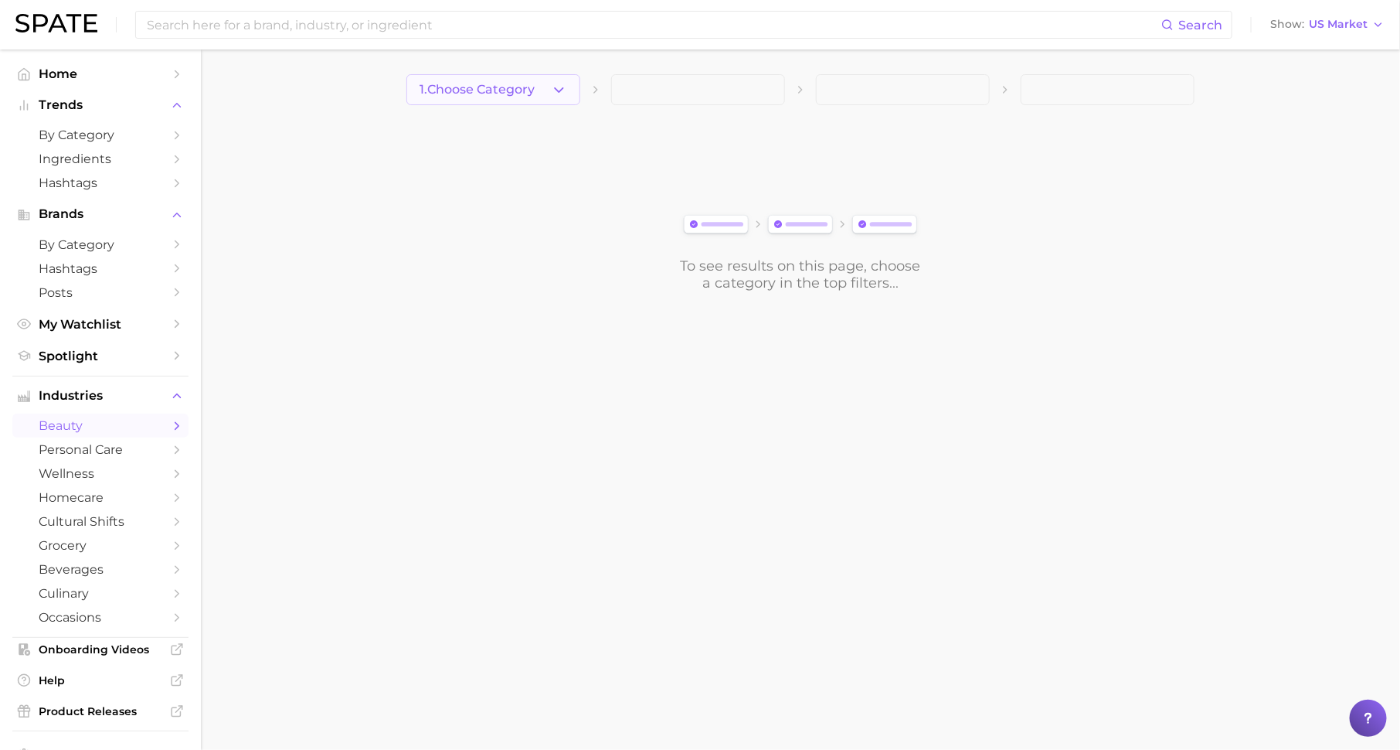
click at [528, 91] on span "1. Choose Category" at bounding box center [477, 90] width 115 height 14
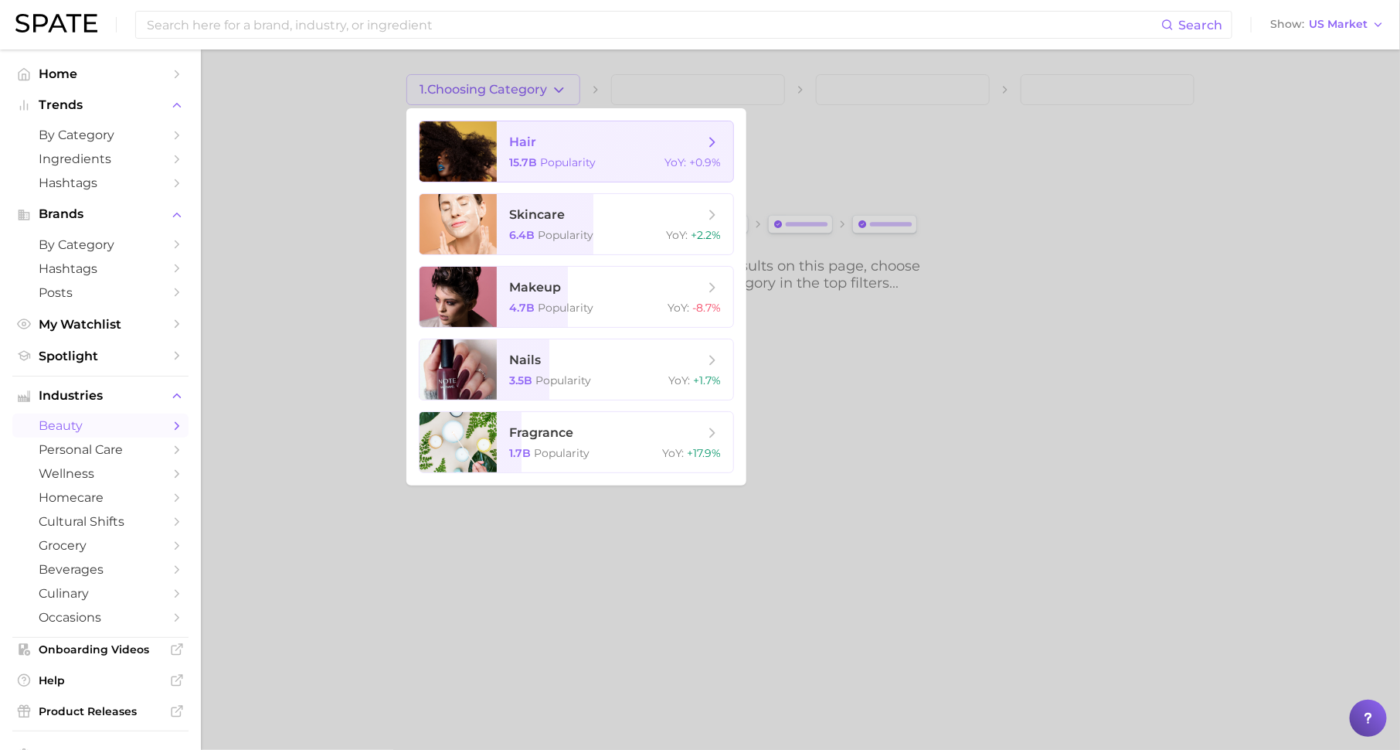
click at [563, 161] on span "Popularity" at bounding box center [568, 162] width 56 height 14
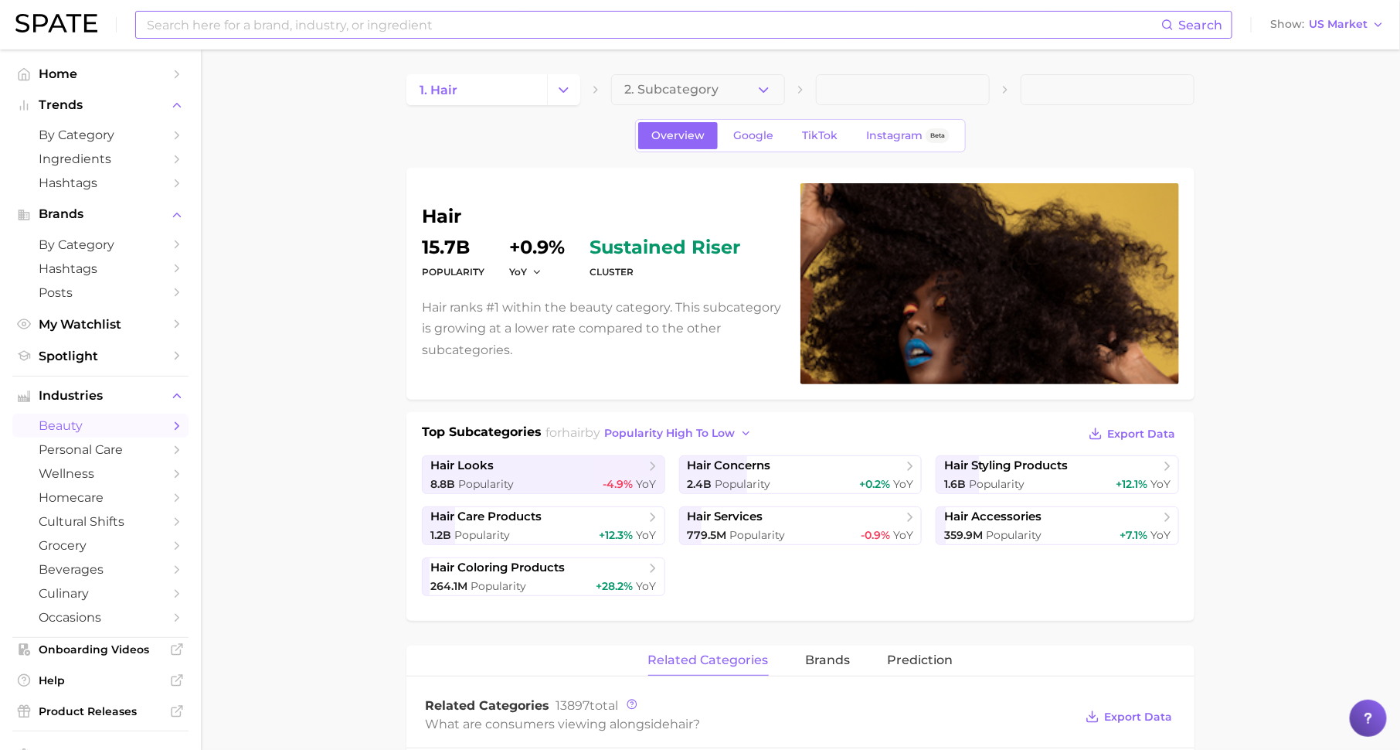
click at [529, 22] on input at bounding box center [653, 25] width 1016 height 26
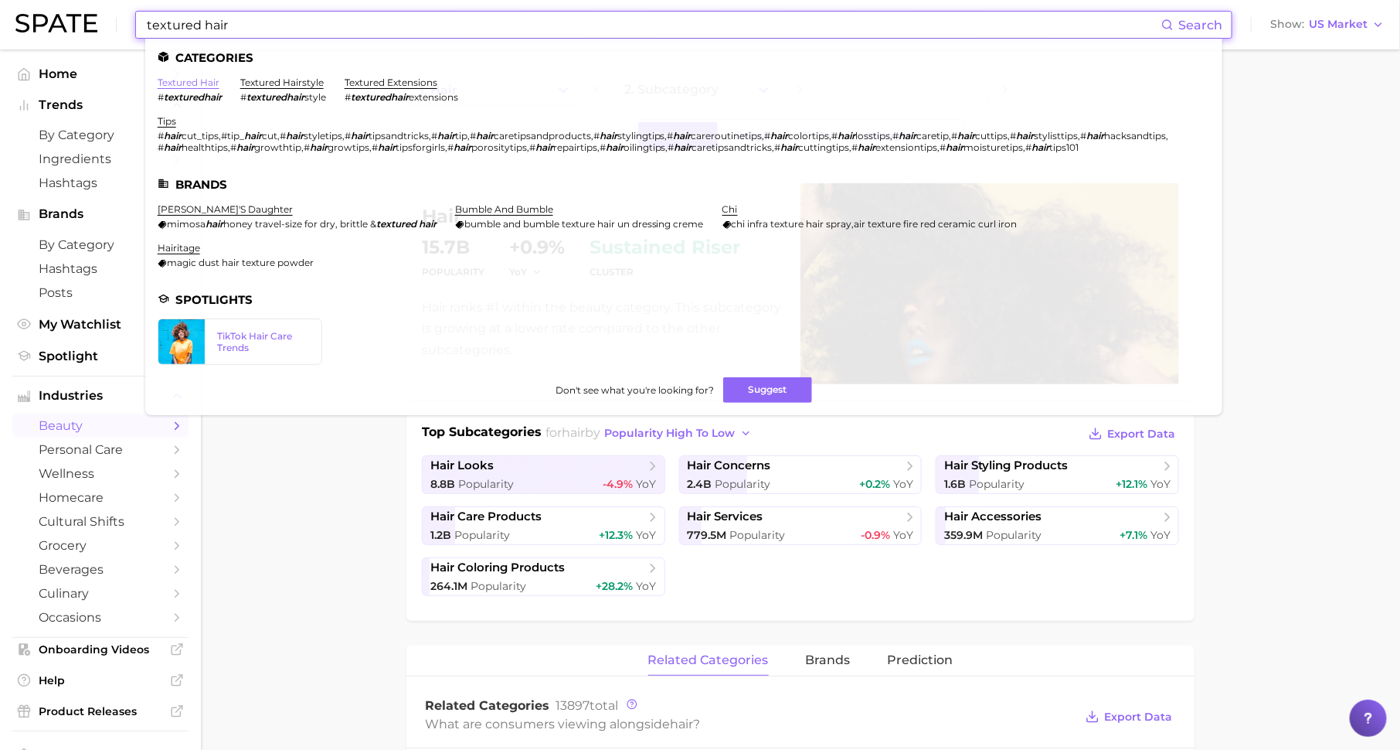
type input "textured hair"
click at [213, 82] on link "textured hair" at bounding box center [189, 83] width 62 height 12
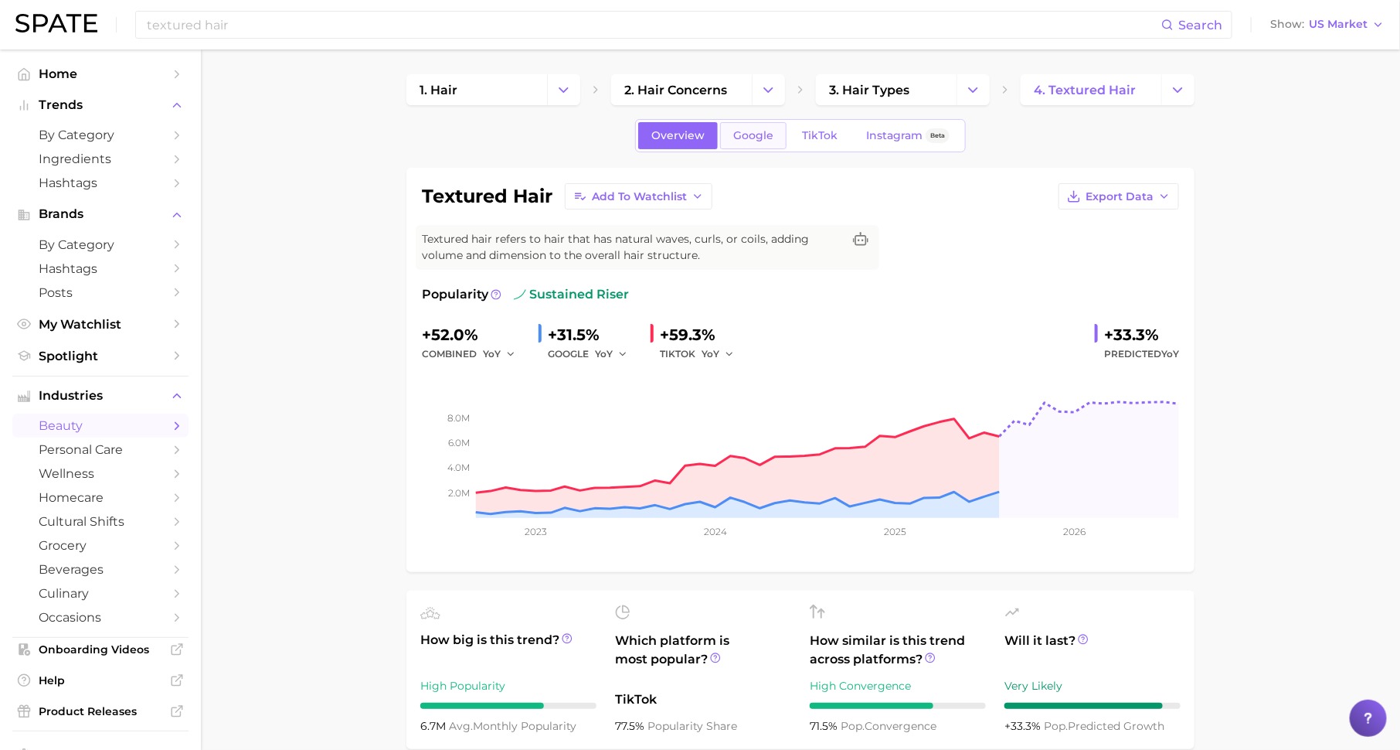
click at [764, 138] on span "Google" at bounding box center [753, 135] width 40 height 13
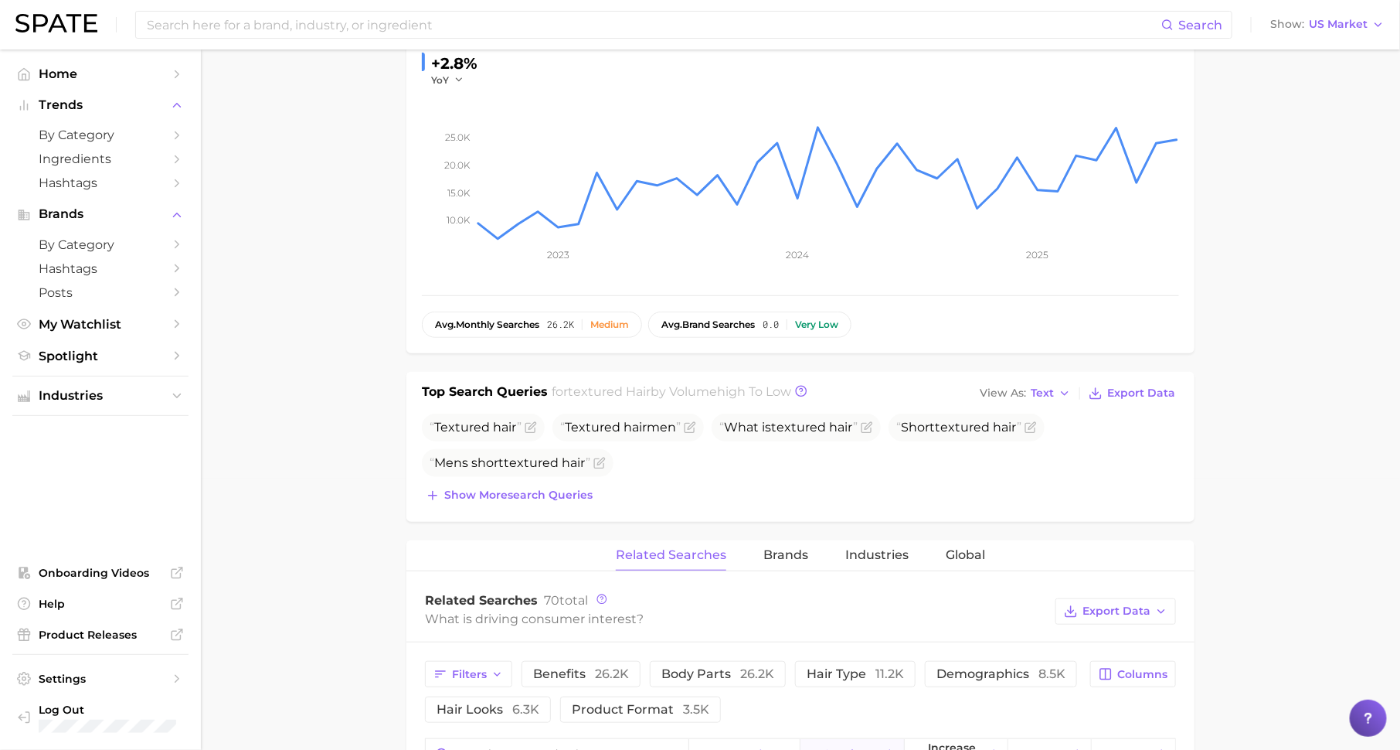
scroll to position [290, 0]
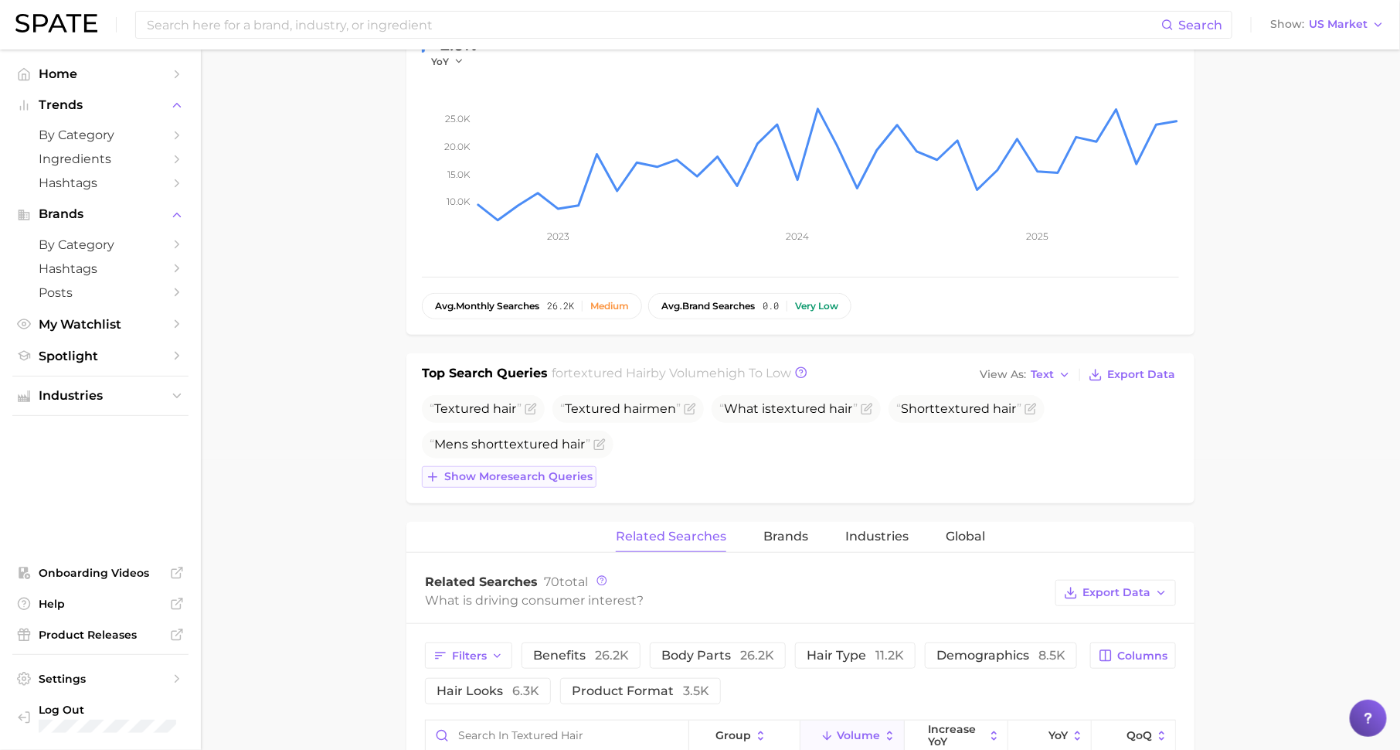
click at [550, 475] on span "Show more search queries" at bounding box center [518, 476] width 148 height 13
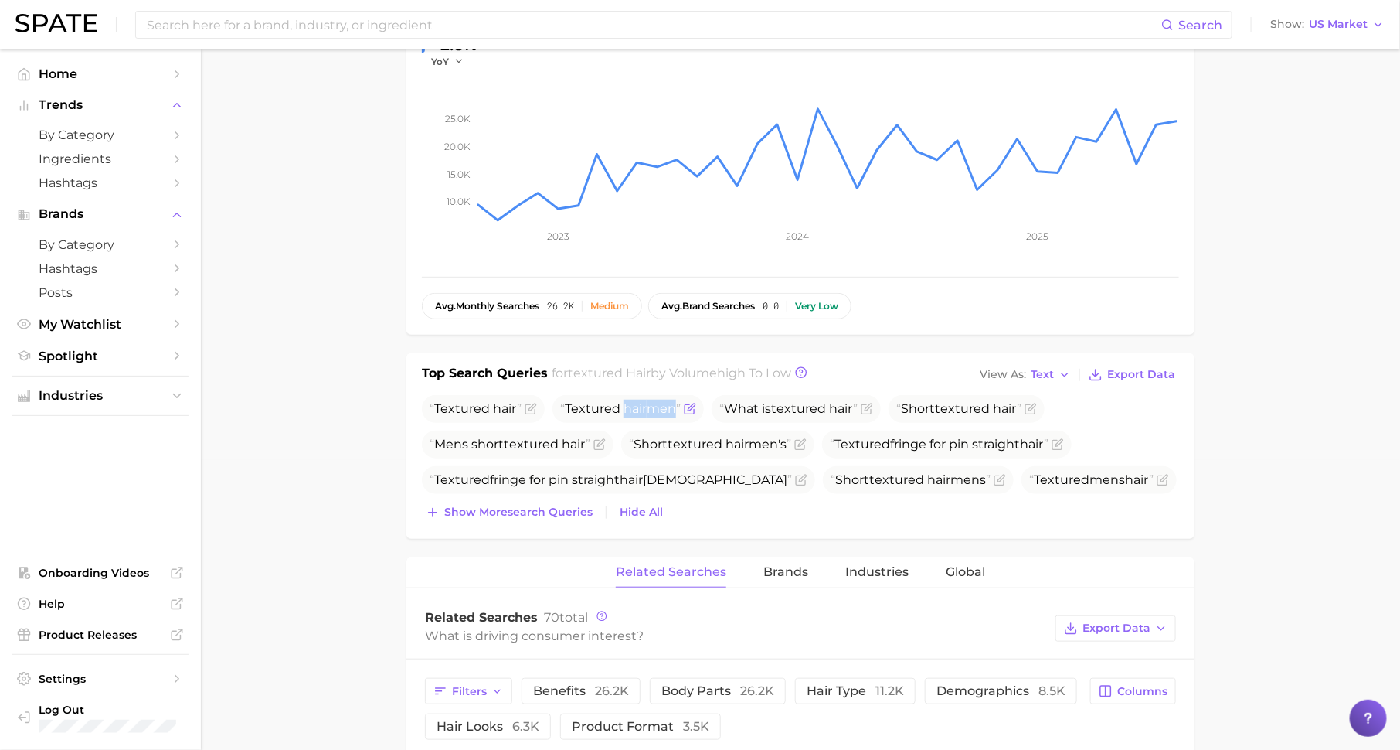
drag, startPoint x: 625, startPoint y: 402, endPoint x: 686, endPoint y: 403, distance: 61.1
click at [687, 403] on span "Textured hair men" at bounding box center [628, 409] width 151 height 28
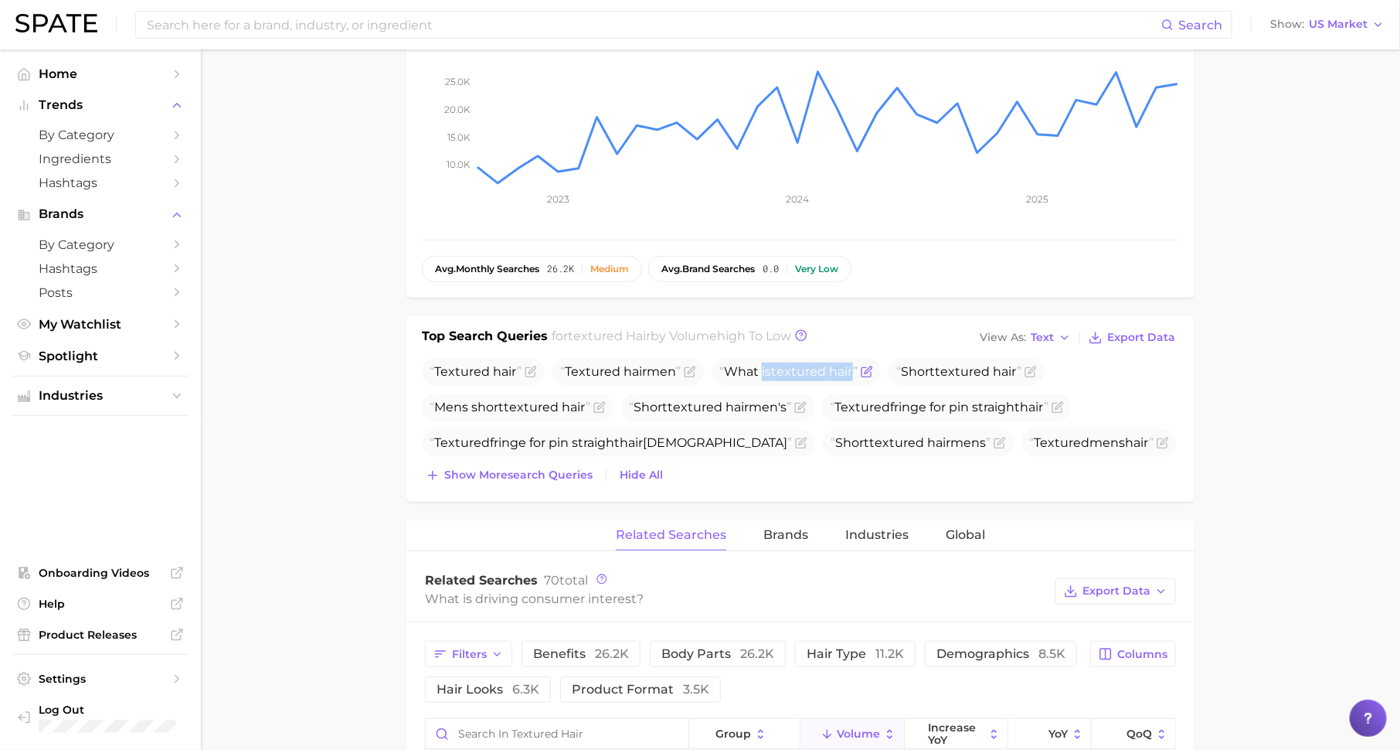
drag, startPoint x: 765, startPoint y: 377, endPoint x: 858, endPoint y: 378, distance: 92.7
click at [858, 378] on span "What is textured hair" at bounding box center [789, 371] width 138 height 19
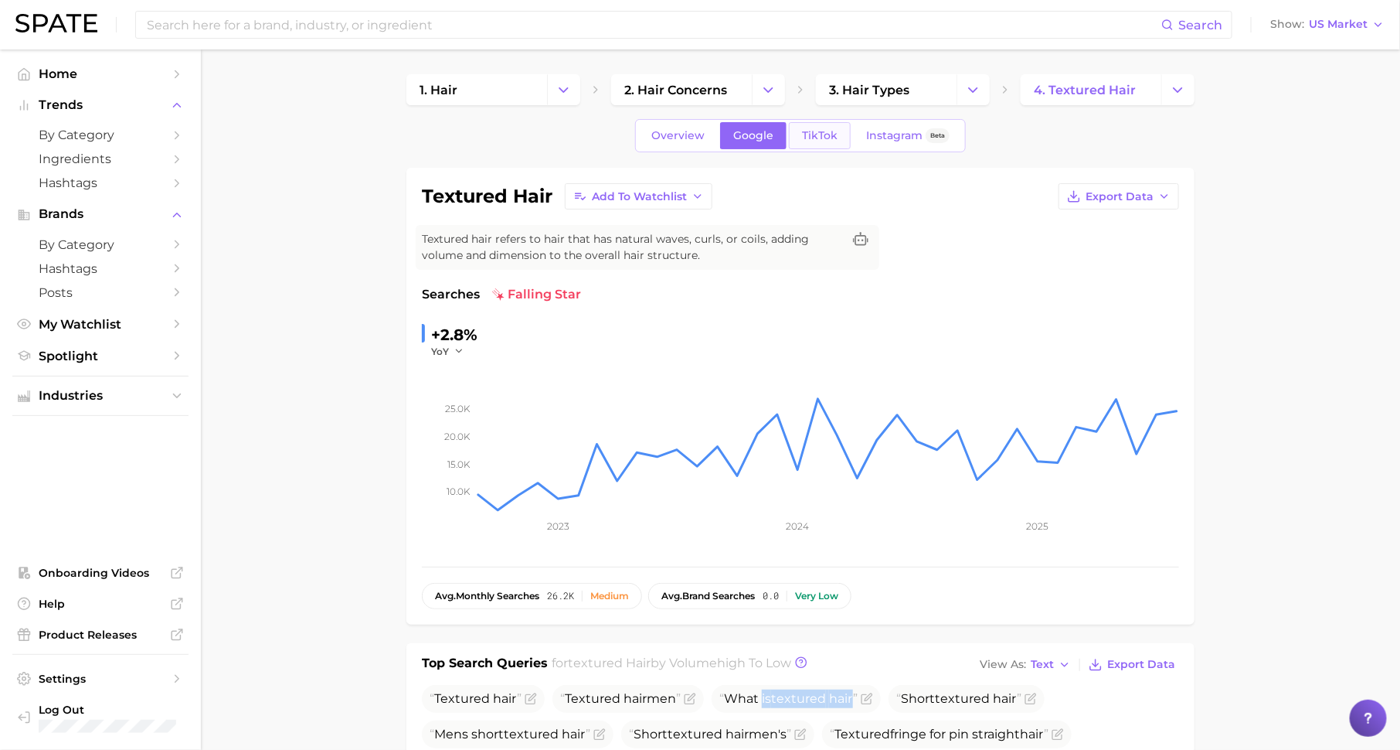
click at [808, 142] on link "TikTok" at bounding box center [820, 135] width 62 height 27
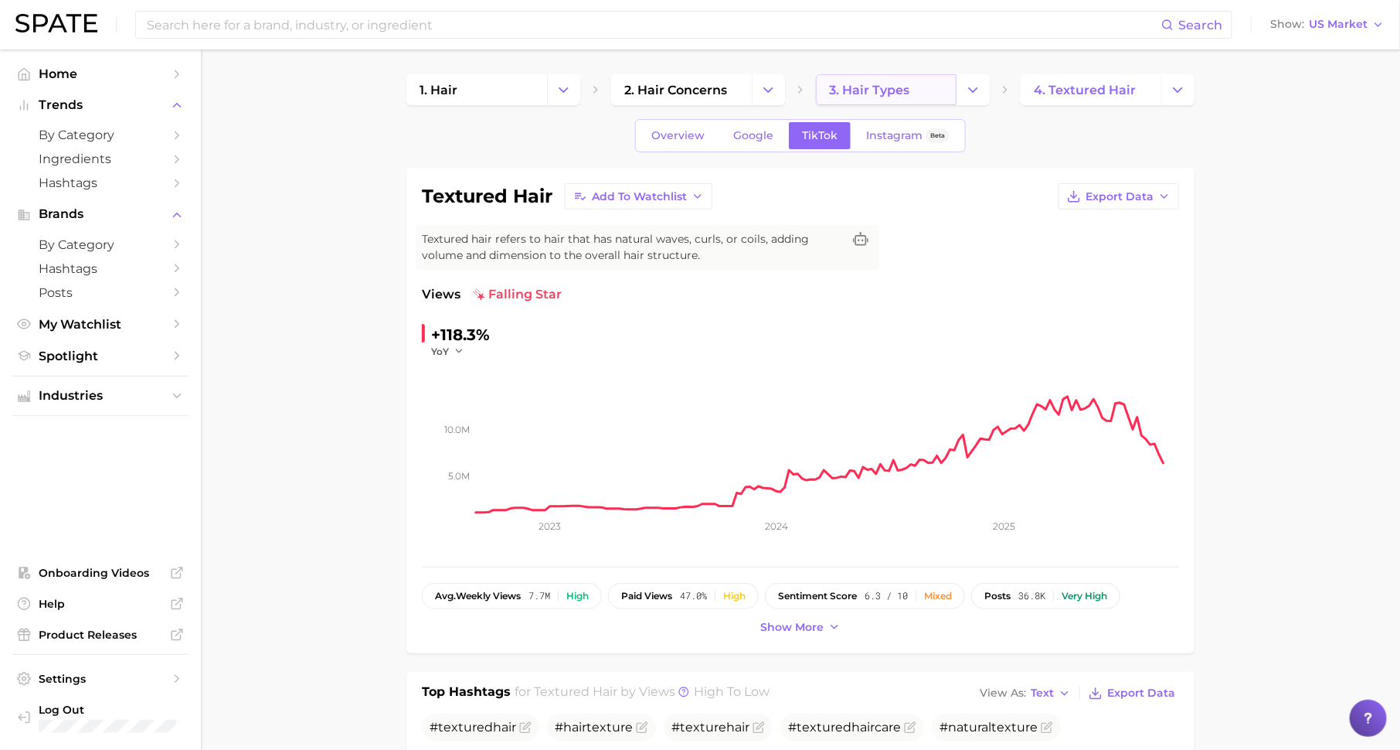
click at [852, 95] on span "3. hair types" at bounding box center [869, 90] width 80 height 15
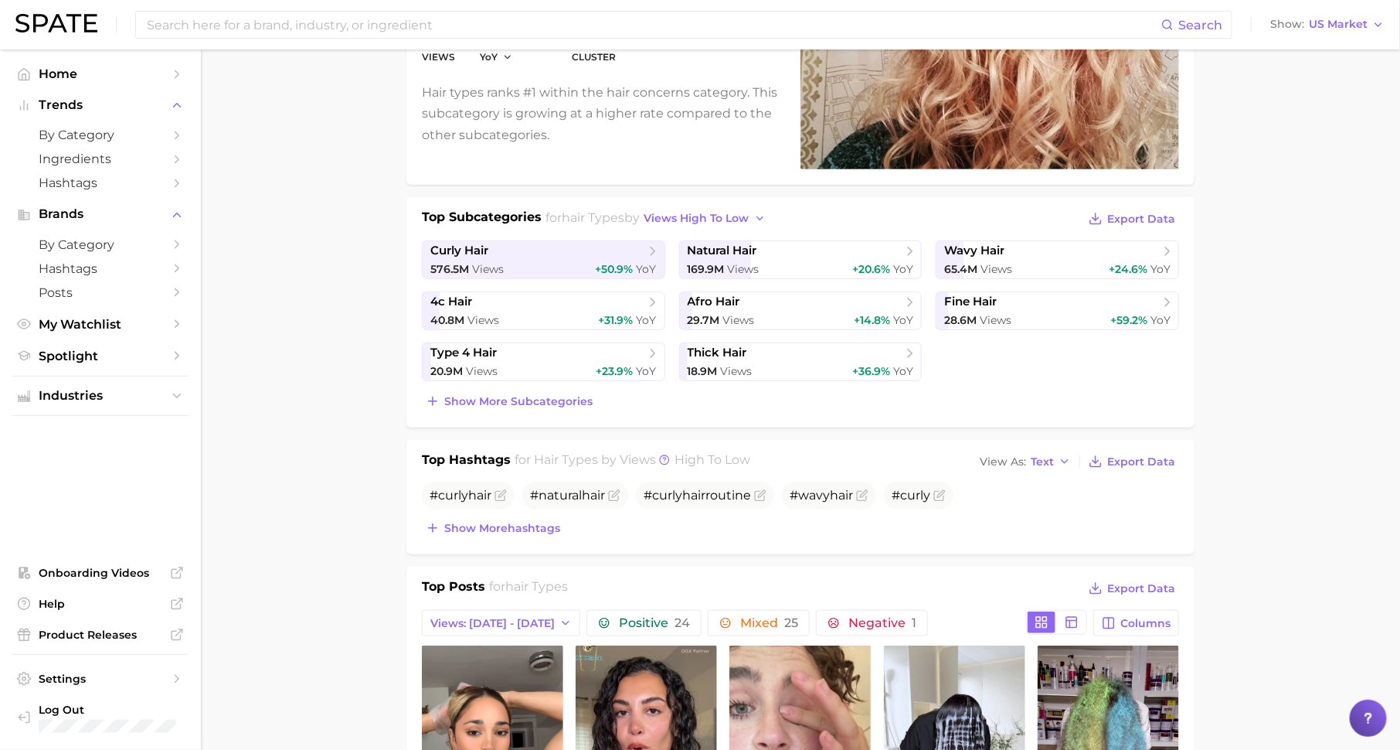
scroll to position [280, 0]
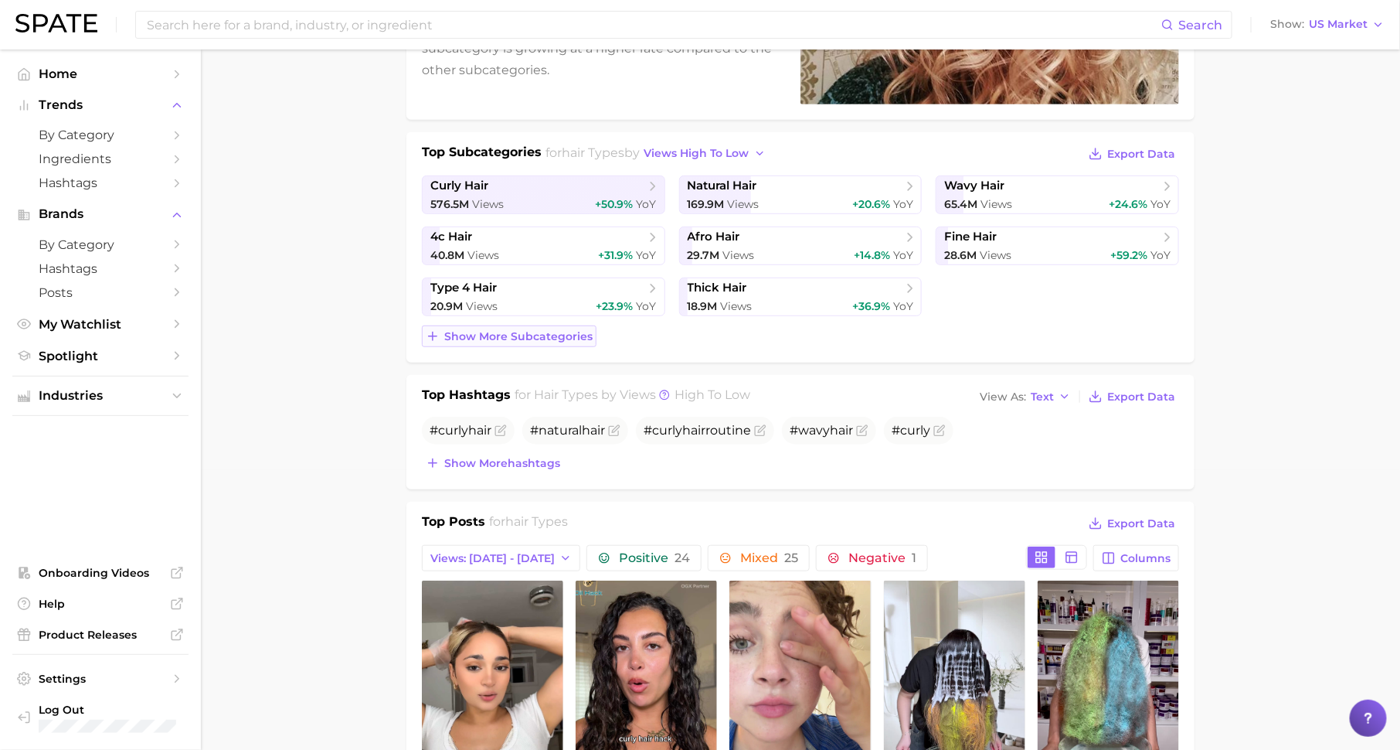
click at [542, 325] on button "Show more subcategories" at bounding box center [509, 336] width 175 height 22
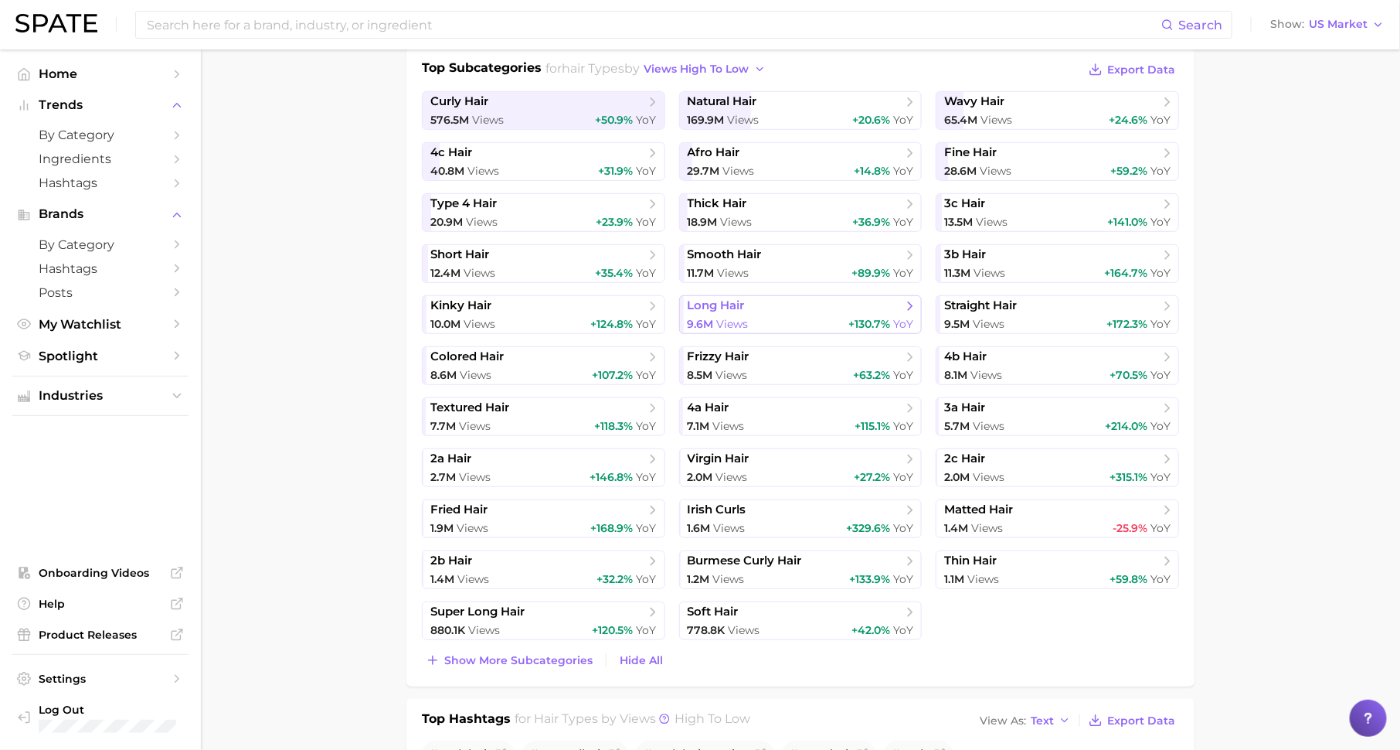
scroll to position [390, 0]
